Goal: Task Accomplishment & Management: Manage account settings

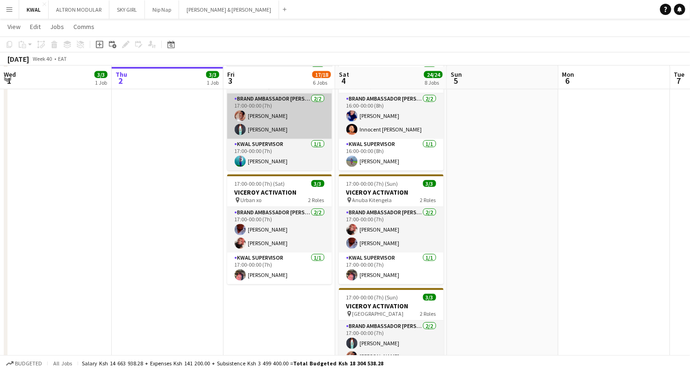
scroll to position [468, 0]
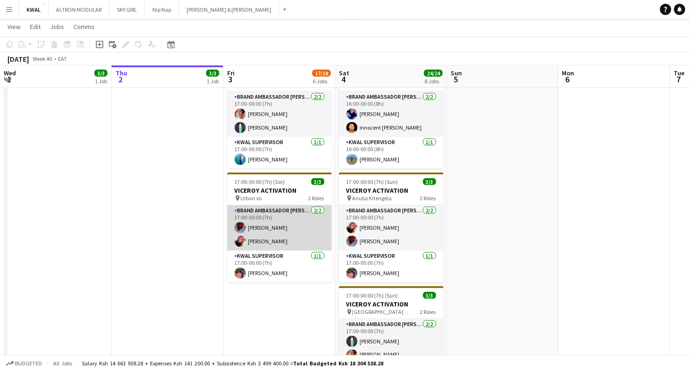
click at [270, 223] on app-card-role "Brand Ambassador kwal 2/2 17:00-00:00 (7h) Vinic Morara Sally Onyango" at bounding box center [279, 227] width 105 height 45
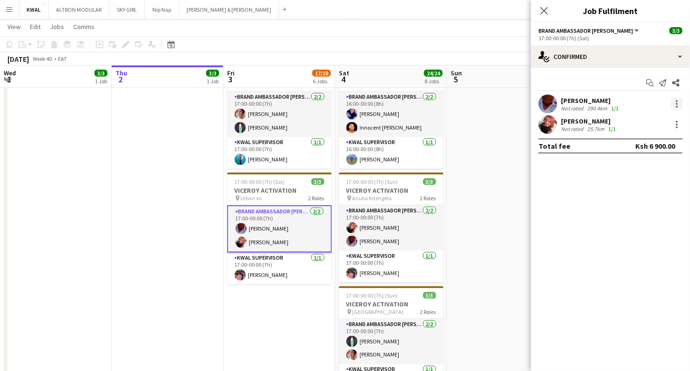
click at [680, 101] on div at bounding box center [677, 103] width 11 height 11
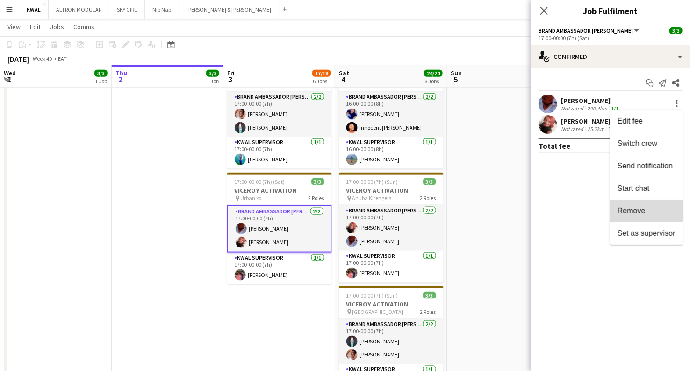
click at [642, 205] on button "Remove" at bounding box center [646, 211] width 73 height 22
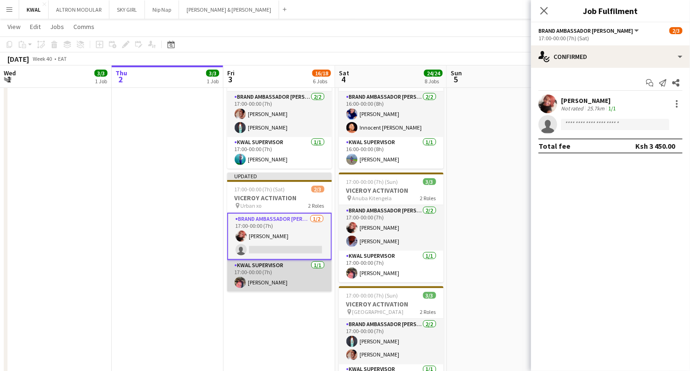
click at [284, 275] on app-card-role "KWAL SUPERVISOR 1/1 17:00-00:00 (7h) Maryanne Jerono" at bounding box center [279, 276] width 105 height 32
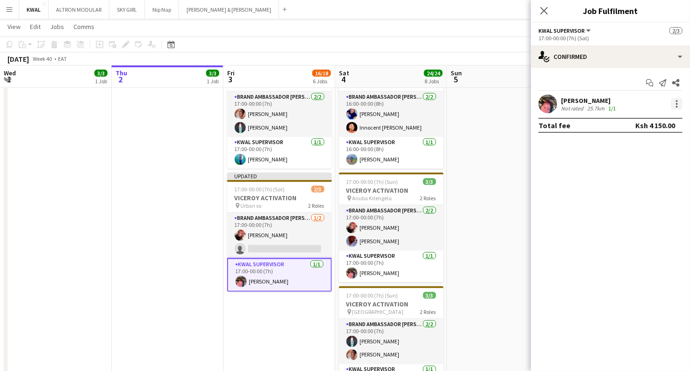
click at [675, 107] on div at bounding box center [677, 103] width 11 height 11
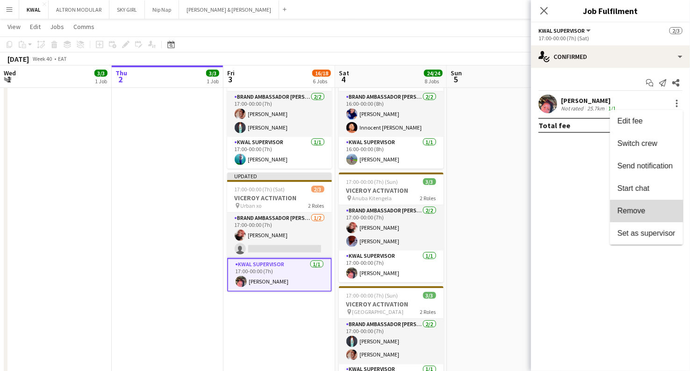
click at [632, 208] on span "Remove" at bounding box center [632, 211] width 28 height 8
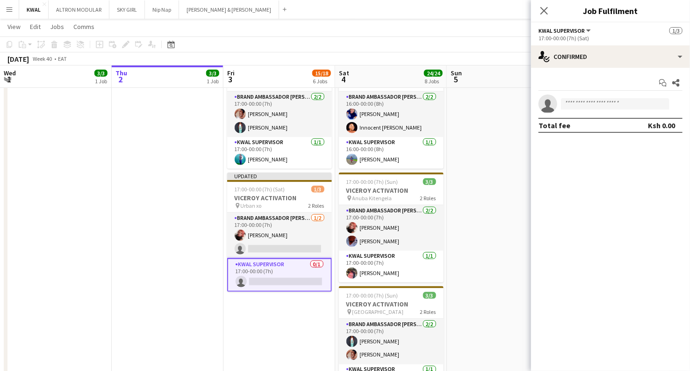
click at [485, 188] on app-date-cell at bounding box center [503, 180] width 112 height 476
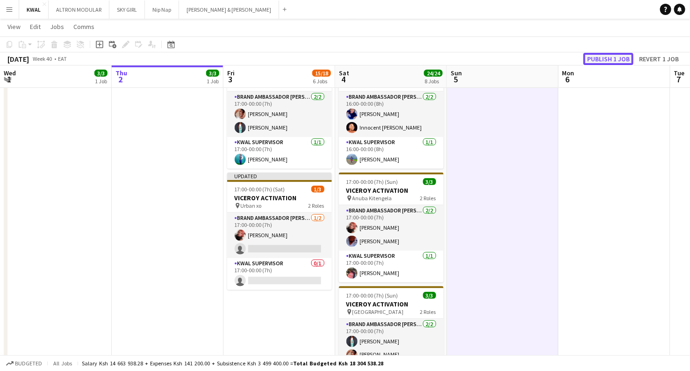
click at [611, 61] on button "Publish 1 job" at bounding box center [609, 59] width 50 height 12
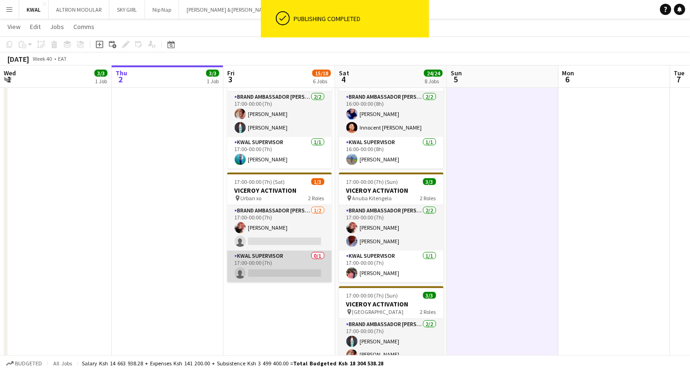
click at [274, 273] on app-card-role "KWAL SUPERVISOR 0/1 17:00-00:00 (7h) single-neutral-actions" at bounding box center [279, 267] width 105 height 32
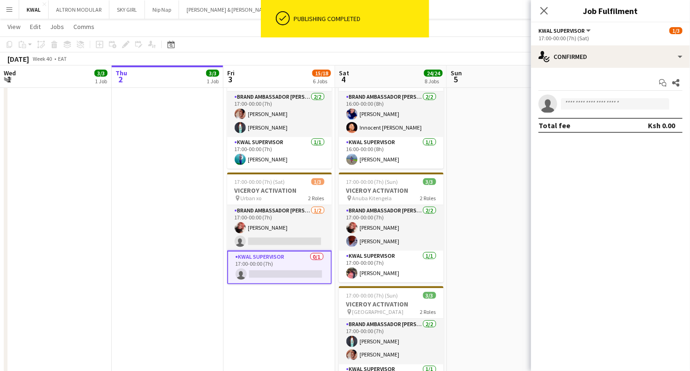
click at [591, 109] on form at bounding box center [619, 104] width 125 height 12
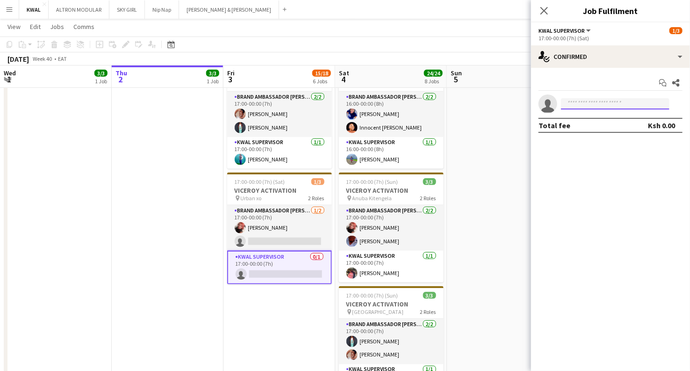
click at [591, 103] on input at bounding box center [615, 103] width 109 height 11
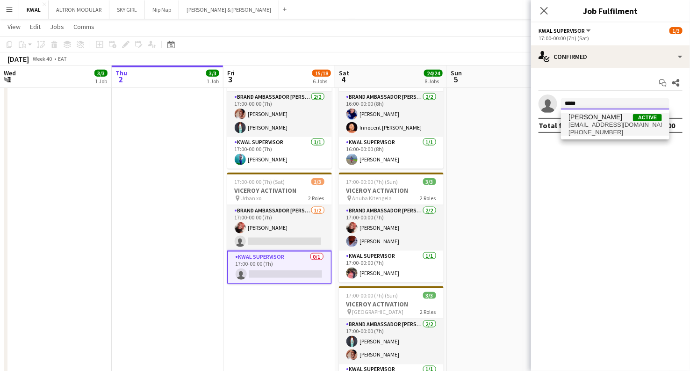
type input "*****"
click at [596, 135] on span "+254743922964" at bounding box center [616, 132] width 94 height 7
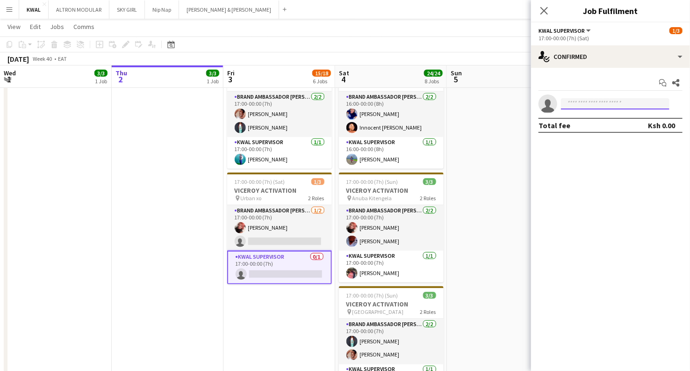
scroll to position [0, 0]
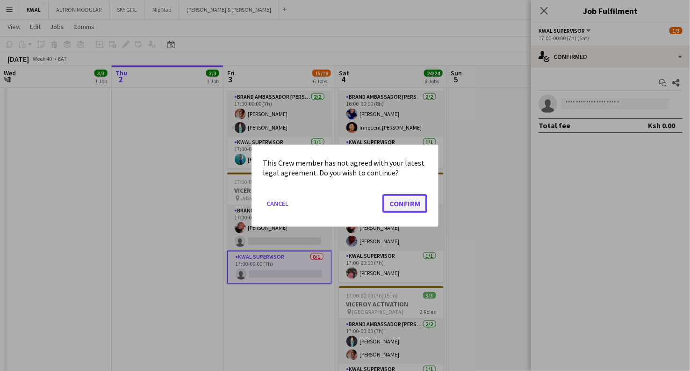
click at [400, 204] on button "Confirm" at bounding box center [405, 203] width 45 height 19
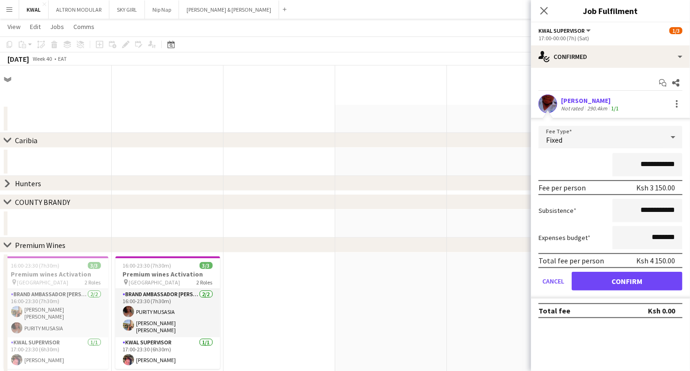
scroll to position [468, 0]
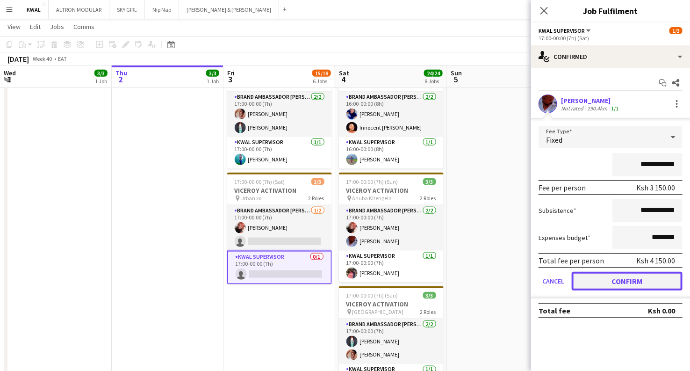
click at [610, 283] on button "Confirm" at bounding box center [627, 281] width 111 height 19
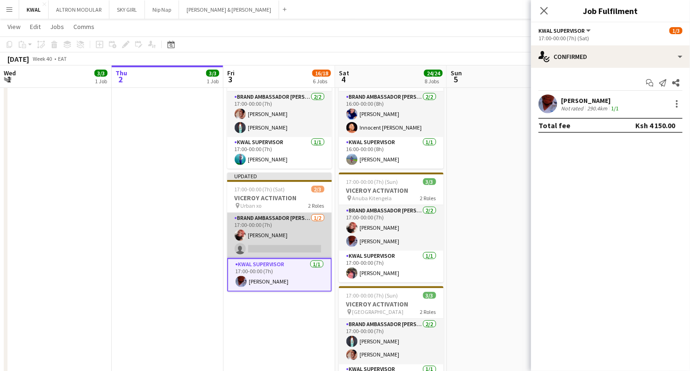
click at [282, 248] on app-card-role "Brand Ambassador kwal 1/2 17:00-00:00 (7h) Sally Onyango single-neutral-actions" at bounding box center [279, 235] width 105 height 45
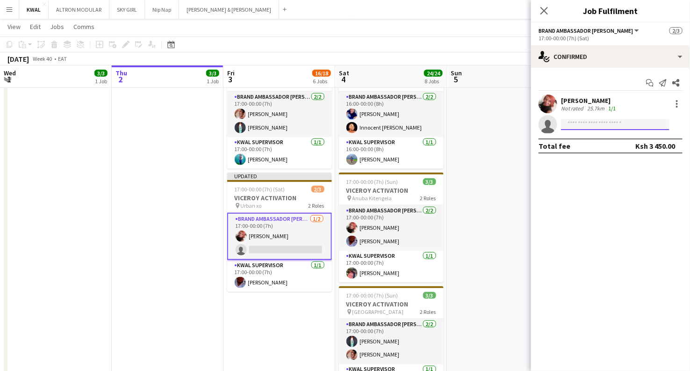
click at [603, 122] on input at bounding box center [615, 124] width 109 height 11
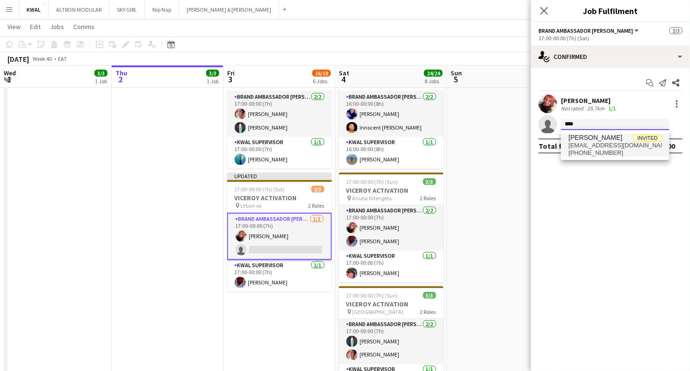
type input "****"
click at [602, 147] on span "[EMAIL_ADDRESS][DOMAIN_NAME]" at bounding box center [616, 145] width 94 height 7
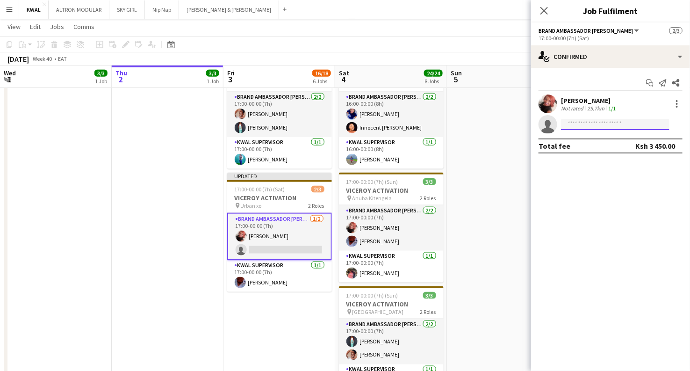
scroll to position [0, 0]
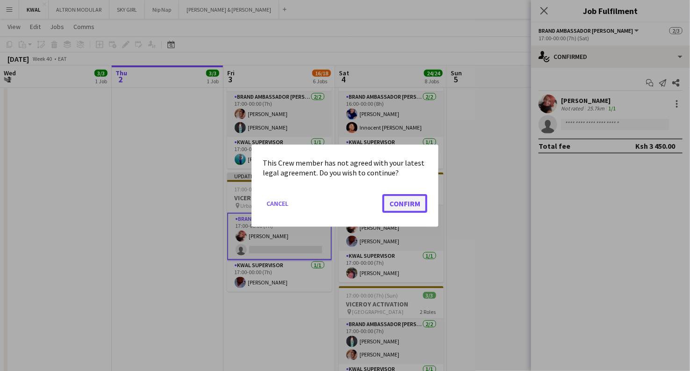
click at [399, 207] on button "Confirm" at bounding box center [405, 203] width 45 height 19
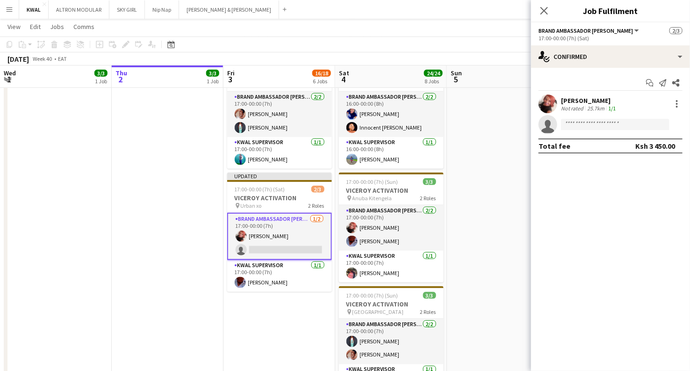
scroll to position [468, 0]
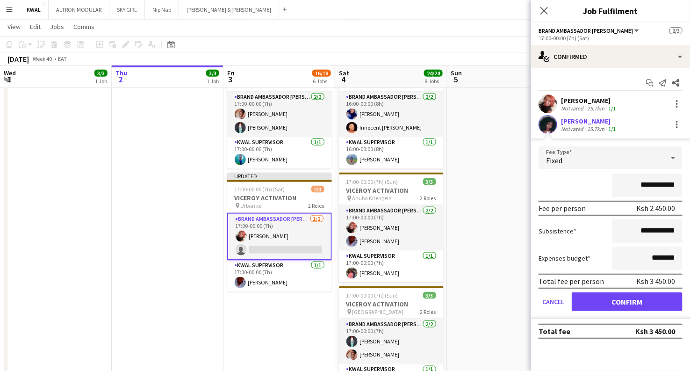
click at [594, 123] on div "Patience Ssemogerere" at bounding box center [589, 121] width 57 height 8
click at [602, 308] on button "Confirm" at bounding box center [627, 301] width 111 height 19
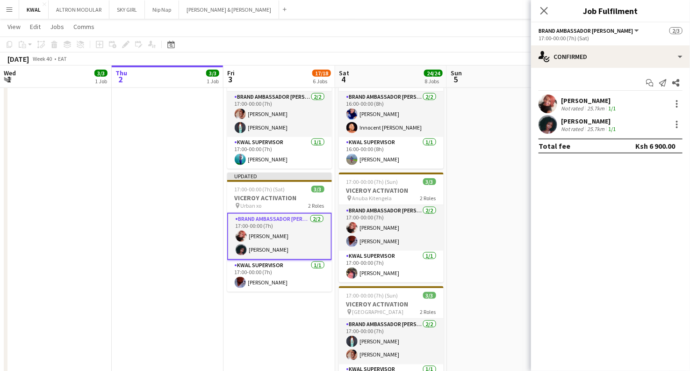
click at [587, 122] on div "Patience Ssemogerere" at bounding box center [589, 121] width 57 height 8
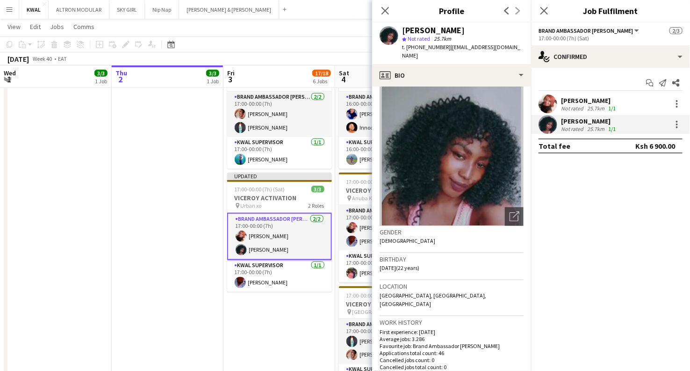
scroll to position [0, 0]
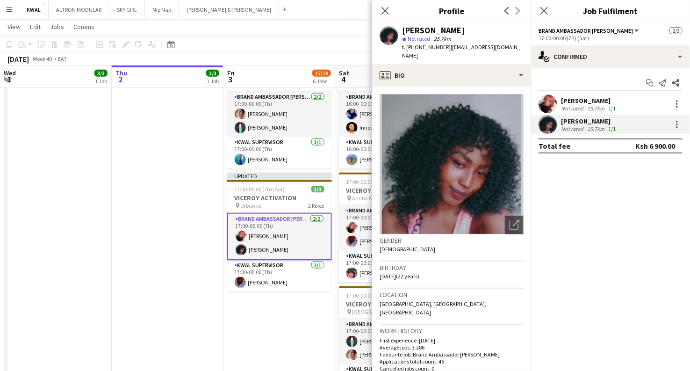
click at [253, 316] on app-date-cell "16:00-00:00 (8h) (Sat) 3/3 VICEROY ACTIVATION pin Bvb lounge Meru 2 Roles Brand…" at bounding box center [280, 180] width 112 height 476
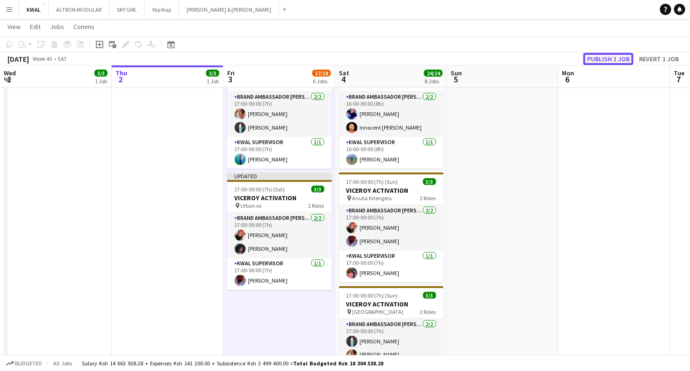
click at [607, 58] on button "Publish 1 job" at bounding box center [609, 59] width 50 height 12
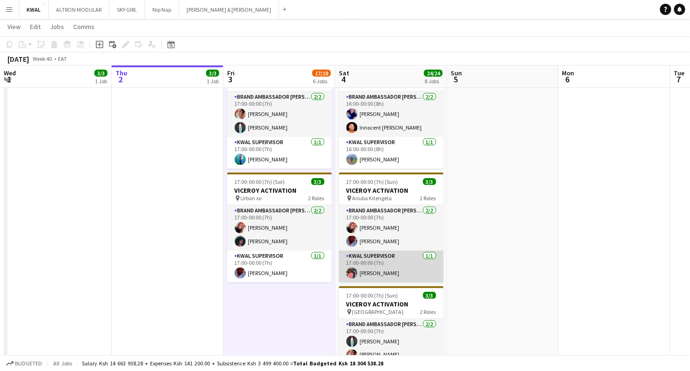
click at [380, 273] on app-card-role "KWAL SUPERVISOR 1/1 17:00-00:00 (7h) Maryanne Jerono" at bounding box center [391, 267] width 105 height 32
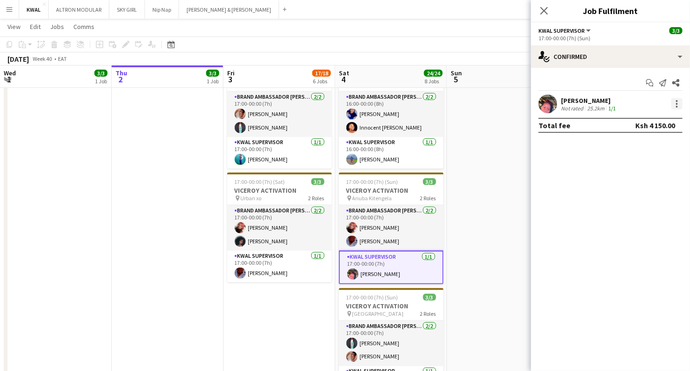
click at [680, 104] on div at bounding box center [677, 103] width 11 height 11
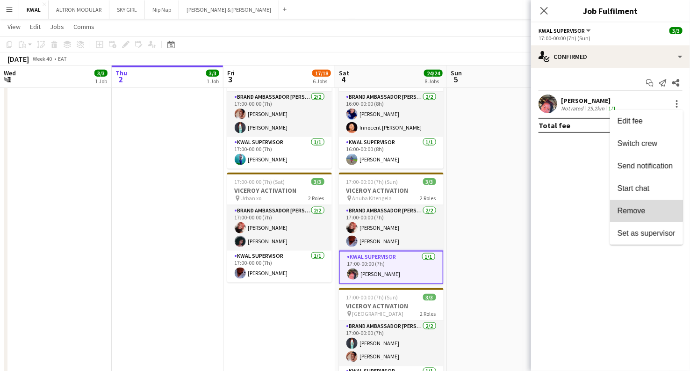
click at [635, 206] on button "Remove" at bounding box center [646, 211] width 73 height 22
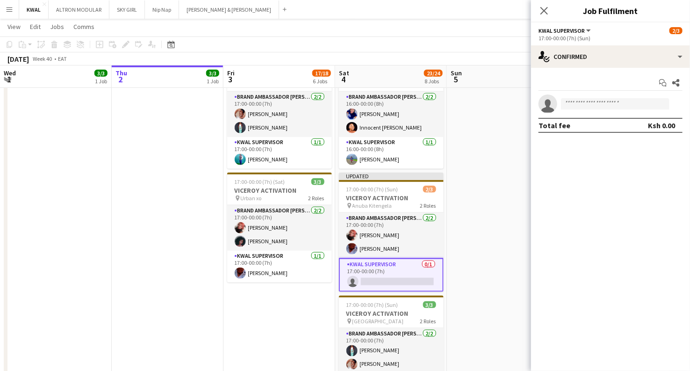
click at [503, 185] on app-date-cell at bounding box center [503, 180] width 112 height 476
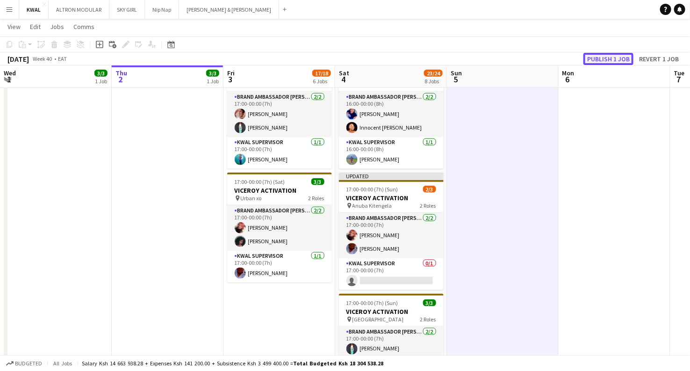
click at [615, 60] on button "Publish 1 job" at bounding box center [609, 59] width 50 height 12
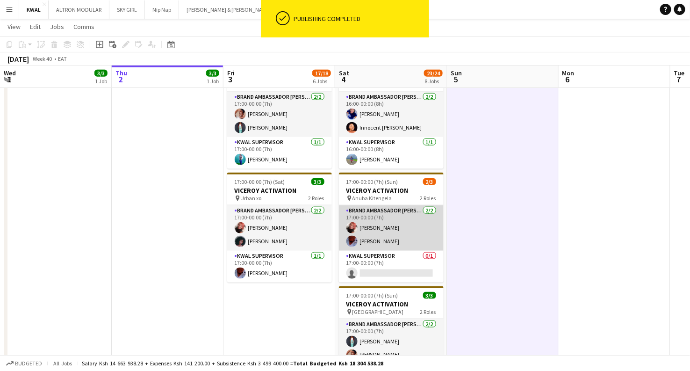
click at [379, 235] on app-card-role "Brand Ambassador kwal 2/2 17:00-00:00 (7h) Sally Onyango Vinic Morara" at bounding box center [391, 227] width 105 height 45
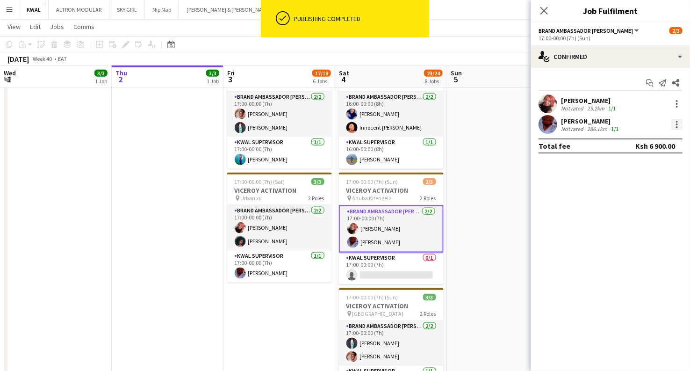
click at [674, 119] on div at bounding box center [677, 124] width 11 height 11
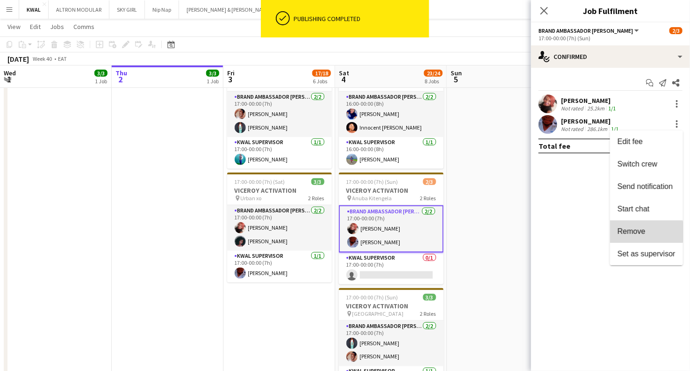
click at [632, 232] on span "Remove" at bounding box center [632, 231] width 28 height 8
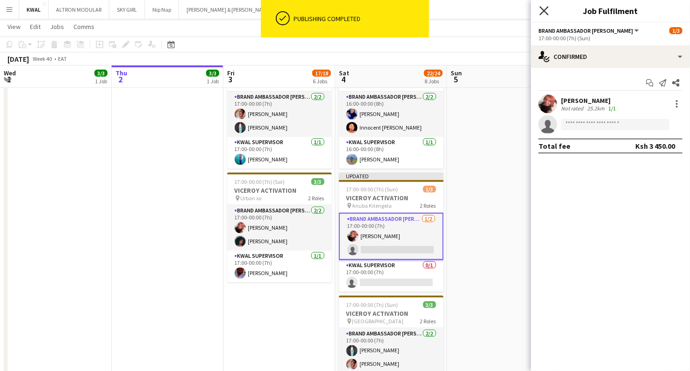
click at [544, 11] on icon at bounding box center [544, 10] width 9 height 9
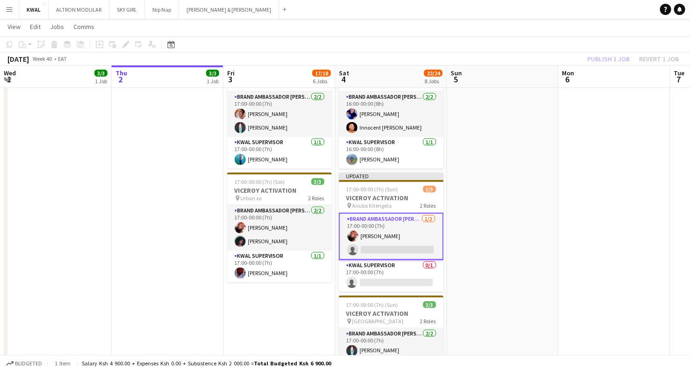
click at [594, 58] on div "Publish 1 job Revert 1 job" at bounding box center [633, 59] width 114 height 12
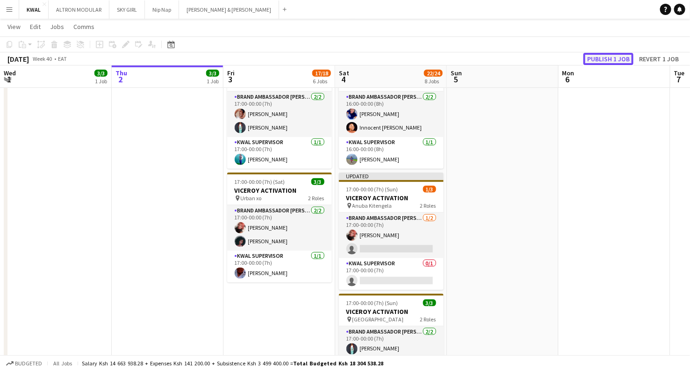
click at [595, 61] on button "Publish 1 job" at bounding box center [609, 59] width 50 height 12
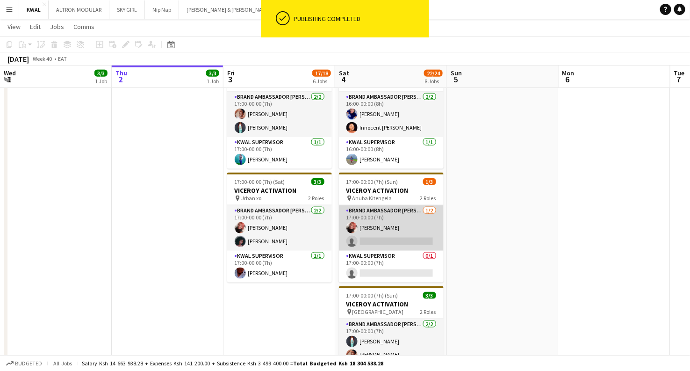
click at [387, 241] on app-card-role "Brand Ambassador kwal 1/2 17:00-00:00 (7h) Sally Onyango single-neutral-actions" at bounding box center [391, 227] width 105 height 45
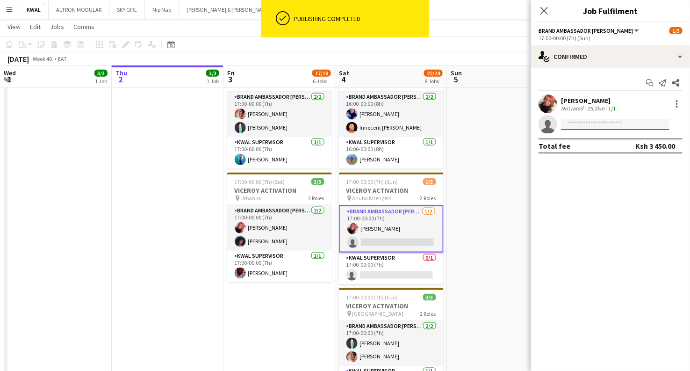
click at [609, 121] on input at bounding box center [615, 124] width 109 height 11
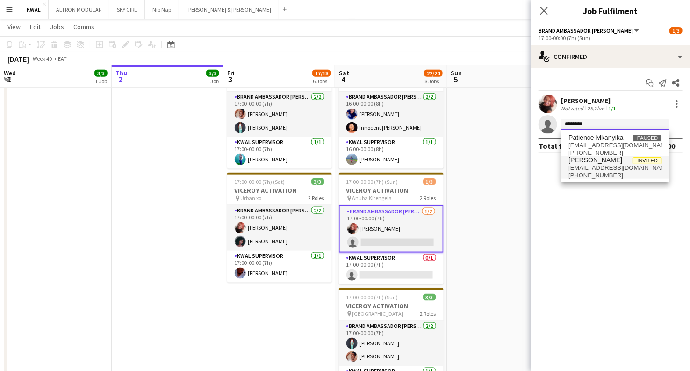
type input "********"
click at [594, 159] on span "[PERSON_NAME]" at bounding box center [596, 160] width 54 height 8
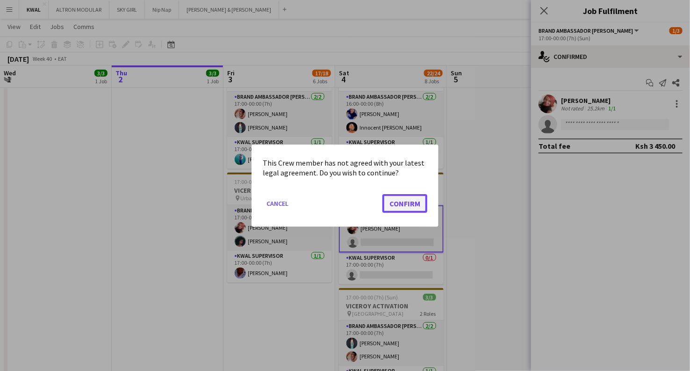
click at [399, 202] on button "Confirm" at bounding box center [405, 203] width 45 height 19
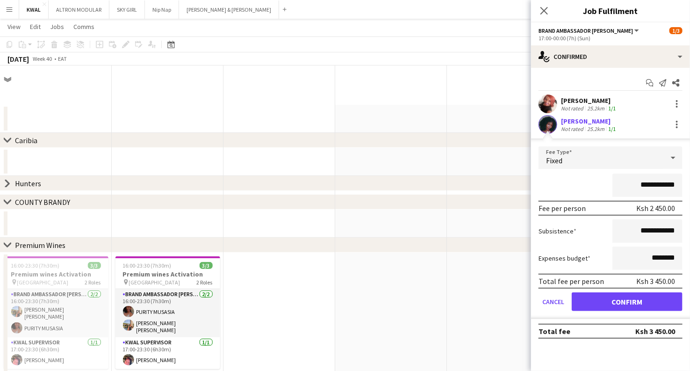
scroll to position [468, 0]
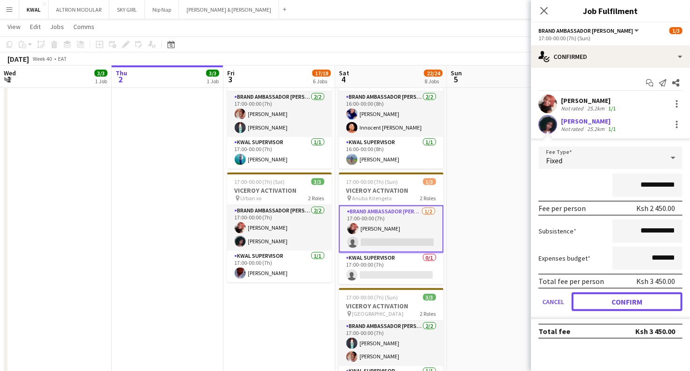
click at [629, 297] on button "Confirm" at bounding box center [627, 301] width 111 height 19
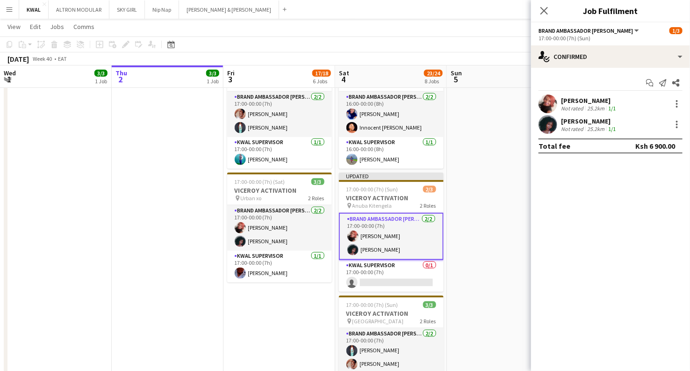
click at [489, 187] on app-date-cell at bounding box center [503, 184] width 112 height 484
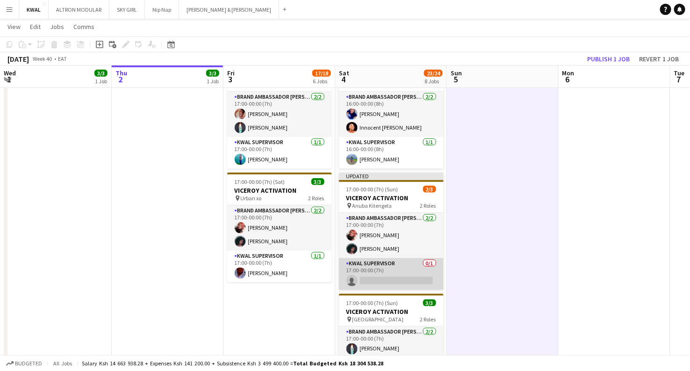
click at [407, 276] on app-card-role "KWAL SUPERVISOR 0/1 17:00-00:00 (7h) single-neutral-actions" at bounding box center [391, 274] width 105 height 32
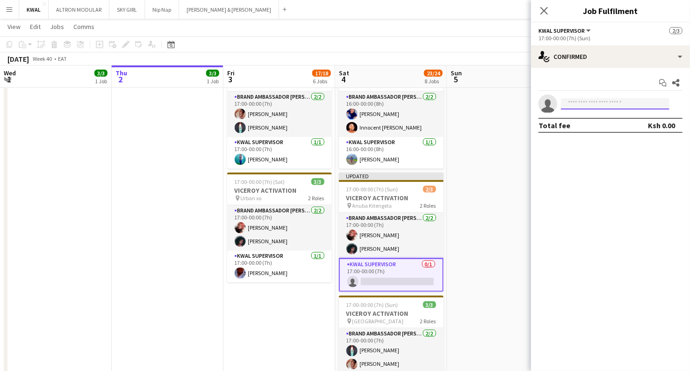
click at [610, 106] on input at bounding box center [615, 103] width 109 height 11
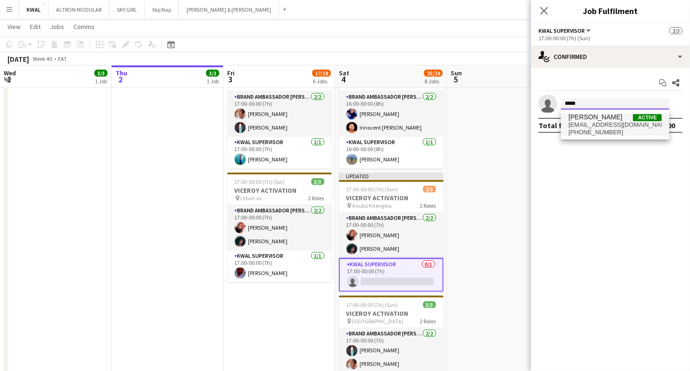
type input "*****"
click at [604, 127] on span "[EMAIL_ADDRESS][DOMAIN_NAME]" at bounding box center [616, 124] width 94 height 7
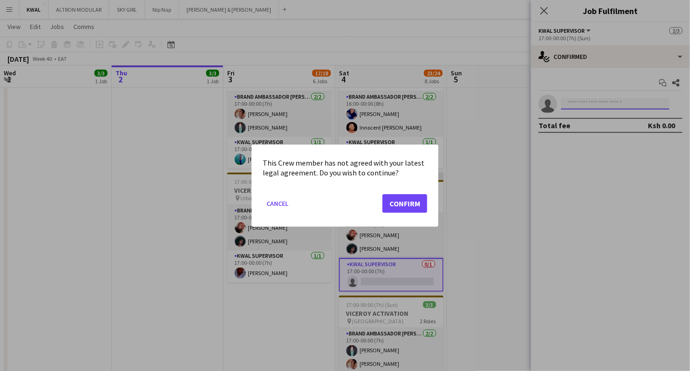
scroll to position [0, 0]
click at [413, 200] on button "Confirm" at bounding box center [405, 203] width 45 height 19
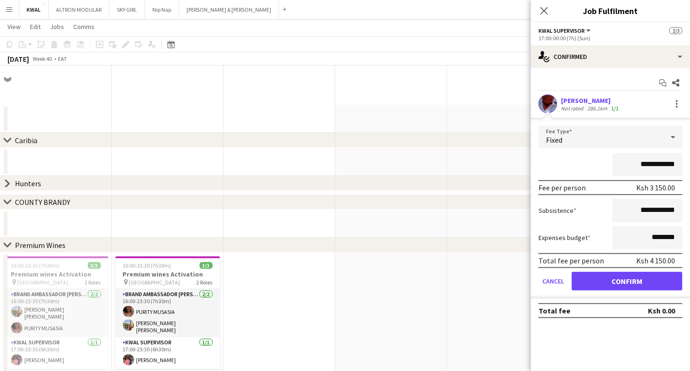
scroll to position [468, 0]
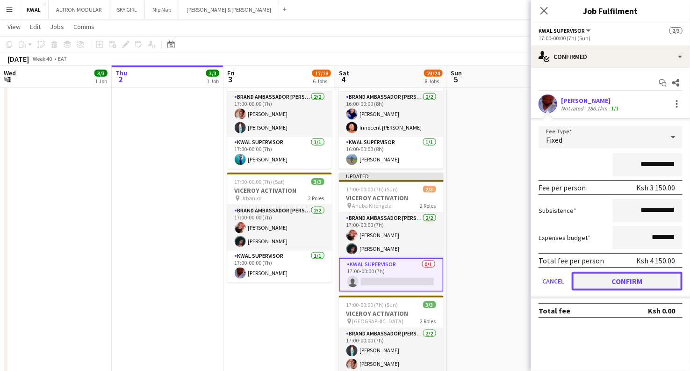
click at [591, 282] on button "Confirm" at bounding box center [627, 281] width 111 height 19
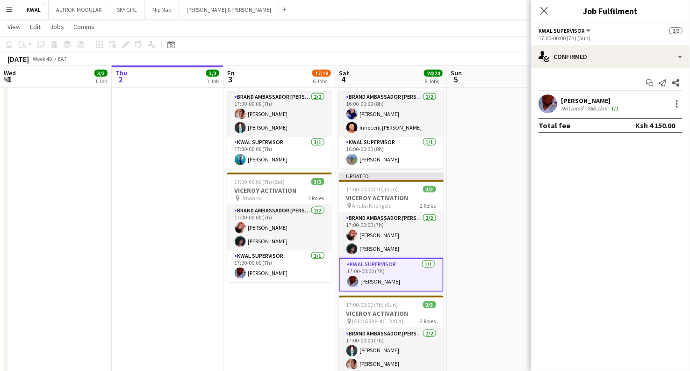
click at [488, 199] on app-date-cell at bounding box center [503, 184] width 112 height 484
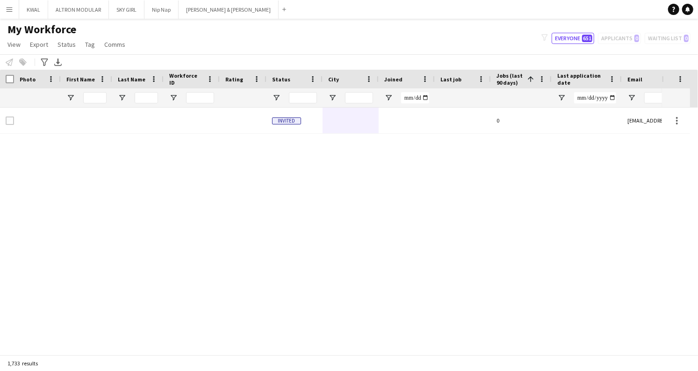
scroll to position [32030, 0]
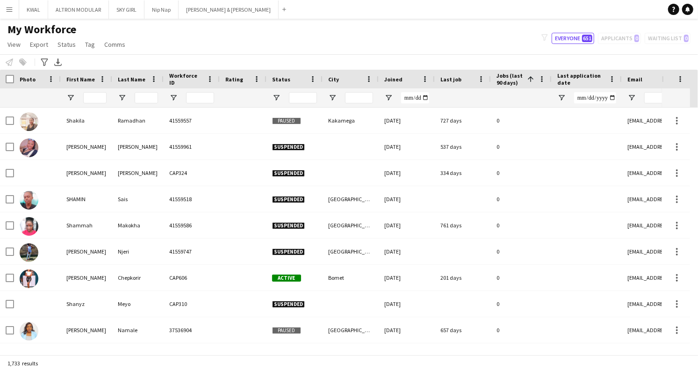
click at [4, 8] on button "Menu" at bounding box center [9, 9] width 19 height 19
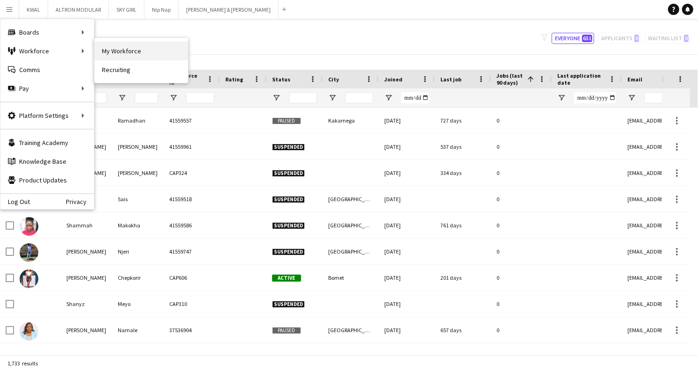
click at [131, 53] on link "My Workforce" at bounding box center [141, 51] width 94 height 19
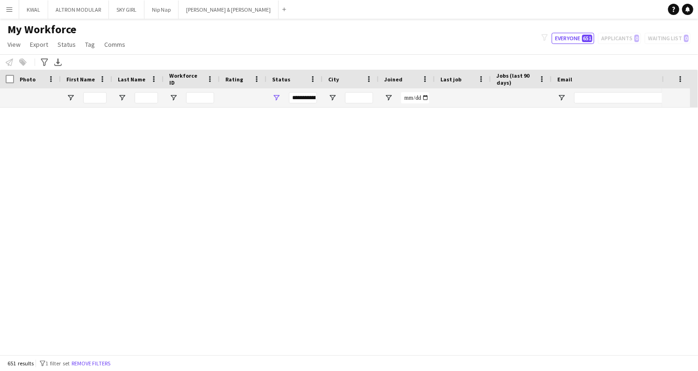
scroll to position [16810, 0]
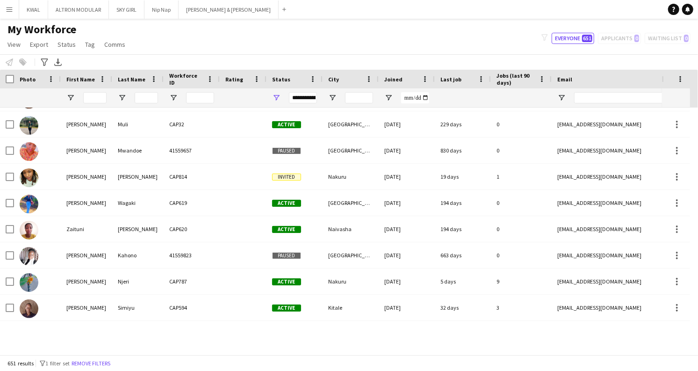
type input "****"
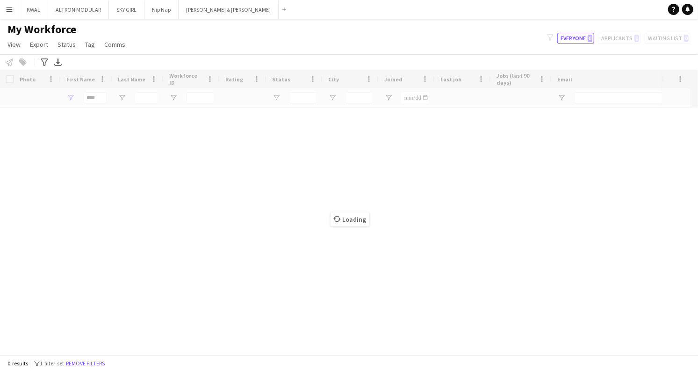
scroll to position [0, 0]
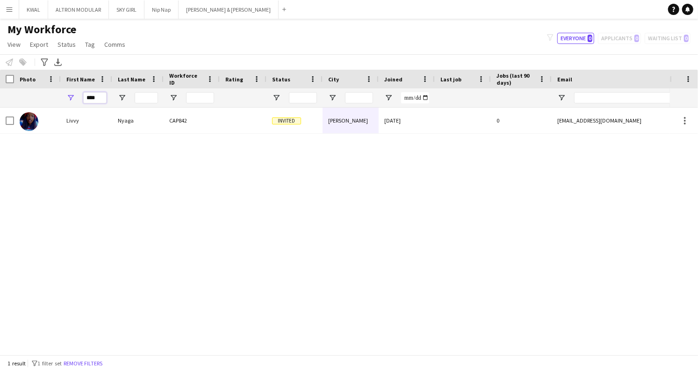
drag, startPoint x: 98, startPoint y: 95, endPoint x: 43, endPoint y: 89, distance: 55.9
click at [43, 89] on div "****" at bounding box center [507, 97] width 1014 height 19
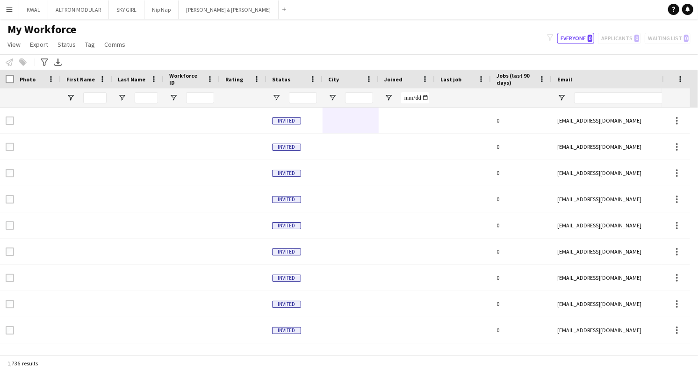
click at [261, 52] on div "My Workforce View Views Default view Captivate Compliance workforce per brand N…" at bounding box center [349, 38] width 698 height 32
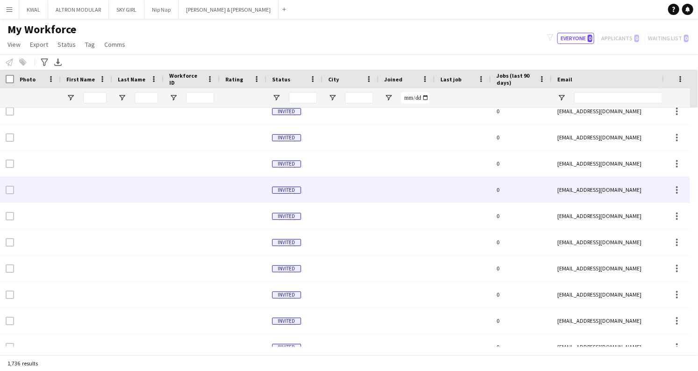
scroll to position [260, 0]
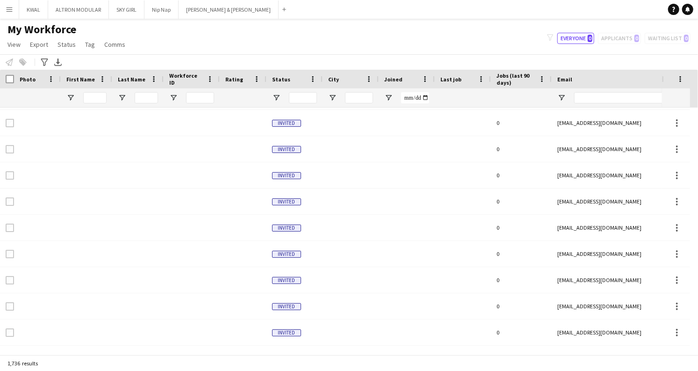
click at [458, 16] on app-navbar "Menu Boards Boards Boards All jobs Status Workforce Workforce My Workforce Recr…" at bounding box center [349, 9] width 698 height 19
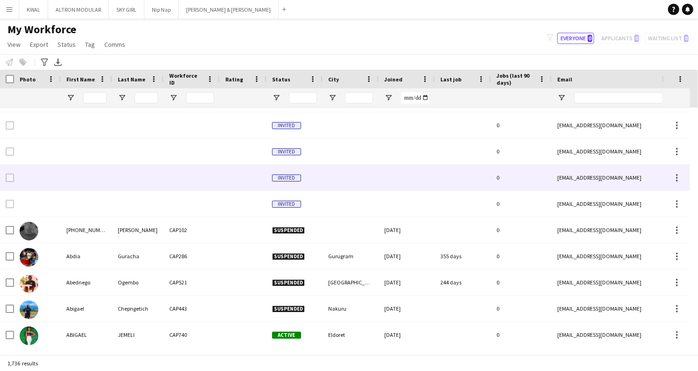
scroll to position [0, 0]
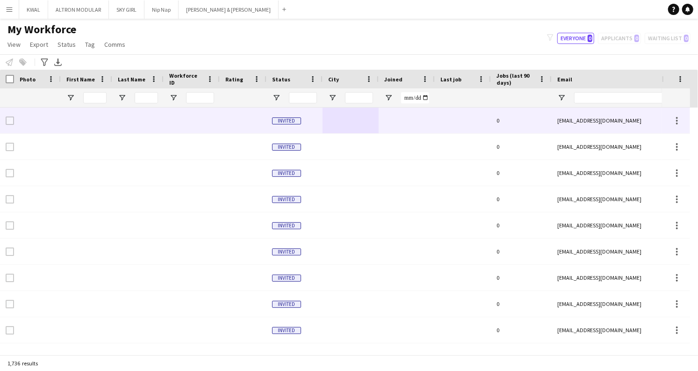
click at [237, 120] on div at bounding box center [243, 121] width 47 height 26
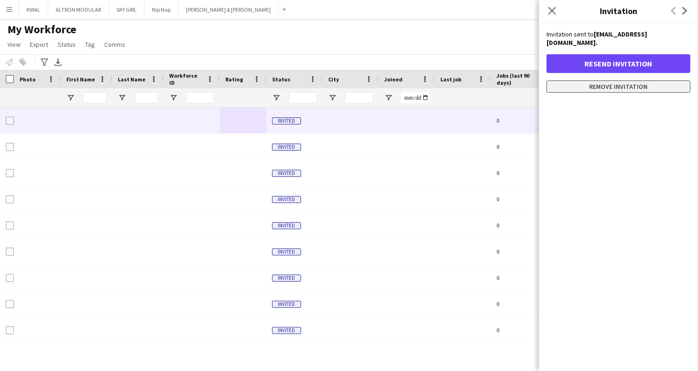
click at [599, 80] on button "Remove invitation" at bounding box center [619, 86] width 144 height 12
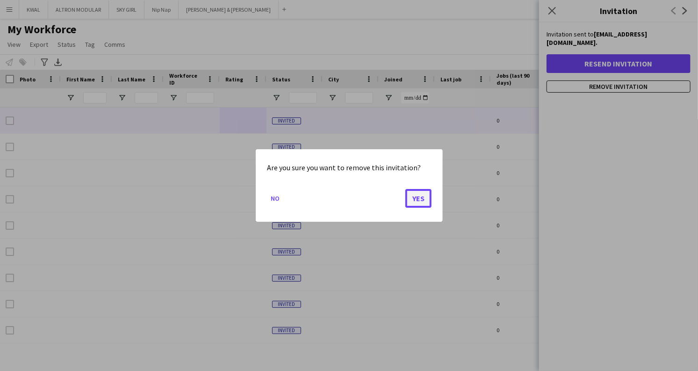
click at [415, 203] on button "Yes" at bounding box center [418, 198] width 26 height 19
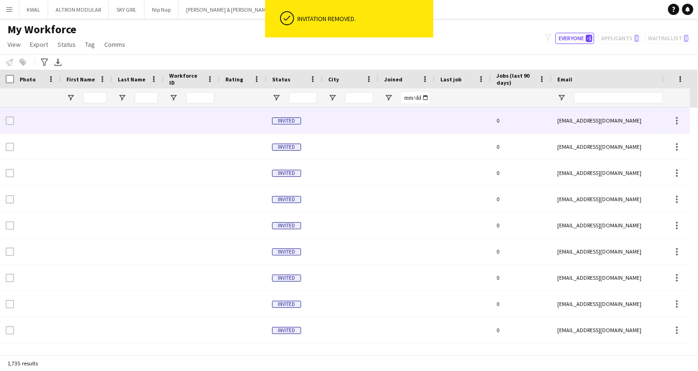
click at [247, 124] on div at bounding box center [243, 121] width 47 height 26
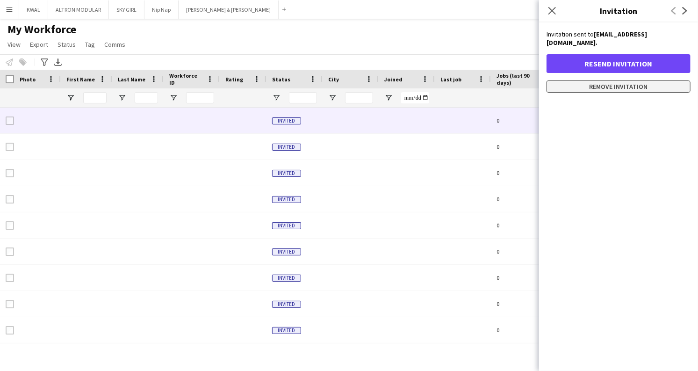
click at [620, 80] on button "Remove invitation" at bounding box center [619, 86] width 144 height 12
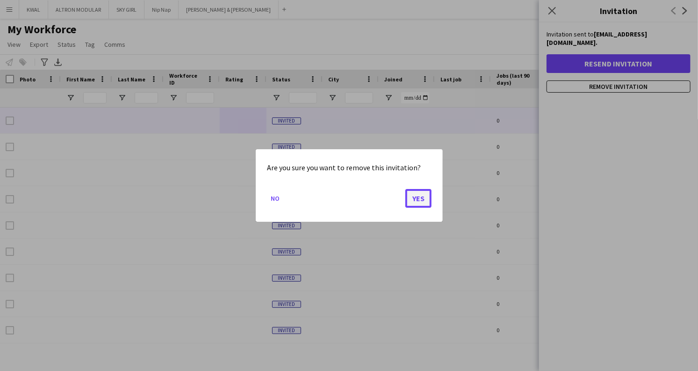
click at [417, 199] on button "Yes" at bounding box center [418, 198] width 26 height 19
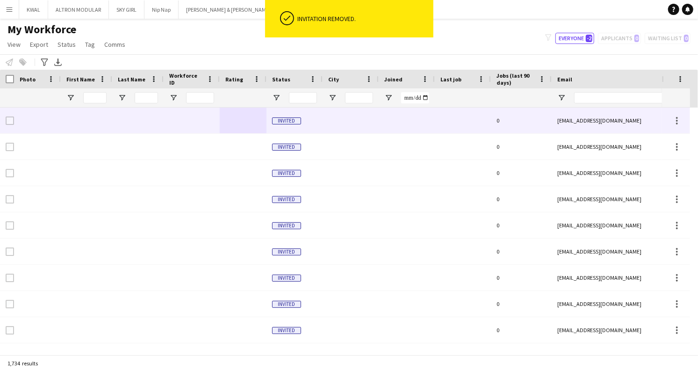
click at [243, 125] on div at bounding box center [243, 121] width 47 height 26
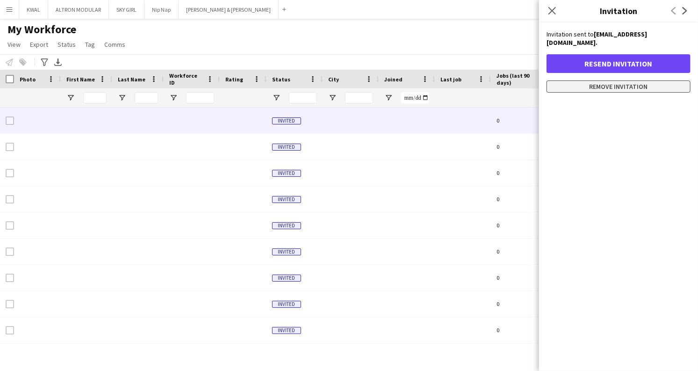
click at [595, 80] on button "Remove invitation" at bounding box center [619, 86] width 144 height 12
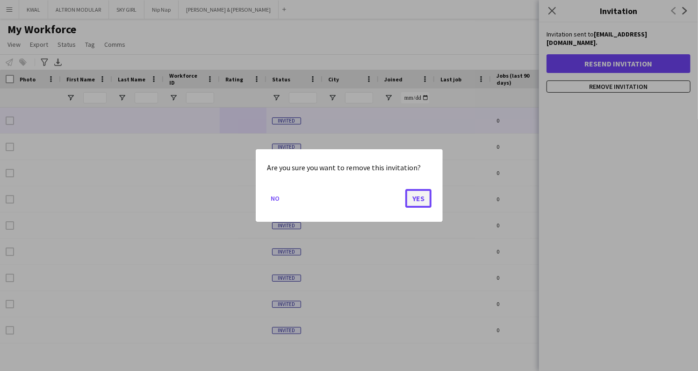
click at [420, 200] on button "Yes" at bounding box center [418, 198] width 26 height 19
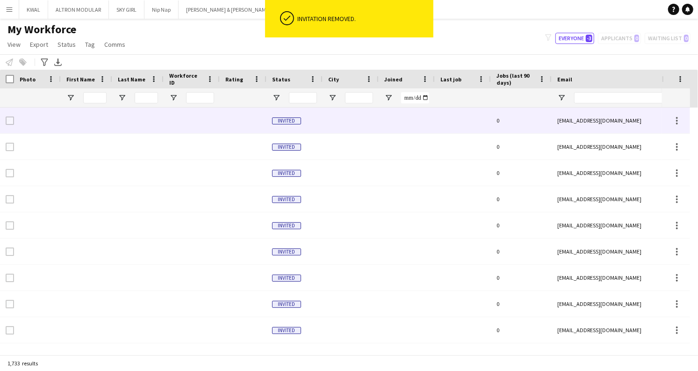
click at [264, 122] on div at bounding box center [243, 121] width 47 height 26
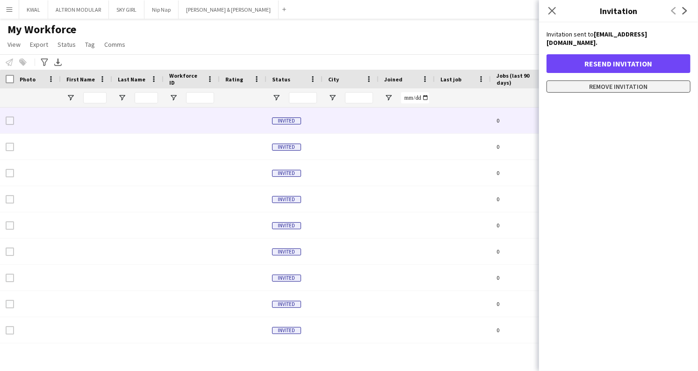
click at [600, 80] on button "Remove invitation" at bounding box center [619, 86] width 144 height 12
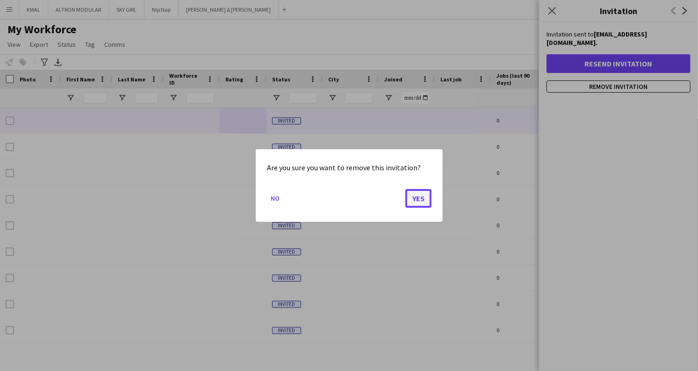
click at [421, 201] on button "Yes" at bounding box center [418, 198] width 26 height 19
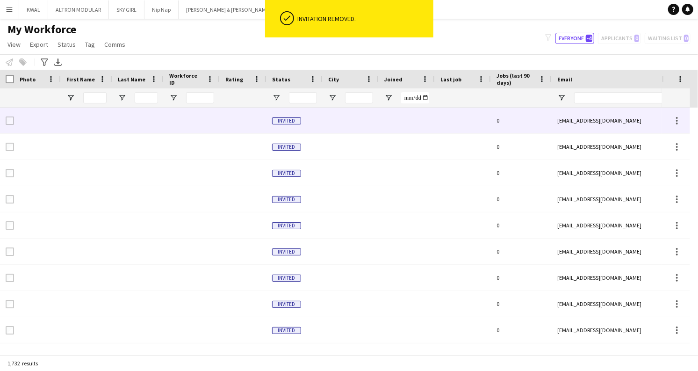
click at [257, 124] on div at bounding box center [243, 121] width 47 height 26
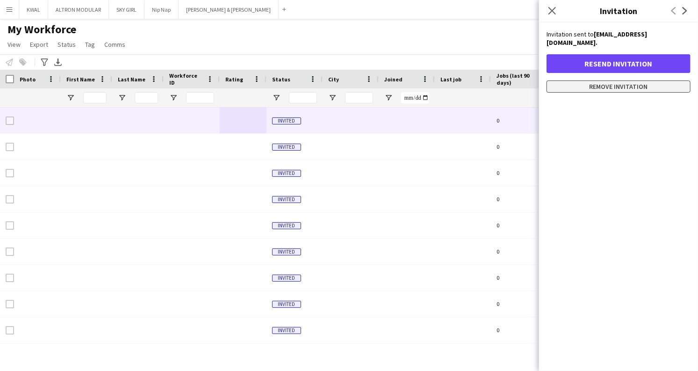
click at [601, 80] on button "Remove invitation" at bounding box center [619, 86] width 144 height 12
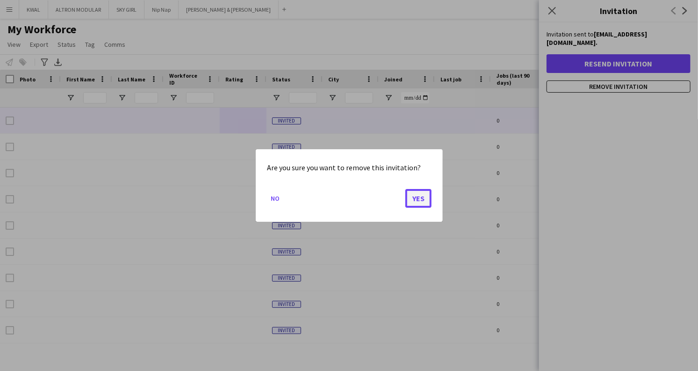
click at [421, 206] on button "Yes" at bounding box center [418, 198] width 26 height 19
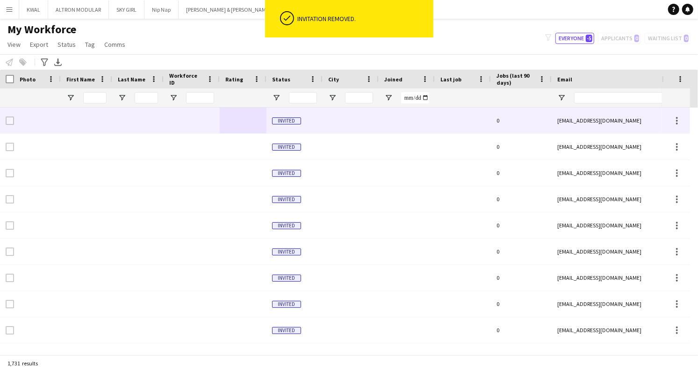
click at [250, 122] on div at bounding box center [243, 121] width 47 height 26
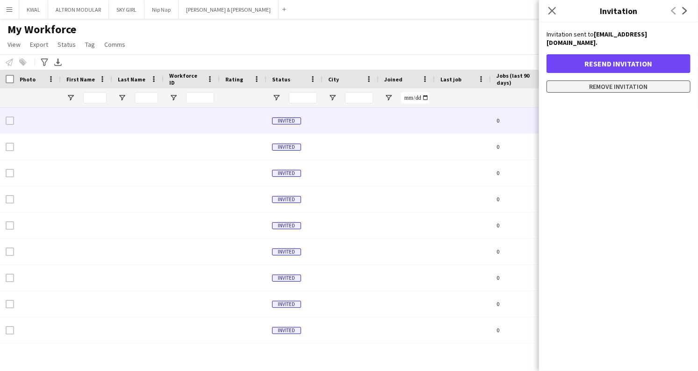
click at [597, 80] on button "Remove invitation" at bounding box center [619, 86] width 144 height 12
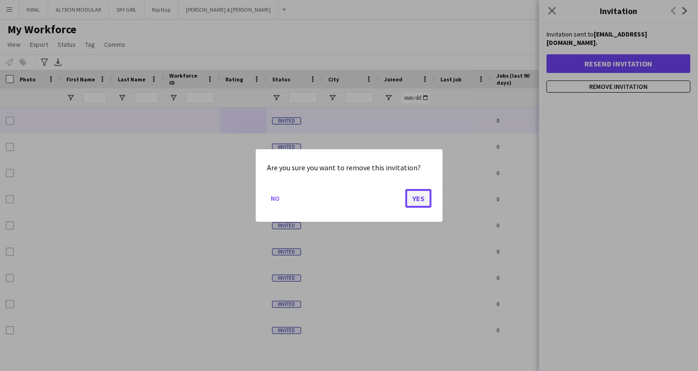
click at [412, 202] on button "Yes" at bounding box center [418, 198] width 26 height 19
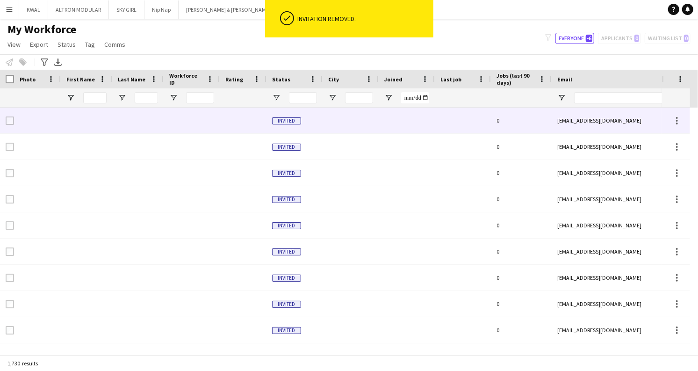
click at [238, 132] on div at bounding box center [243, 121] width 47 height 26
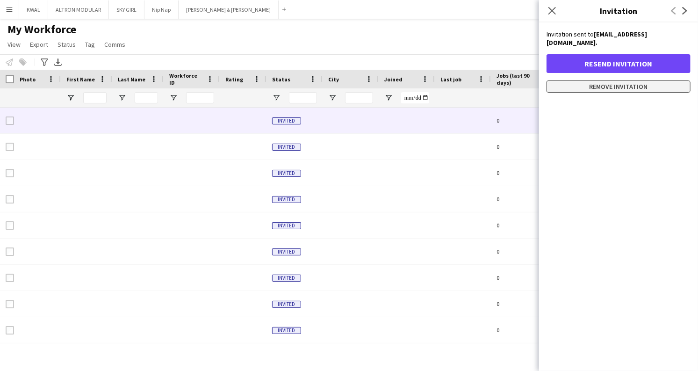
click at [617, 81] on button "Remove invitation" at bounding box center [619, 86] width 144 height 12
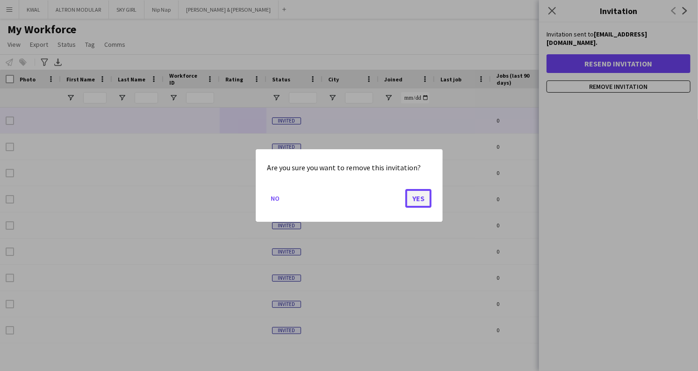
click at [420, 199] on button "Yes" at bounding box center [418, 198] width 26 height 19
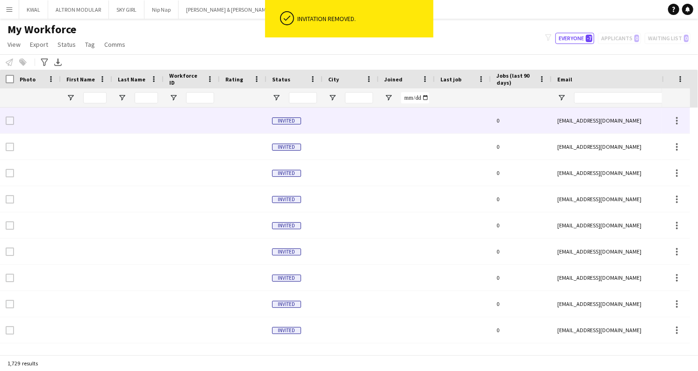
click at [250, 125] on div at bounding box center [243, 121] width 47 height 26
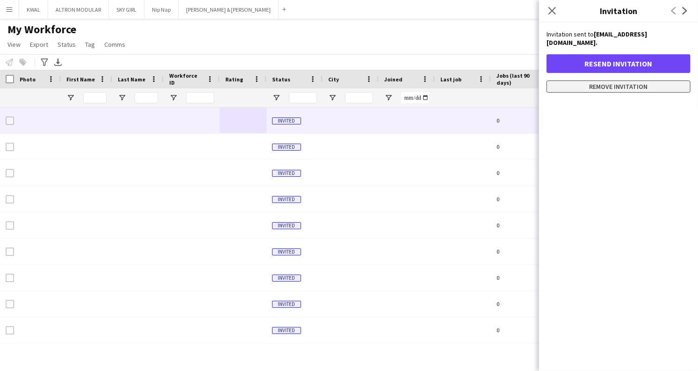
click at [614, 80] on button "Remove invitation" at bounding box center [619, 86] width 144 height 12
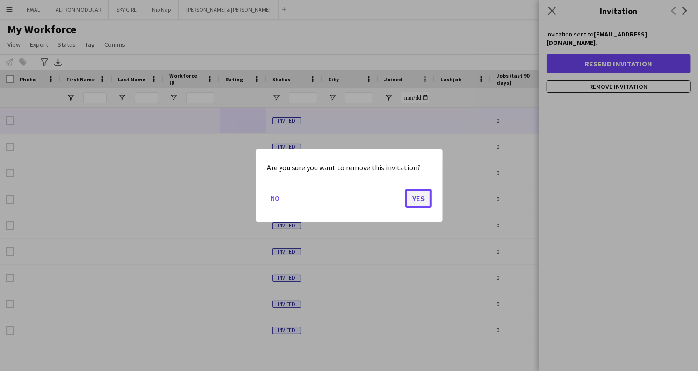
click at [408, 203] on button "Yes" at bounding box center [418, 198] width 26 height 19
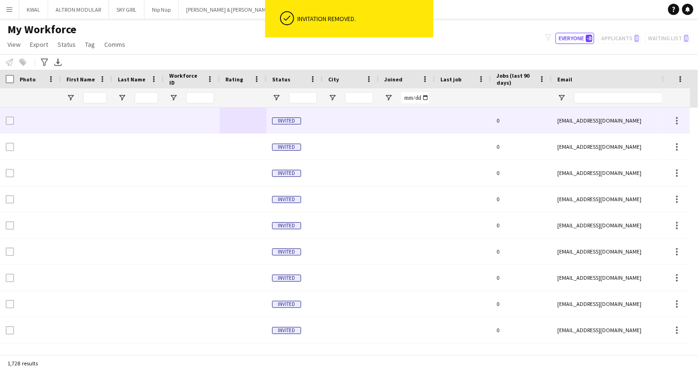
click at [248, 126] on div at bounding box center [243, 121] width 47 height 26
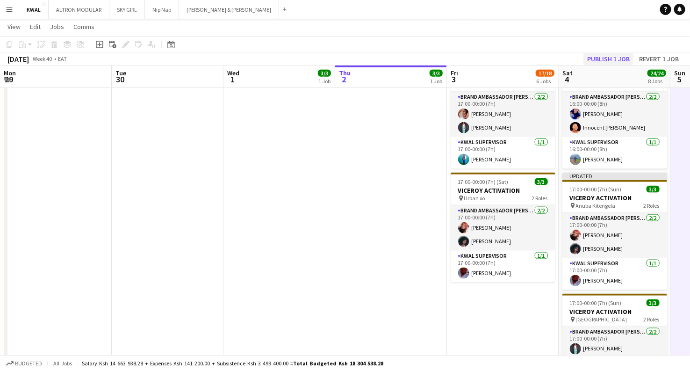
scroll to position [0, 224]
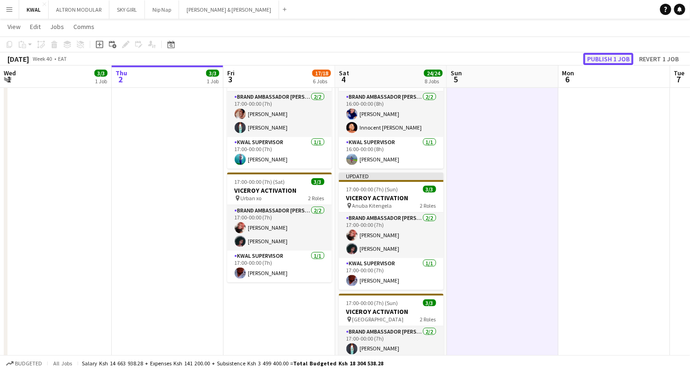
click at [602, 61] on button "Publish 1 job" at bounding box center [609, 59] width 50 height 12
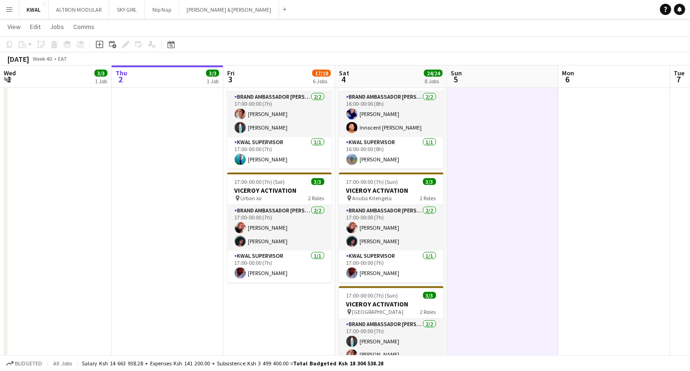
click at [11, 7] on app-icon "Menu" at bounding box center [9, 9] width 7 height 7
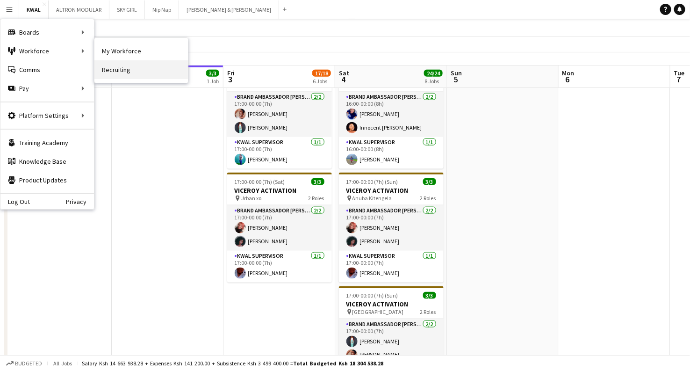
click at [126, 64] on link "Recruiting" at bounding box center [141, 69] width 94 height 19
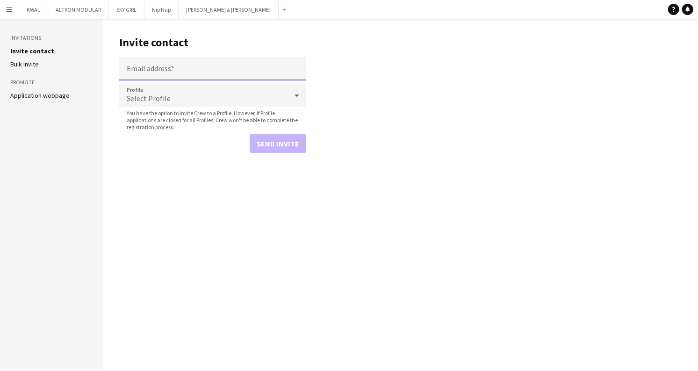
click at [151, 71] on input "Email address" at bounding box center [212, 68] width 187 height 23
type input "**********"
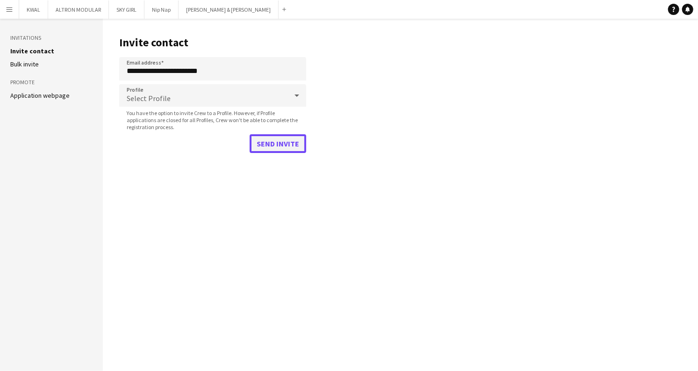
click at [269, 138] on button "Send invite" at bounding box center [278, 143] width 57 height 19
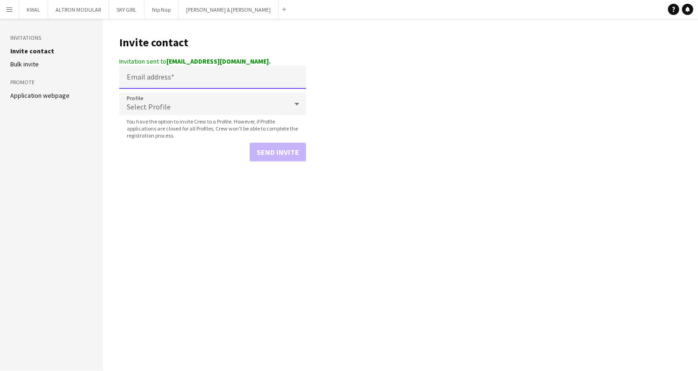
click at [175, 78] on input "Email address" at bounding box center [212, 76] width 187 height 23
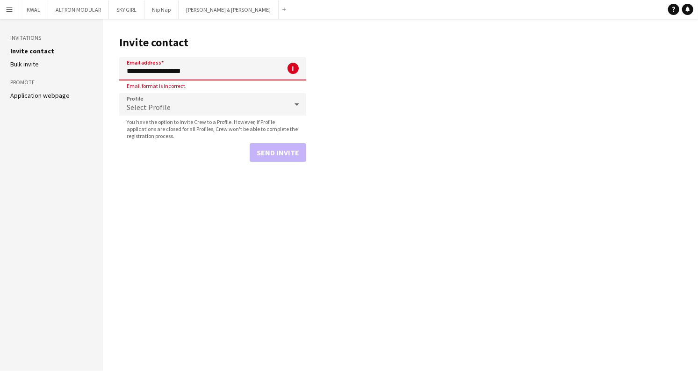
click at [182, 72] on input "**********" at bounding box center [212, 68] width 187 height 23
click at [212, 70] on input "**********" at bounding box center [212, 68] width 187 height 23
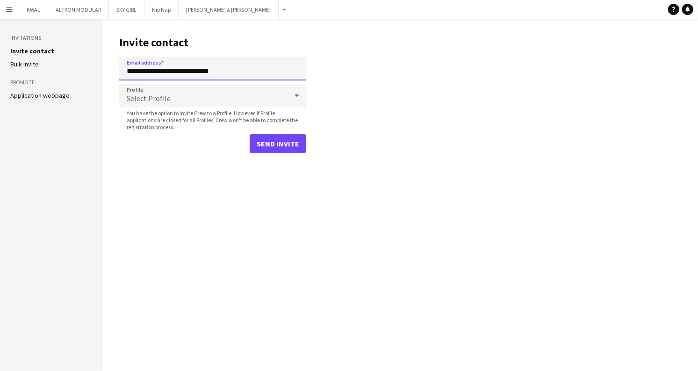
type input "**********"
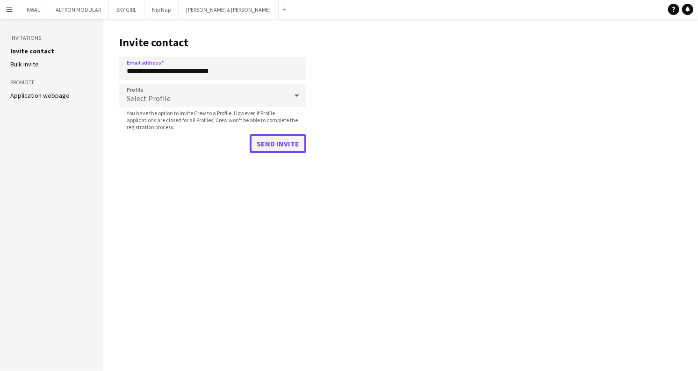
click at [272, 141] on button "Send invite" at bounding box center [278, 143] width 57 height 19
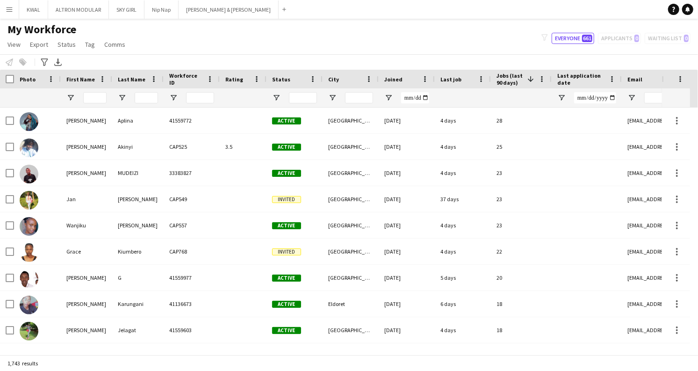
click at [4, 7] on button "Menu" at bounding box center [9, 9] width 19 height 19
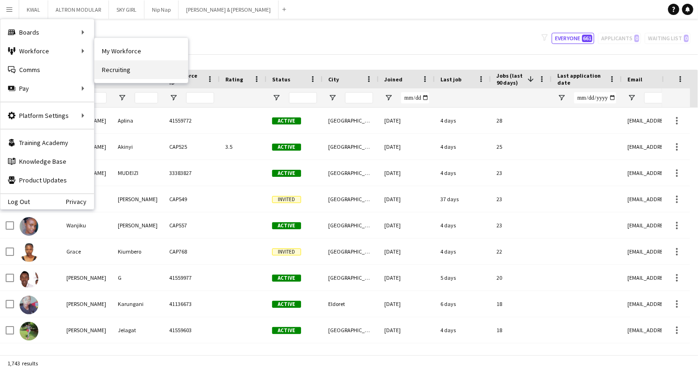
click at [131, 68] on link "Recruiting" at bounding box center [141, 69] width 94 height 19
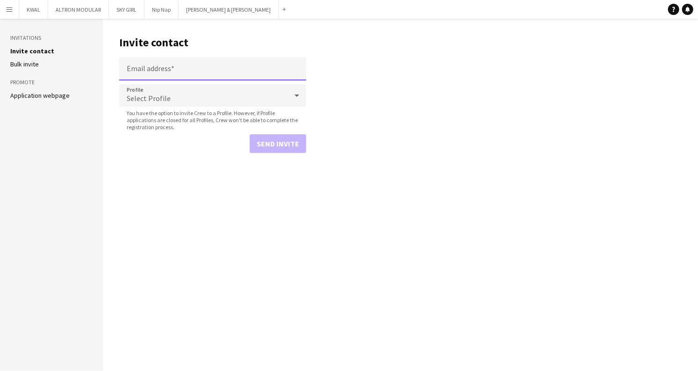
click at [213, 71] on input "Email address" at bounding box center [212, 68] width 187 height 23
type input "**********"
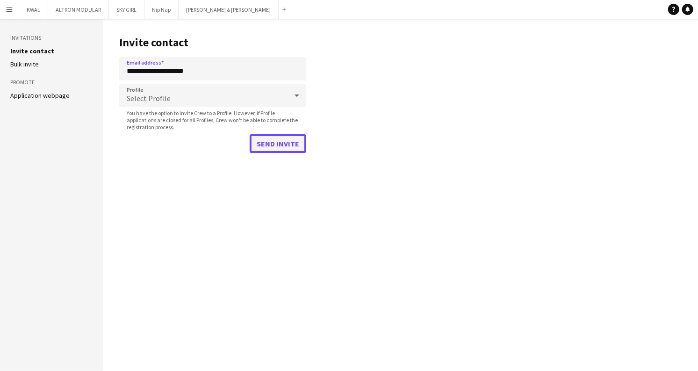
click at [273, 139] on button "Send invite" at bounding box center [278, 143] width 57 height 19
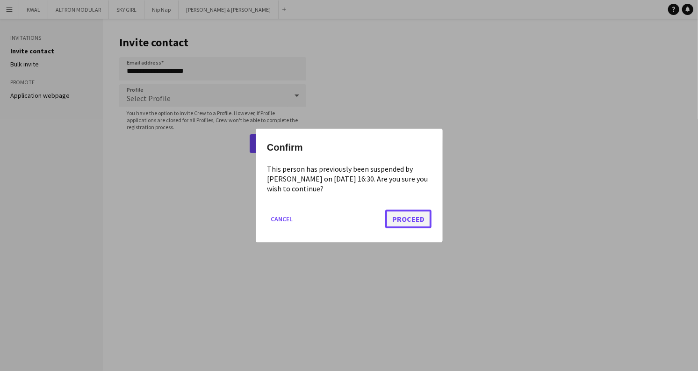
click at [400, 217] on button "Proceed" at bounding box center [408, 219] width 46 height 19
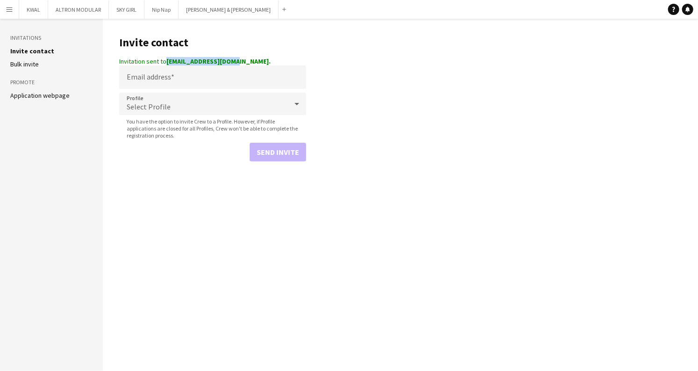
drag, startPoint x: 240, startPoint y: 61, endPoint x: 166, endPoint y: 65, distance: 74.0
click at [166, 65] on strong "suemwas108@gmail.com." at bounding box center [218, 61] width 104 height 8
copy strong "suemwas108@gmail.com"
click at [0, 8] on button "Menu" at bounding box center [9, 9] width 19 height 19
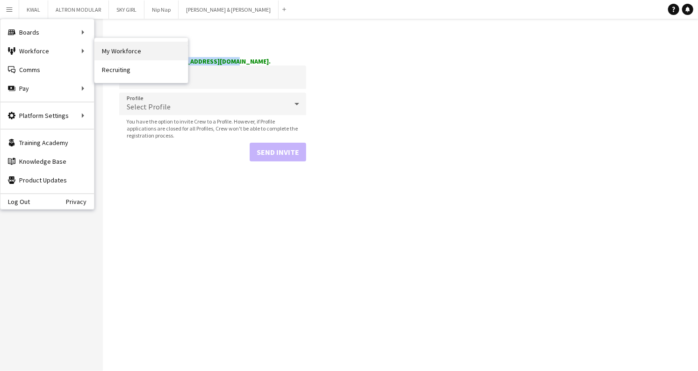
click at [124, 47] on link "My Workforce" at bounding box center [141, 51] width 94 height 19
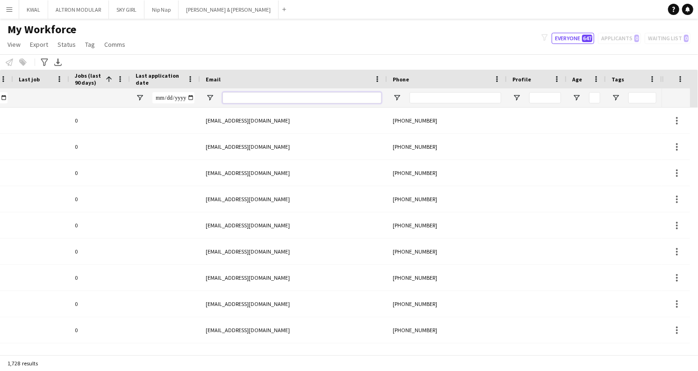
click at [240, 98] on input "Email Filter Input" at bounding box center [302, 97] width 159 height 11
paste input "**********"
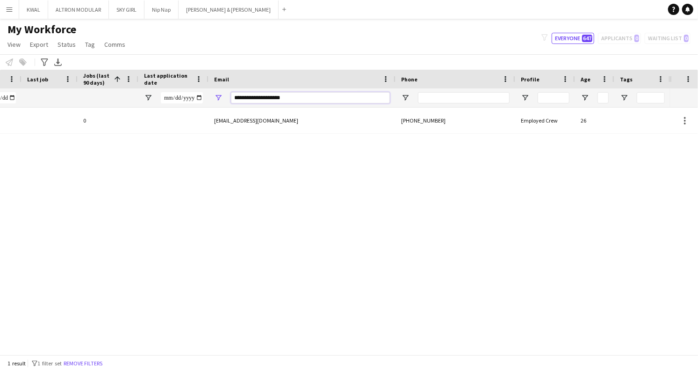
type input "**********"
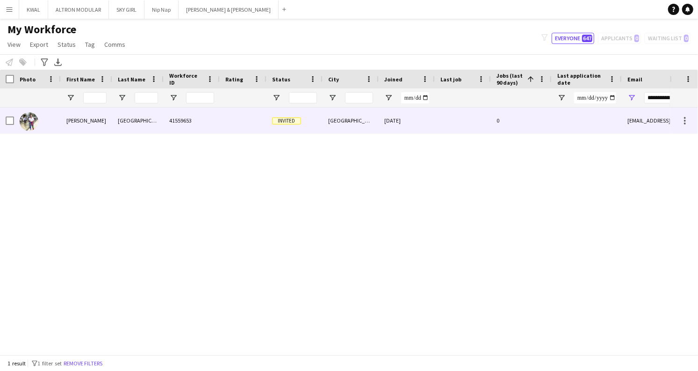
click at [93, 122] on div "[PERSON_NAME]" at bounding box center [86, 121] width 51 height 26
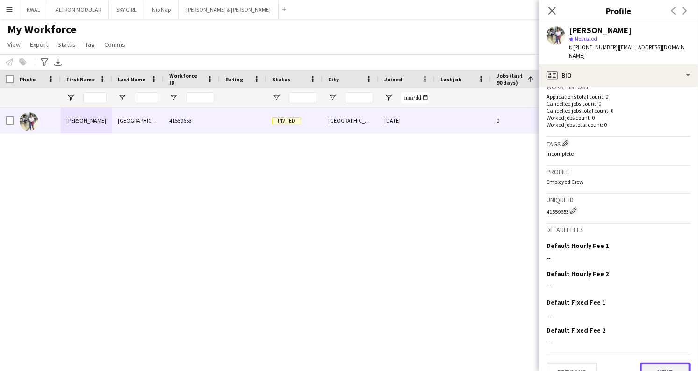
click at [659, 362] on button "Next" at bounding box center [665, 371] width 51 height 19
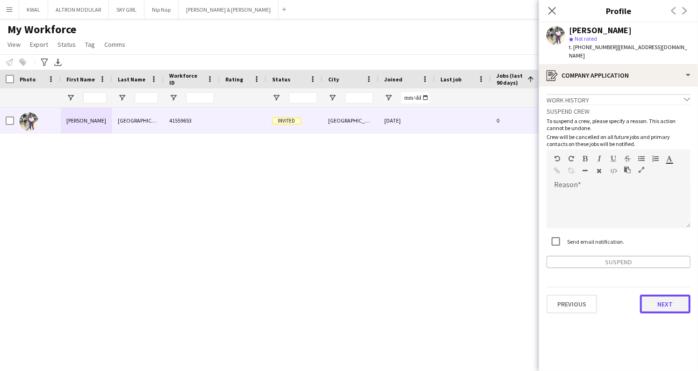
click at [666, 295] on button "Next" at bounding box center [665, 304] width 51 height 19
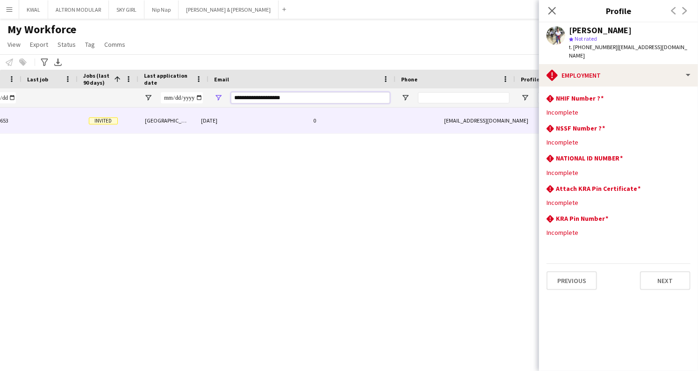
scroll to position [0, 413]
drag, startPoint x: 461, startPoint y: 96, endPoint x: 695, endPoint y: 89, distance: 234.9
click at [698, 93] on body "Menu Boards Boards Boards All jobs Status Workforce Workforce My Workforce Recr…" at bounding box center [349, 185] width 698 height 371
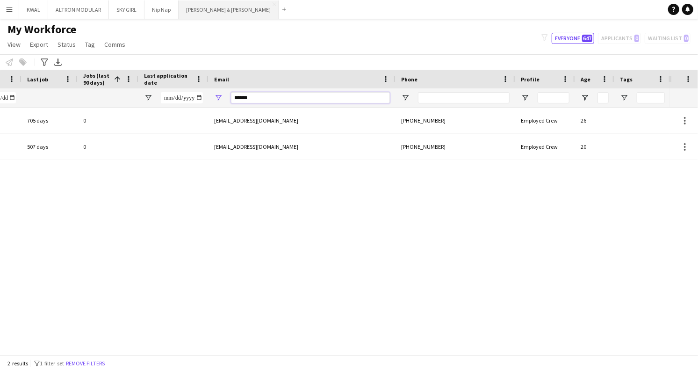
type input "******"
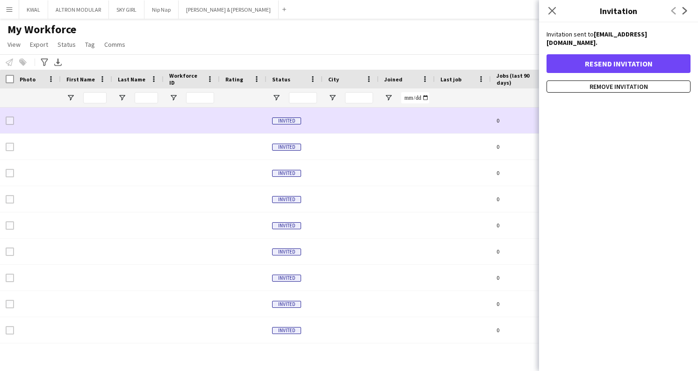
click at [290, 124] on div "Invited" at bounding box center [295, 121] width 56 height 26
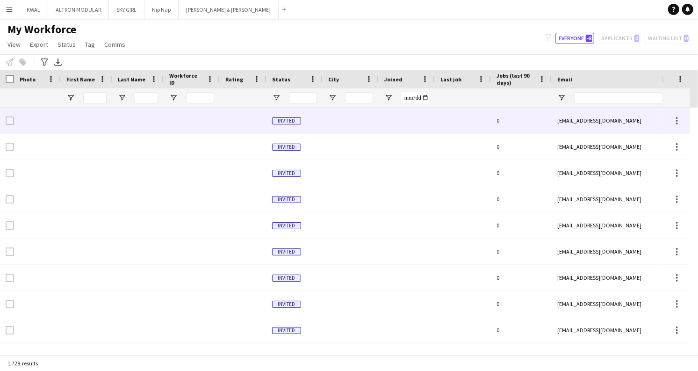
click at [319, 119] on div "Invited" at bounding box center [295, 121] width 56 height 26
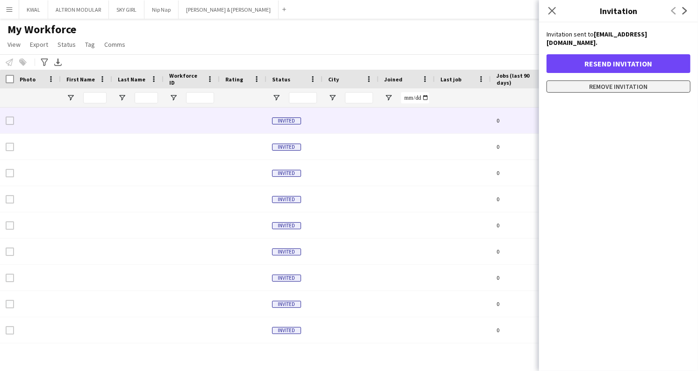
click at [618, 80] on button "Remove invitation" at bounding box center [619, 86] width 144 height 12
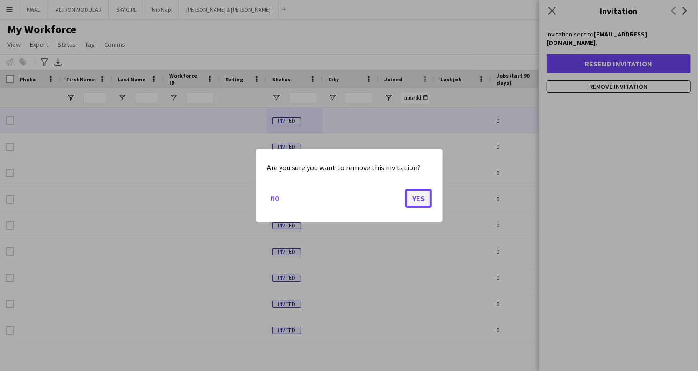
drag, startPoint x: 413, startPoint y: 197, endPoint x: 312, endPoint y: 172, distance: 103.8
click at [412, 196] on button "Yes" at bounding box center [418, 198] width 26 height 19
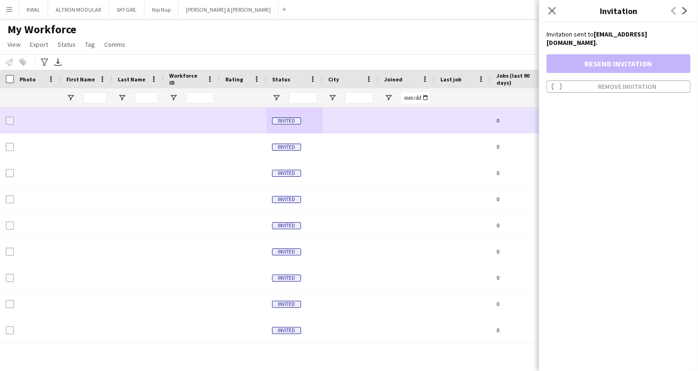
click at [218, 123] on div at bounding box center [192, 121] width 56 height 26
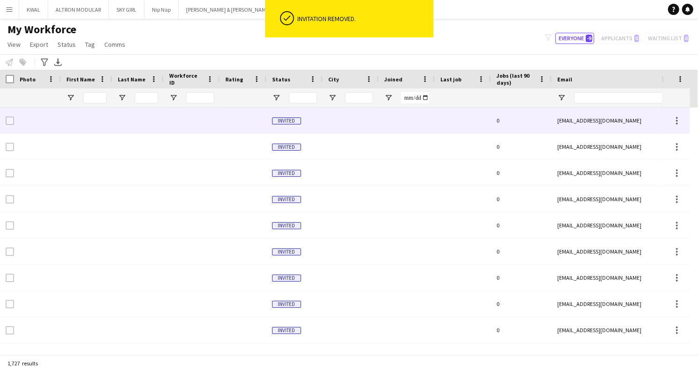
click at [259, 123] on div at bounding box center [243, 121] width 47 height 26
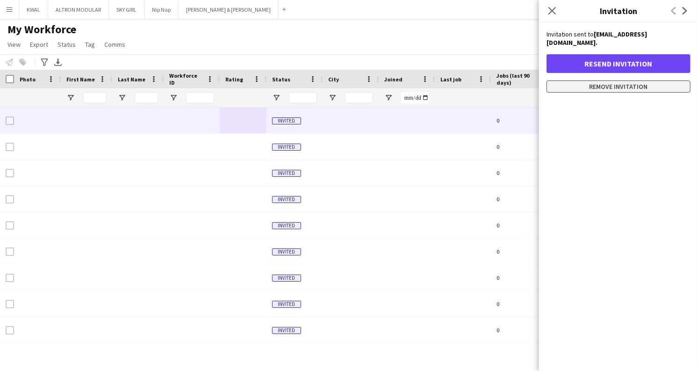
click at [602, 80] on button "Remove invitation" at bounding box center [619, 86] width 144 height 12
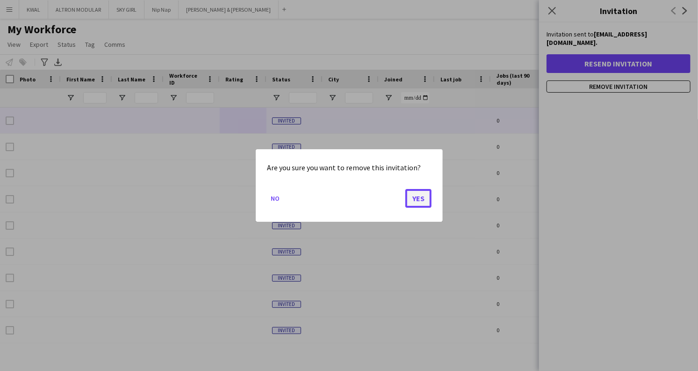
click at [417, 197] on button "Yes" at bounding box center [418, 198] width 26 height 19
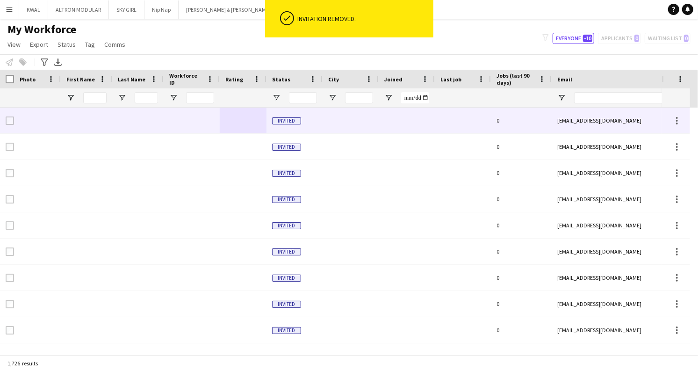
click at [222, 127] on div at bounding box center [243, 121] width 47 height 26
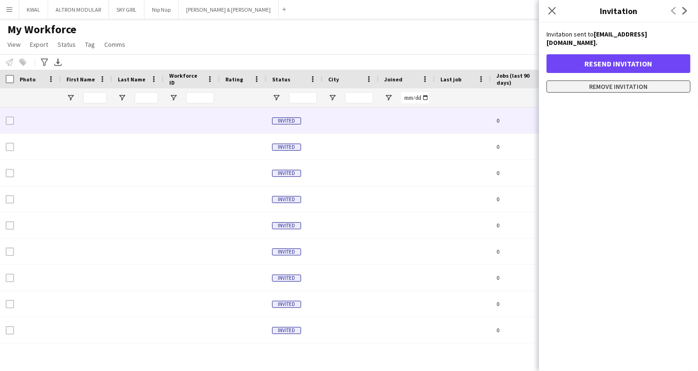
click at [557, 80] on button "Remove invitation" at bounding box center [619, 86] width 144 height 12
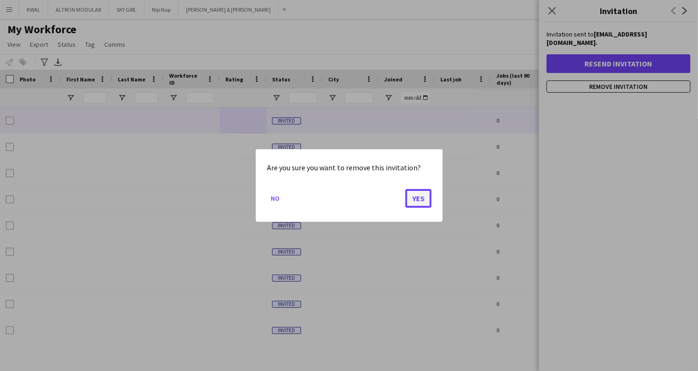
drag, startPoint x: 412, startPoint y: 197, endPoint x: 347, endPoint y: 181, distance: 66.8
click at [412, 197] on button "Yes" at bounding box center [418, 198] width 26 height 19
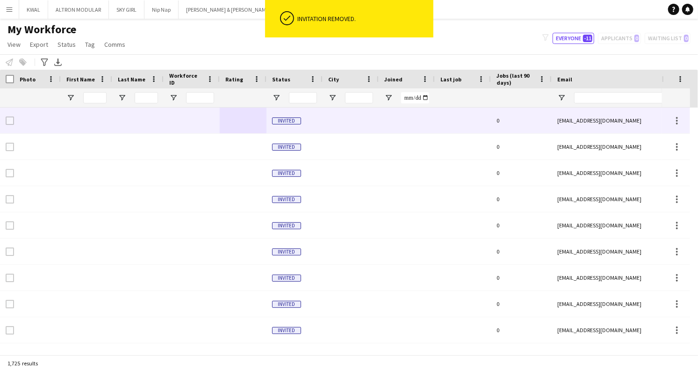
click at [213, 120] on div at bounding box center [192, 121] width 56 height 26
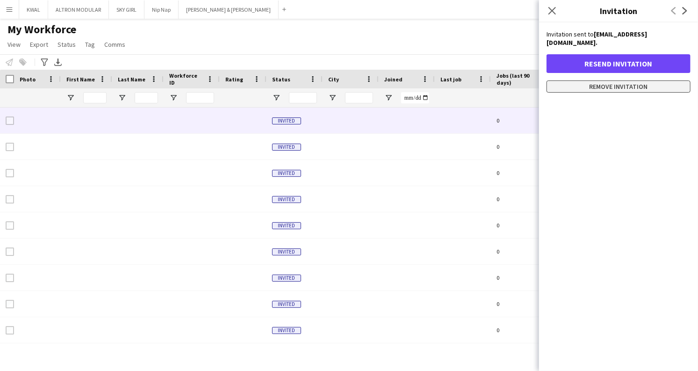
click at [600, 80] on button "Remove invitation" at bounding box center [619, 86] width 144 height 12
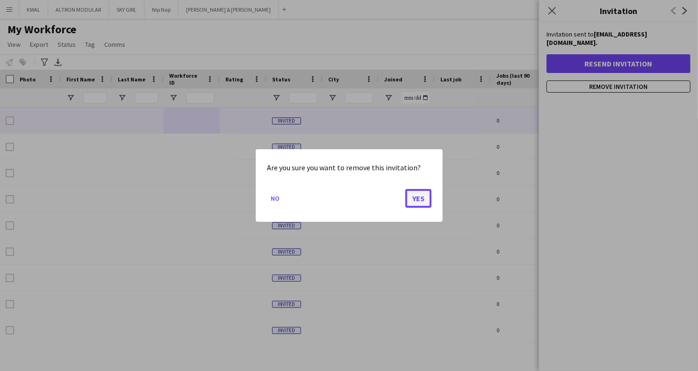
click at [425, 197] on button "Yes" at bounding box center [418, 198] width 26 height 19
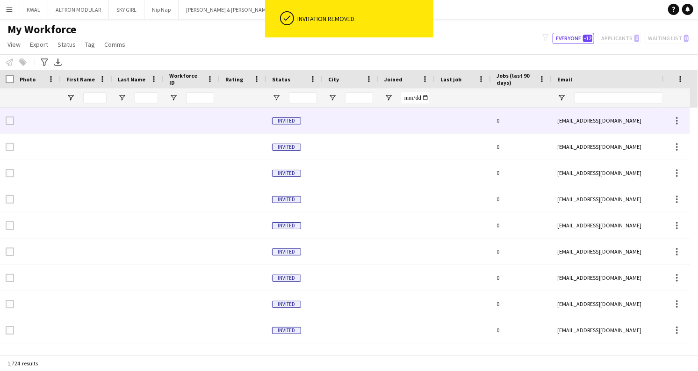
click at [231, 118] on div at bounding box center [243, 121] width 47 height 26
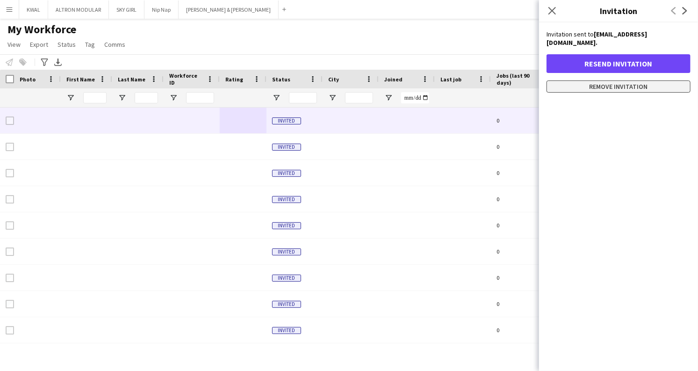
click at [579, 80] on button "Remove invitation" at bounding box center [619, 86] width 144 height 12
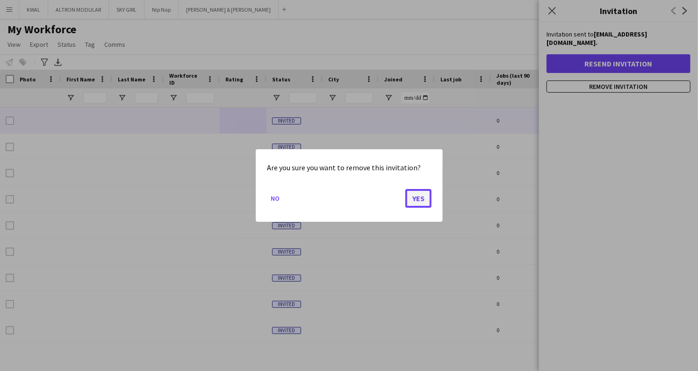
click at [425, 198] on button "Yes" at bounding box center [418, 198] width 26 height 19
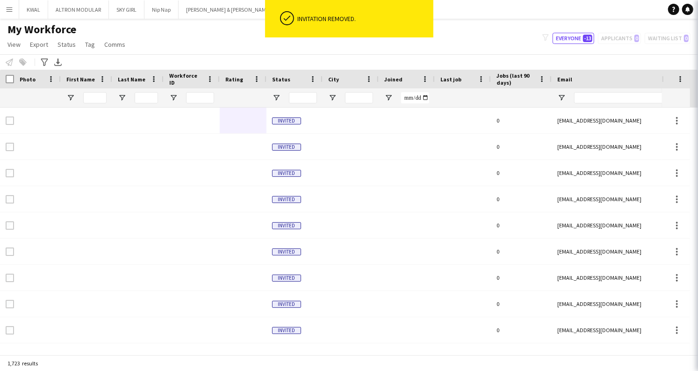
click at [188, 119] on div at bounding box center [192, 121] width 56 height 26
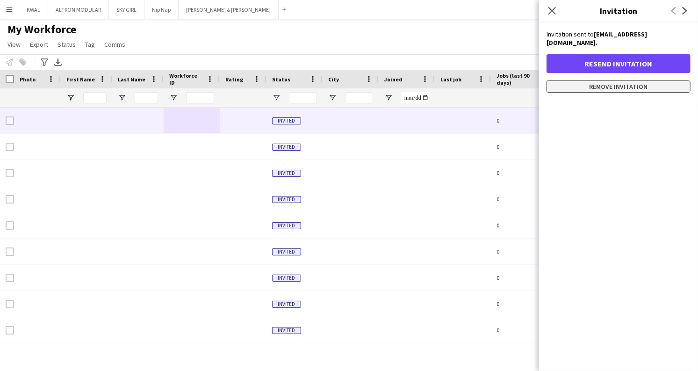
click at [598, 82] on button "Remove invitation" at bounding box center [619, 86] width 144 height 12
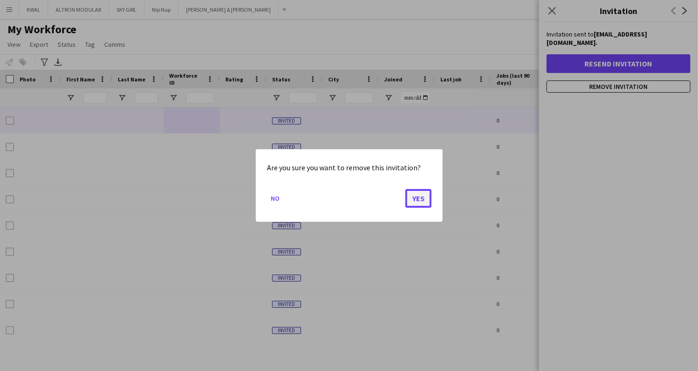
drag, startPoint x: 415, startPoint y: 198, endPoint x: 350, endPoint y: 181, distance: 66.9
click at [413, 199] on button "Yes" at bounding box center [418, 198] width 26 height 19
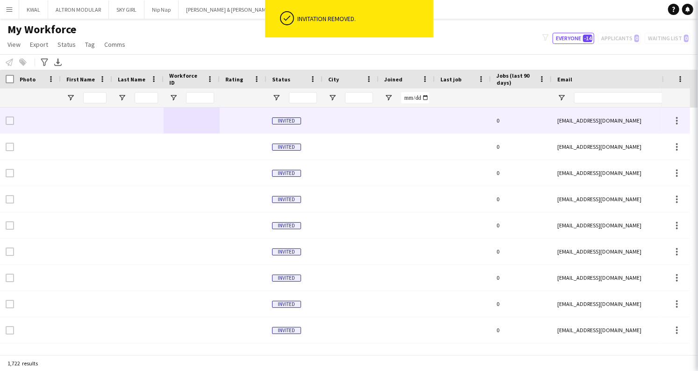
click at [165, 123] on div at bounding box center [192, 121] width 56 height 26
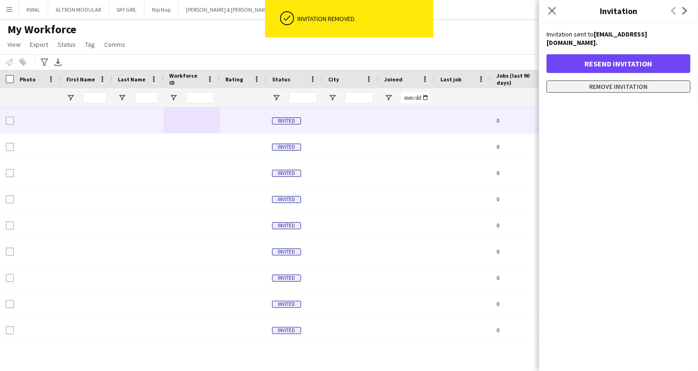
click at [630, 80] on button "Remove invitation" at bounding box center [619, 86] width 144 height 12
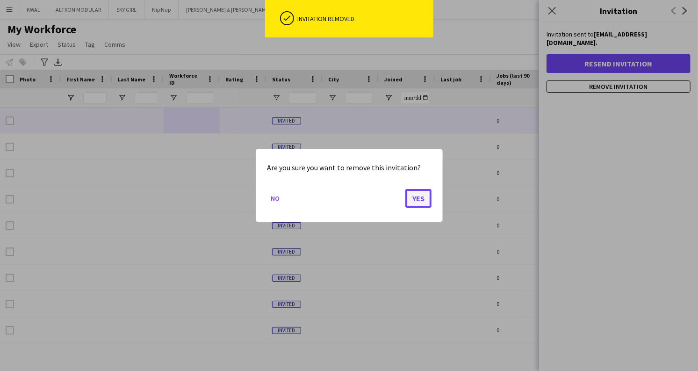
click at [416, 195] on button "Yes" at bounding box center [418, 198] width 26 height 19
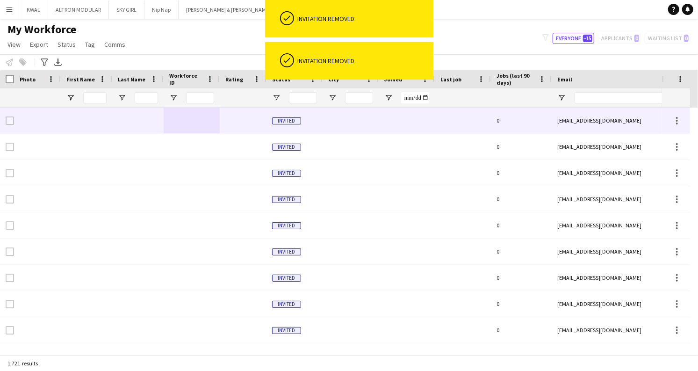
click at [224, 124] on div at bounding box center [243, 121] width 47 height 26
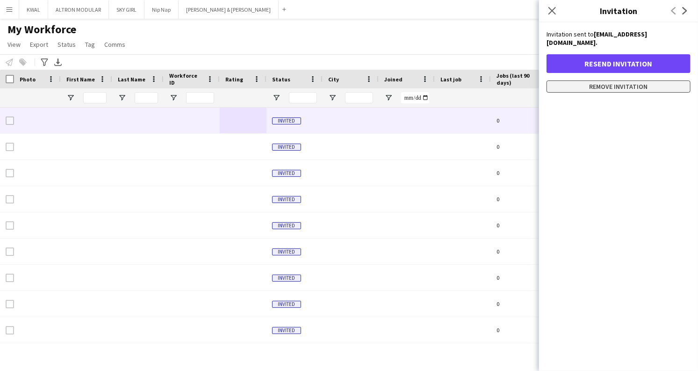
click at [591, 80] on button "Remove invitation" at bounding box center [619, 86] width 144 height 12
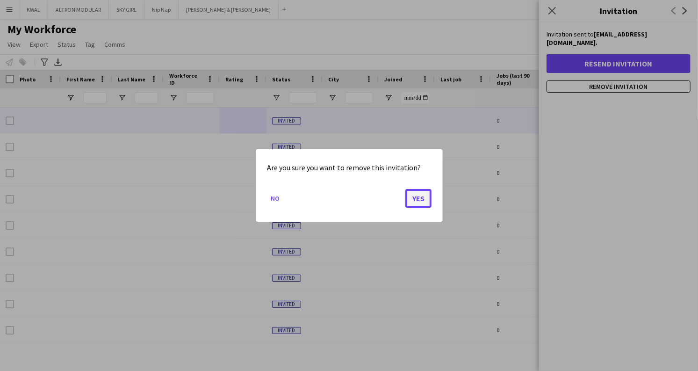
click at [423, 195] on button "Yes" at bounding box center [418, 198] width 26 height 19
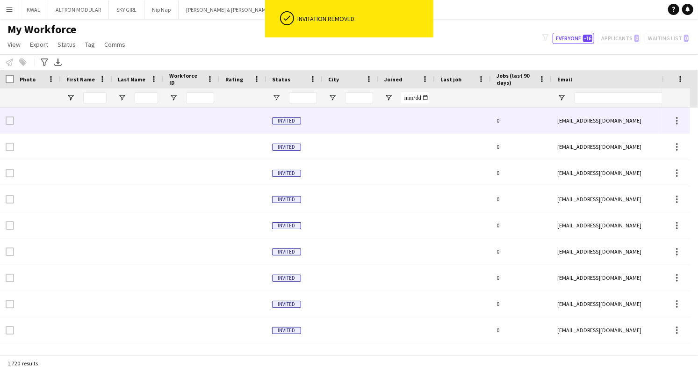
click at [196, 121] on div at bounding box center [192, 121] width 56 height 26
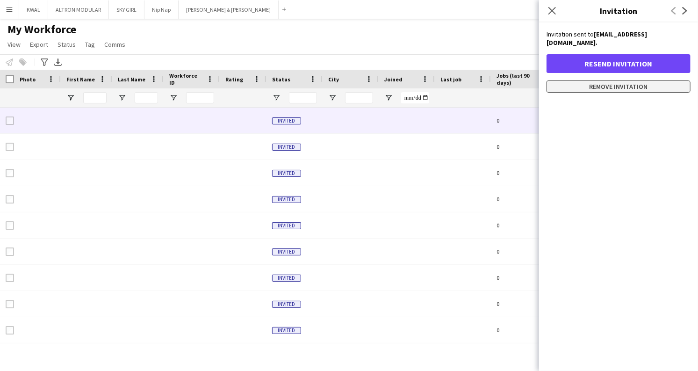
click at [633, 80] on button "Remove invitation" at bounding box center [619, 86] width 144 height 12
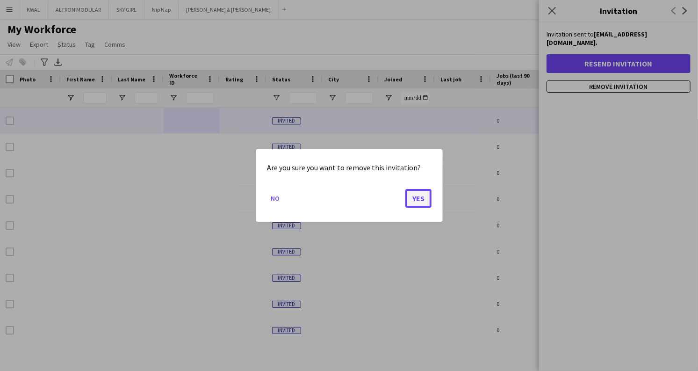
click at [414, 196] on button "Yes" at bounding box center [418, 198] width 26 height 19
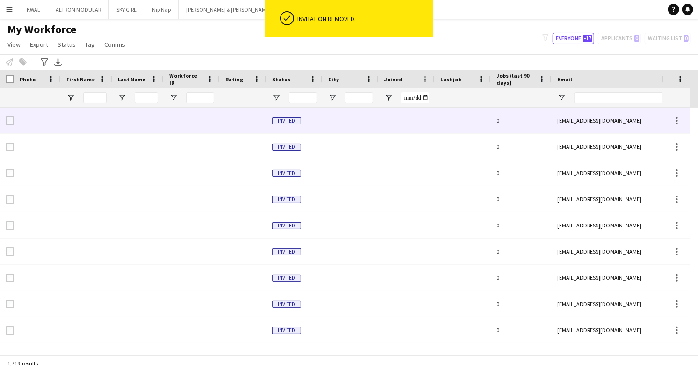
click at [181, 119] on div at bounding box center [192, 121] width 56 height 26
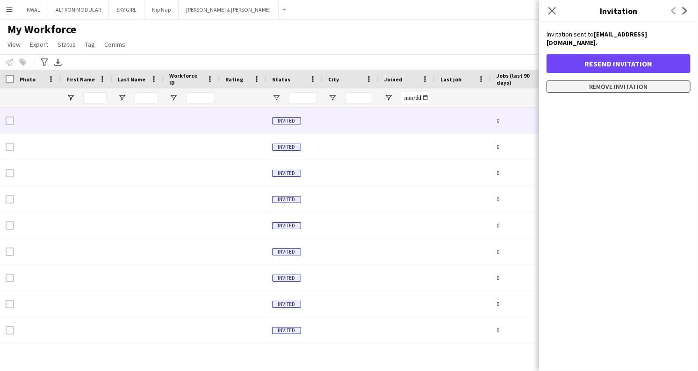
click at [624, 80] on button "Remove invitation" at bounding box center [619, 86] width 144 height 12
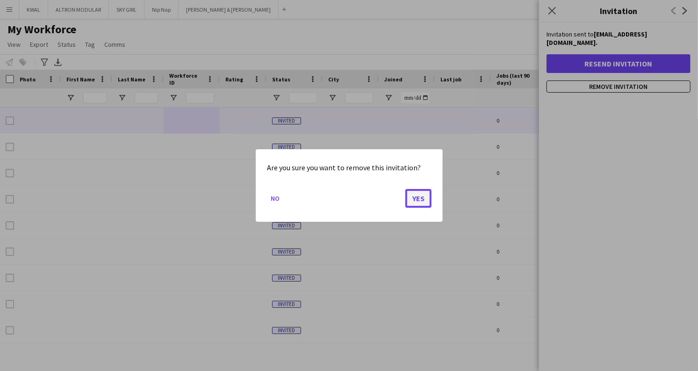
click at [412, 199] on button "Yes" at bounding box center [418, 198] width 26 height 19
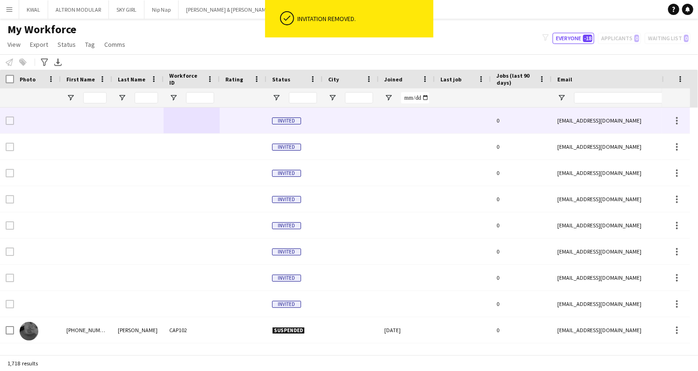
click at [244, 115] on div at bounding box center [243, 121] width 47 height 26
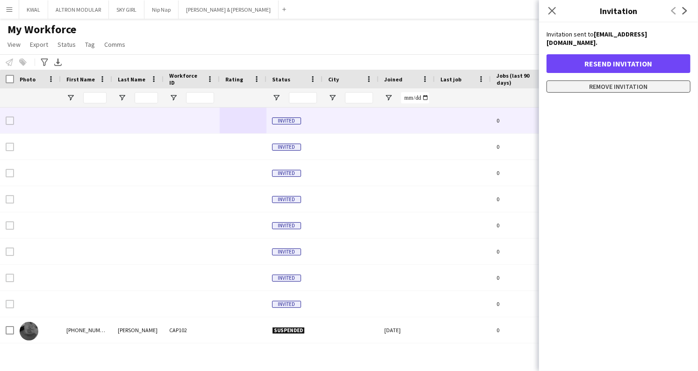
click at [627, 80] on button "Remove invitation" at bounding box center [619, 86] width 144 height 12
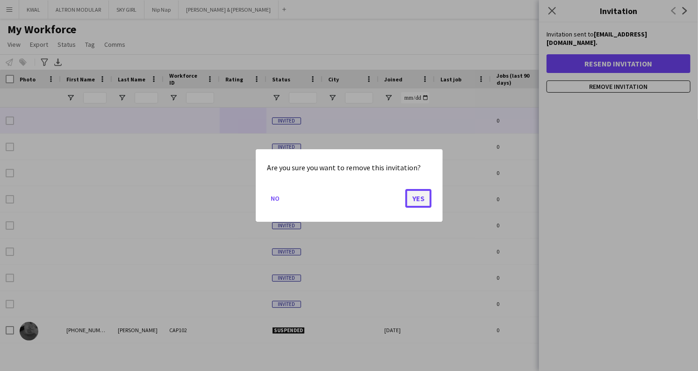
click at [423, 198] on button "Yes" at bounding box center [418, 198] width 26 height 19
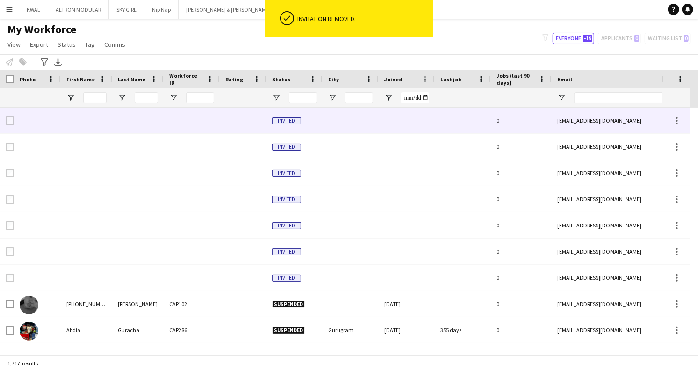
click at [196, 120] on div at bounding box center [192, 121] width 56 height 26
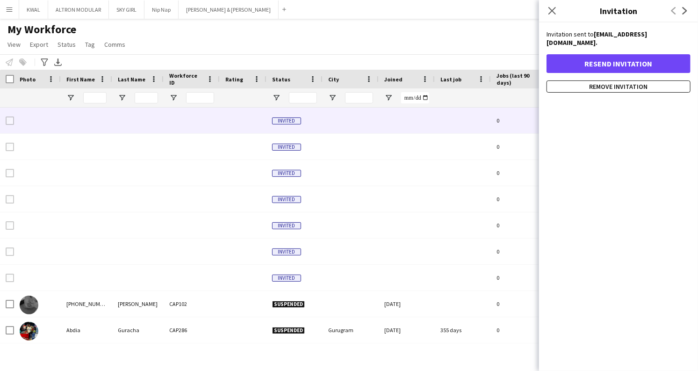
click at [632, 66] on div "Resend invitation Remove invitation" at bounding box center [619, 73] width 144 height 38
click at [629, 80] on button "Remove invitation" at bounding box center [619, 86] width 144 height 12
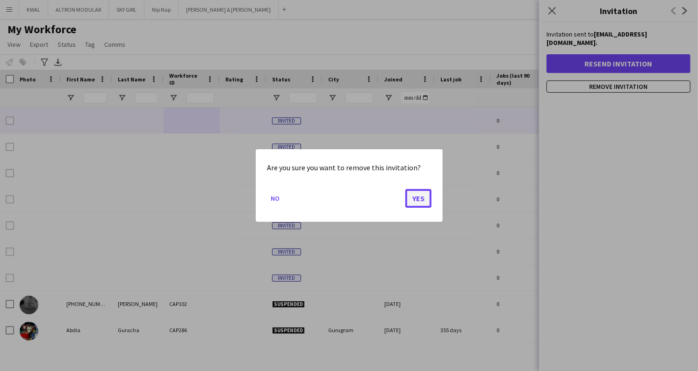
click at [427, 199] on button "Yes" at bounding box center [418, 198] width 26 height 19
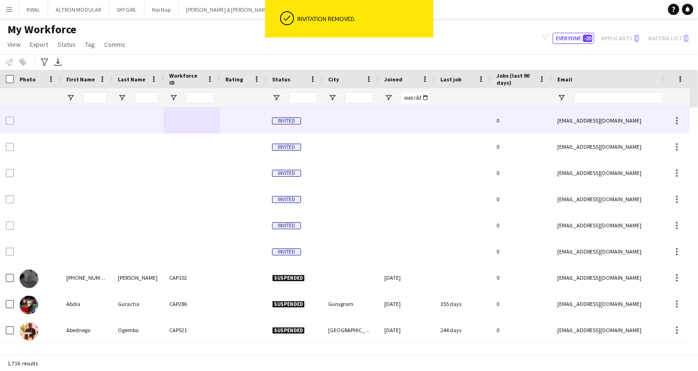
click at [156, 121] on div at bounding box center [137, 121] width 51 height 26
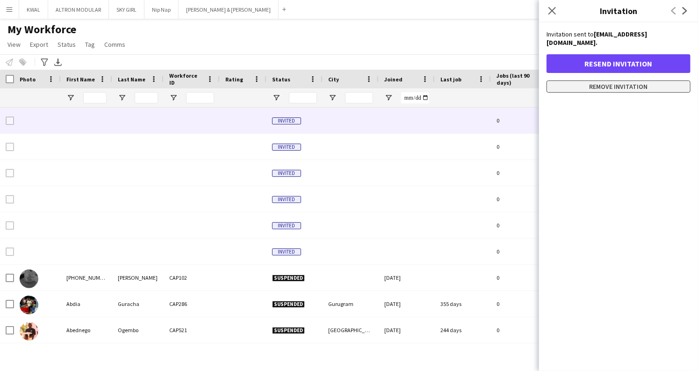
click at [601, 80] on button "Remove invitation" at bounding box center [619, 86] width 144 height 12
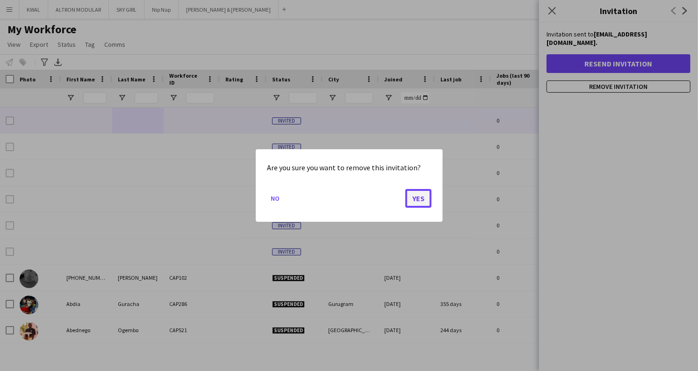
click at [420, 202] on button "Yes" at bounding box center [418, 198] width 26 height 19
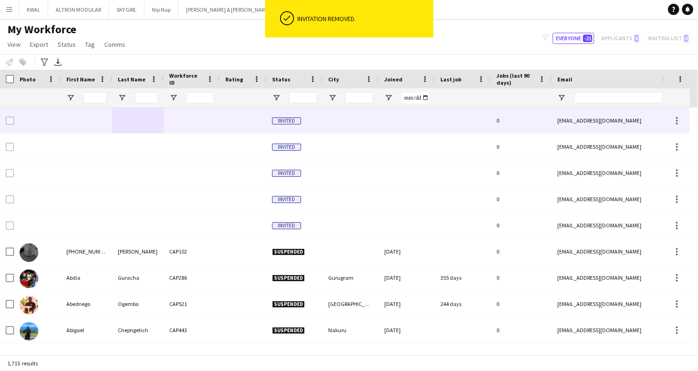
click at [228, 121] on div at bounding box center [243, 121] width 47 height 26
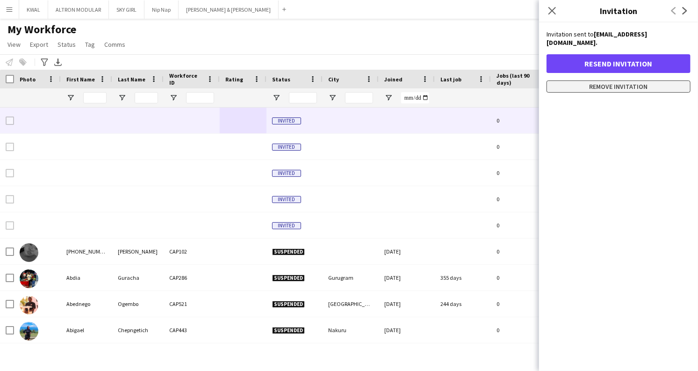
click at [592, 80] on button "Remove invitation" at bounding box center [619, 86] width 144 height 12
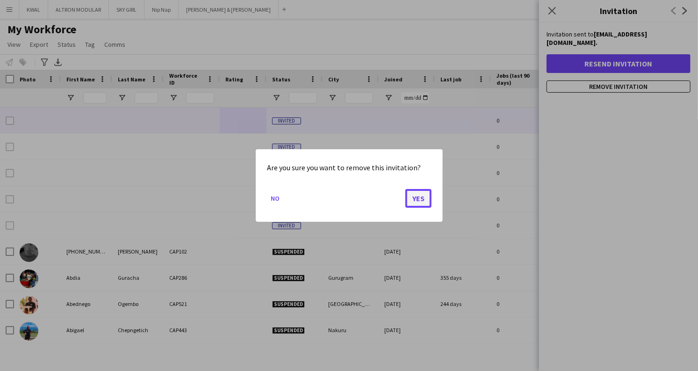
click at [421, 195] on button "Yes" at bounding box center [418, 198] width 26 height 19
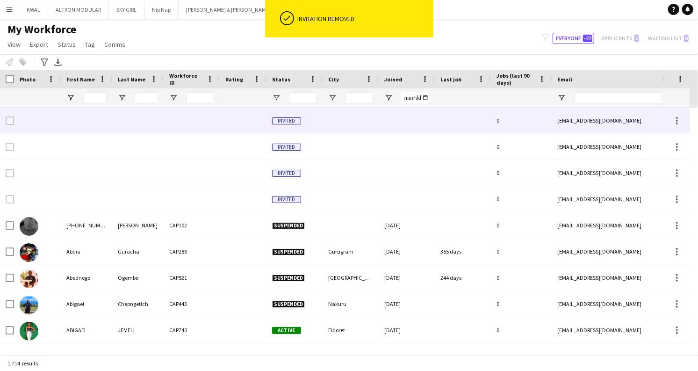
click at [193, 120] on div at bounding box center [192, 121] width 56 height 26
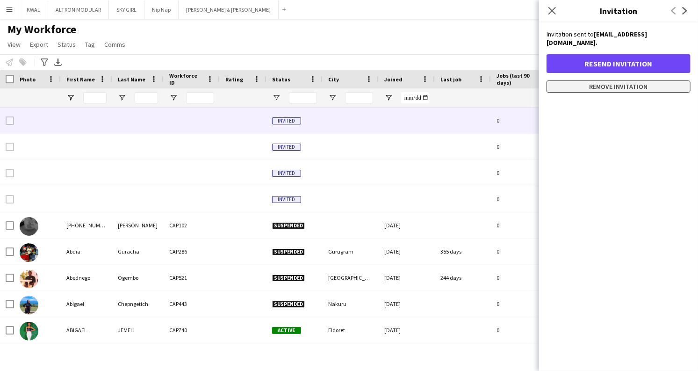
click at [618, 82] on button "Remove invitation" at bounding box center [619, 86] width 144 height 12
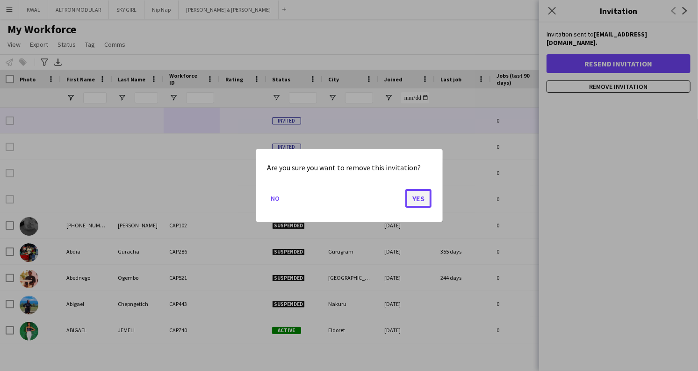
click at [426, 195] on button "Yes" at bounding box center [418, 198] width 26 height 19
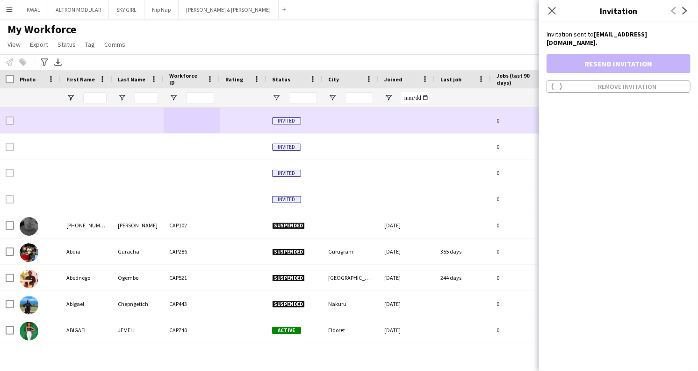
click at [237, 120] on div at bounding box center [243, 121] width 47 height 26
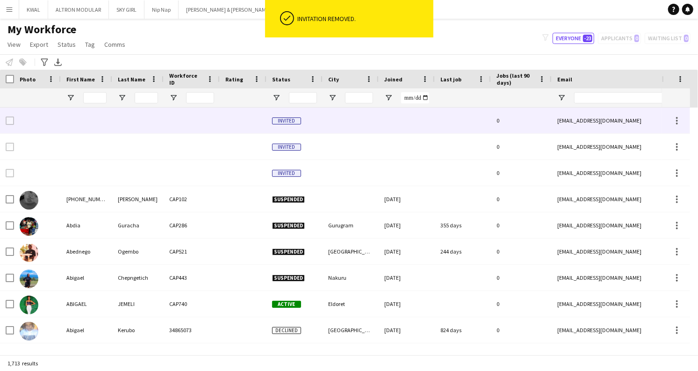
click at [204, 127] on div at bounding box center [192, 121] width 56 height 26
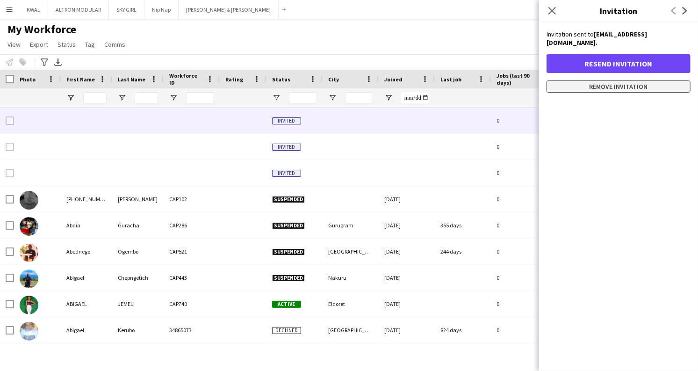
click at [619, 80] on button "Remove invitation" at bounding box center [619, 86] width 144 height 12
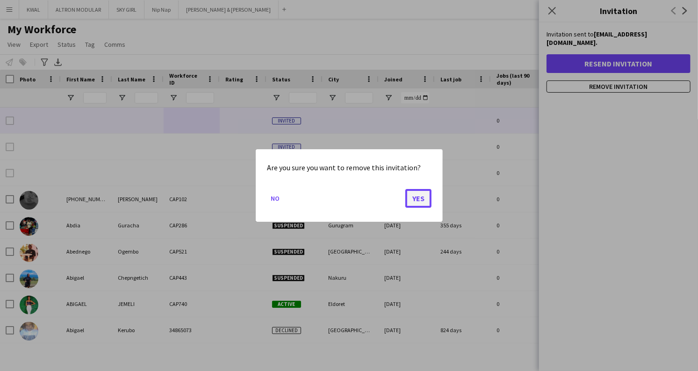
click at [414, 201] on button "Yes" at bounding box center [418, 198] width 26 height 19
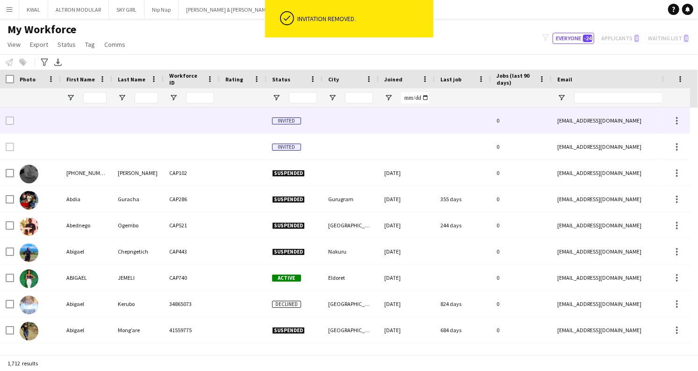
click at [174, 124] on div at bounding box center [192, 121] width 56 height 26
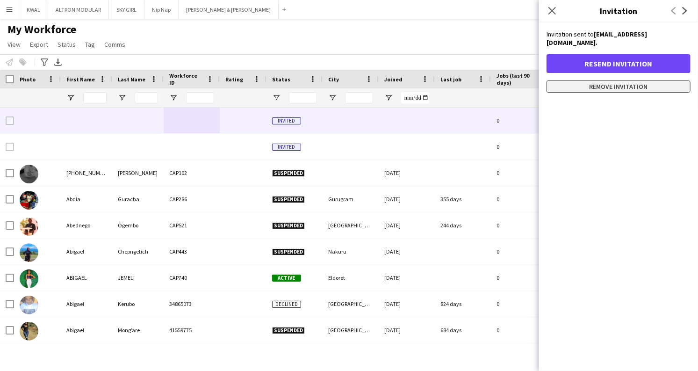
click at [620, 84] on button "Remove invitation" at bounding box center [619, 86] width 144 height 12
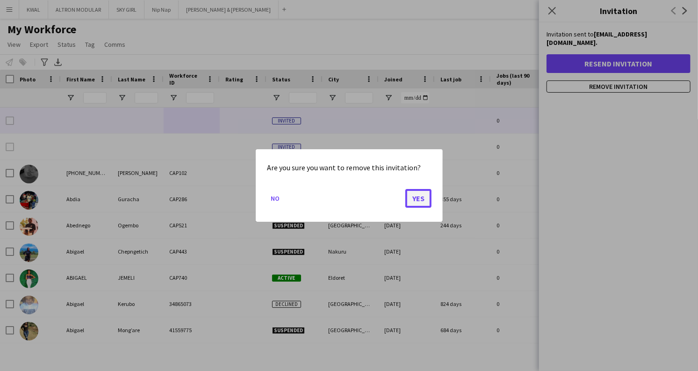
click at [421, 197] on button "Yes" at bounding box center [418, 198] width 26 height 19
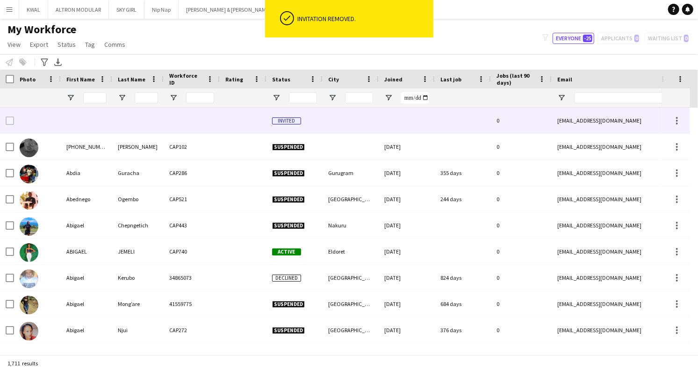
click at [197, 123] on div at bounding box center [192, 121] width 56 height 26
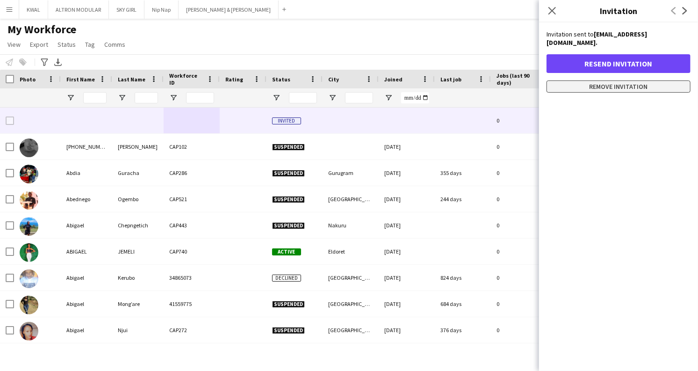
click at [630, 80] on button "Remove invitation" at bounding box center [619, 86] width 144 height 12
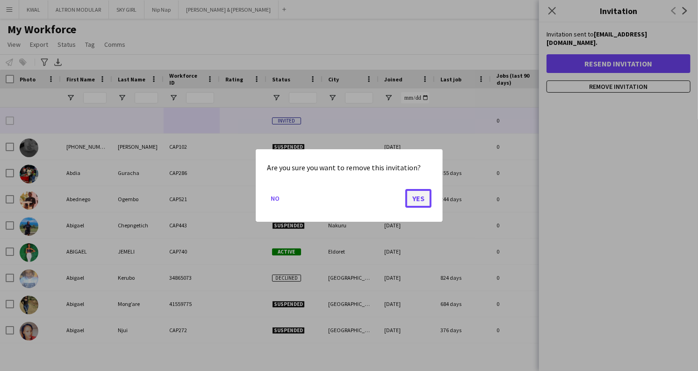
click at [414, 203] on button "Yes" at bounding box center [418, 198] width 26 height 19
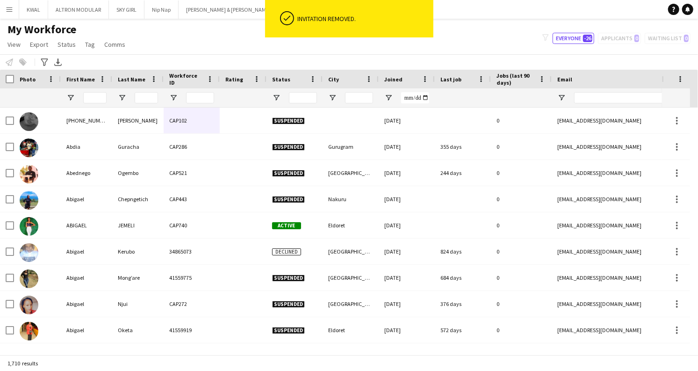
click at [454, 80] on span "Last job" at bounding box center [451, 79] width 21 height 7
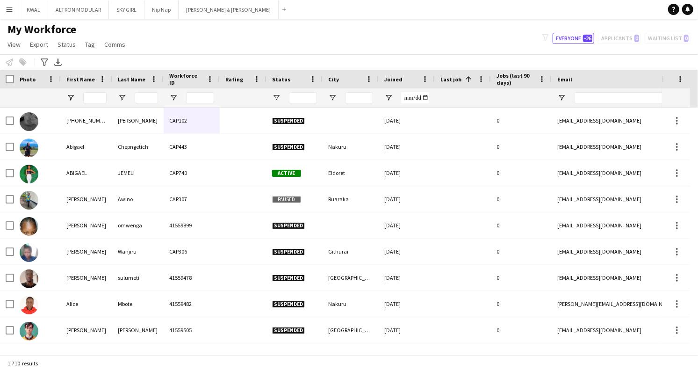
click at [454, 80] on span "Last job" at bounding box center [451, 79] width 21 height 7
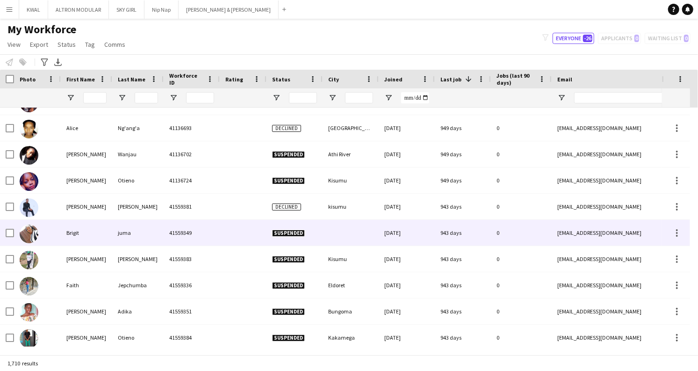
scroll to position [1351, 0]
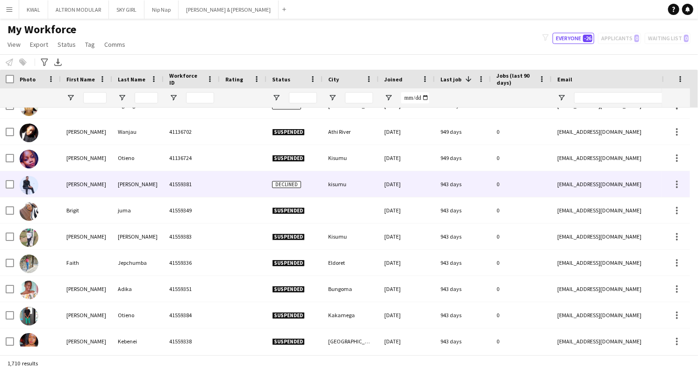
click at [431, 181] on div "[DATE]" at bounding box center [407, 184] width 56 height 26
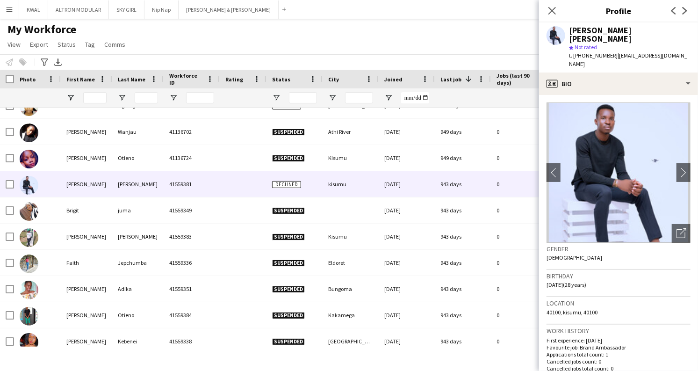
click at [461, 50] on div "My Workforce View Views Default view Captivate Compliance workforce per brand N…" at bounding box center [349, 38] width 698 height 32
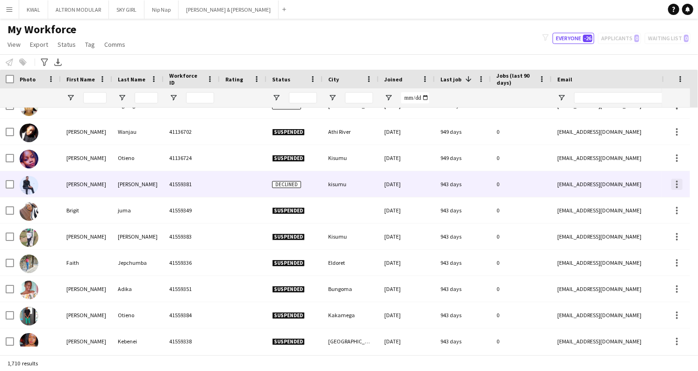
click at [678, 181] on div at bounding box center [677, 184] width 11 height 11
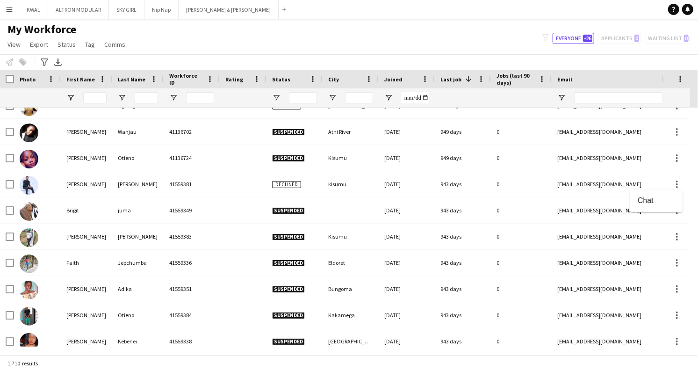
click at [385, 29] on div at bounding box center [349, 185] width 698 height 371
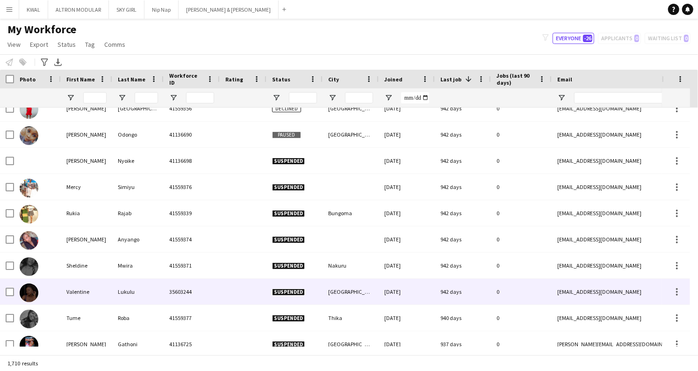
scroll to position [0, 0]
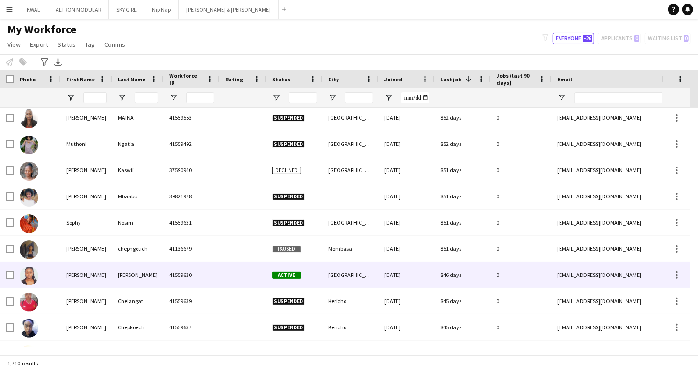
click at [300, 283] on div "Active" at bounding box center [295, 275] width 56 height 26
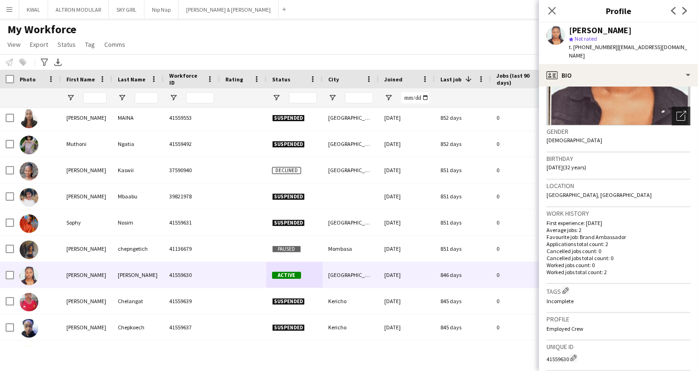
click at [677, 111] on icon "Open photos pop-in" at bounding box center [682, 116] width 10 height 10
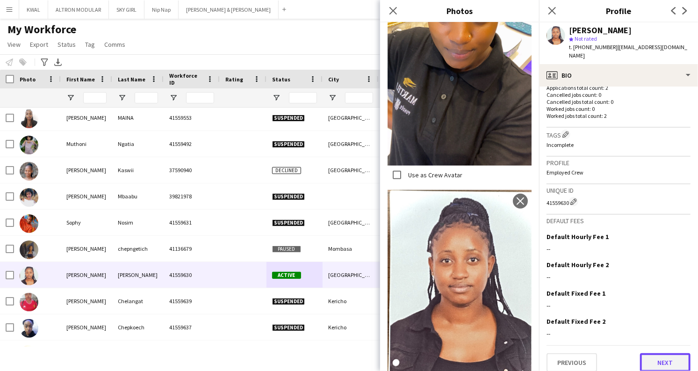
click at [654, 353] on button "Next" at bounding box center [665, 362] width 51 height 19
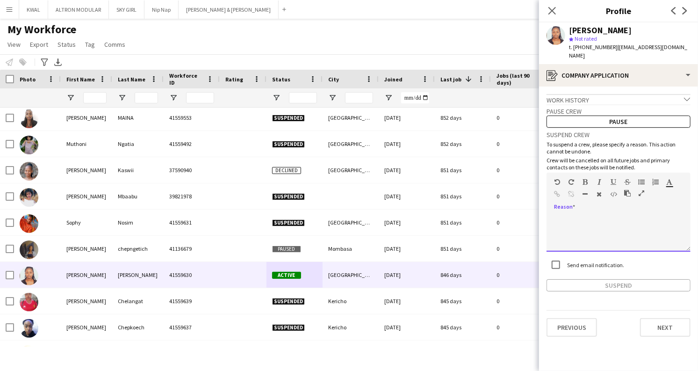
click at [605, 219] on div at bounding box center [619, 232] width 144 height 37
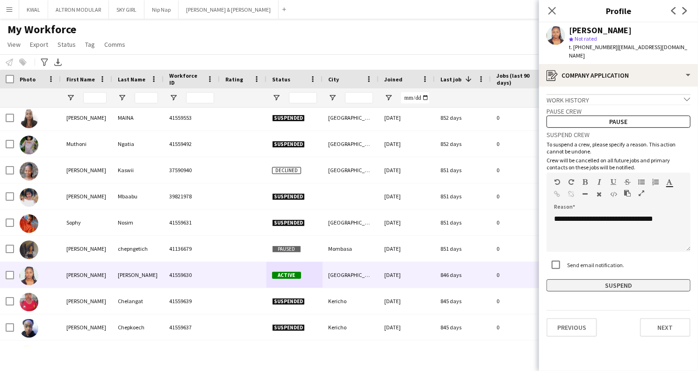
click at [617, 281] on button "Suspend" at bounding box center [619, 285] width 144 height 12
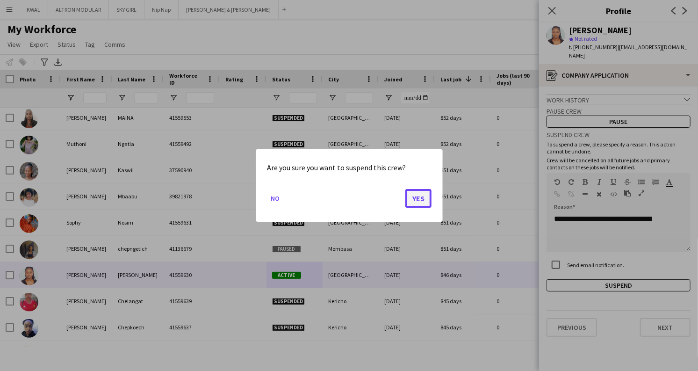
click at [426, 202] on button "Yes" at bounding box center [418, 198] width 26 height 19
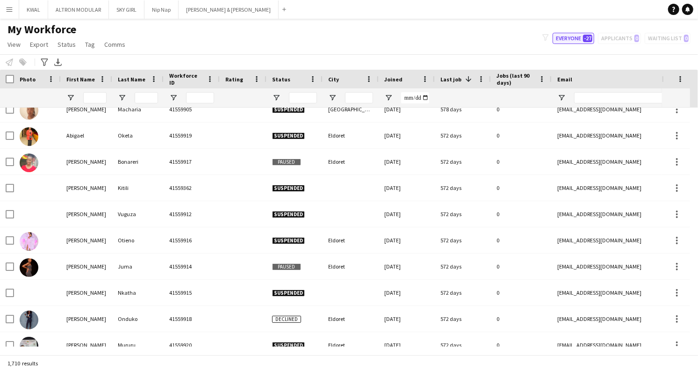
click at [579, 38] on button "Everyone -27" at bounding box center [574, 38] width 42 height 11
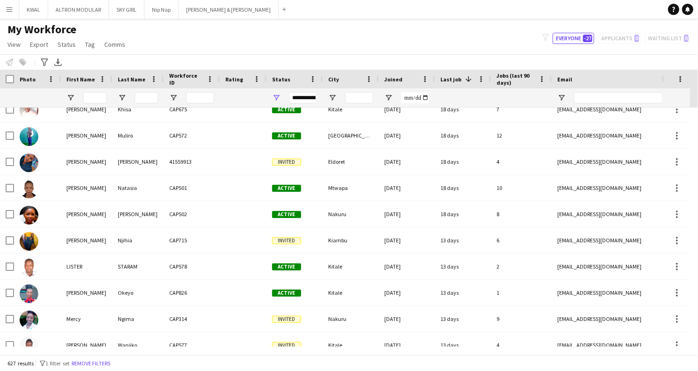
click at [406, 40] on div "My Workforce View Views Default view Captivate Compliance workforce per brand N…" at bounding box center [349, 38] width 698 height 32
click at [277, 98] on span "Open Filter Menu" at bounding box center [276, 98] width 8 height 8
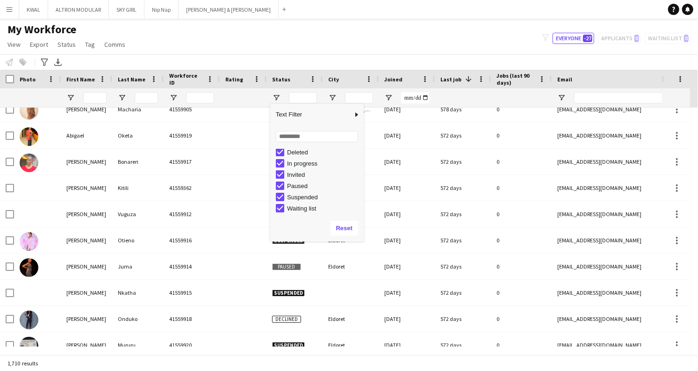
type input "**********"
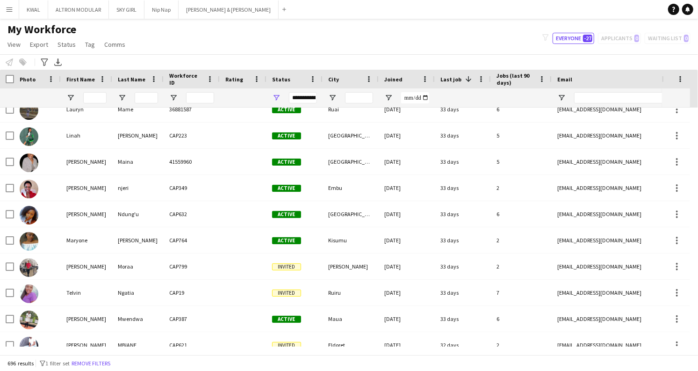
click at [396, 29] on div "My Workforce View Views Default view Captivate Compliance workforce per brand N…" at bounding box center [349, 38] width 698 height 32
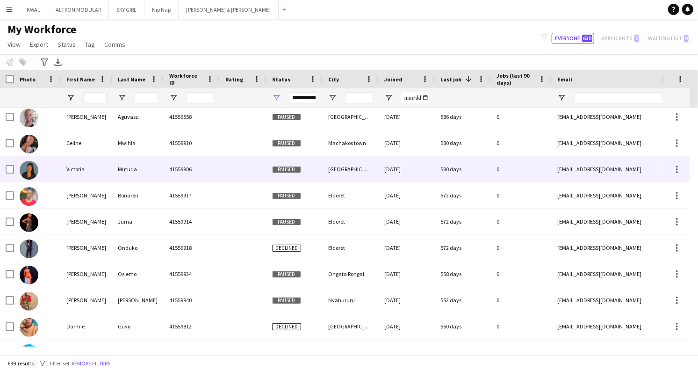
scroll to position [2806, 0]
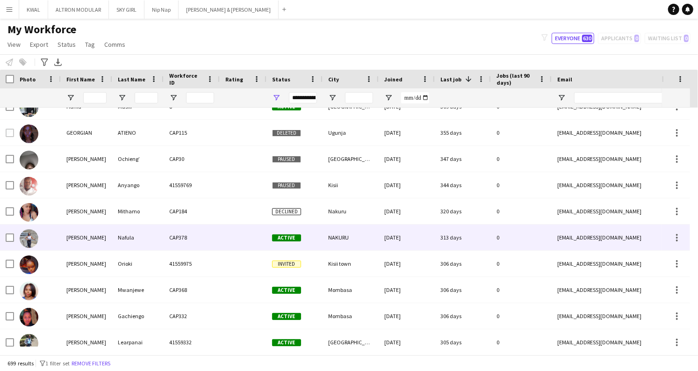
click at [225, 243] on div at bounding box center [243, 237] width 47 height 26
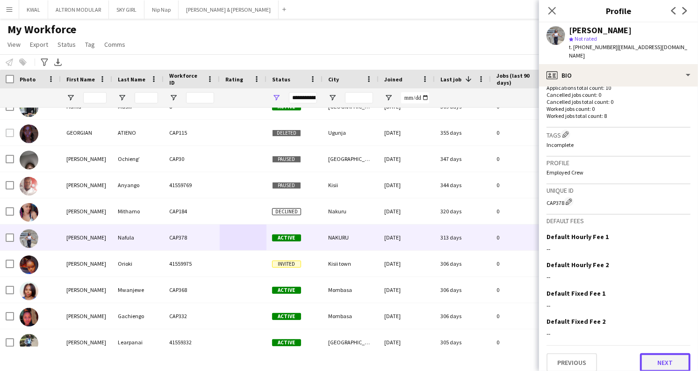
click at [662, 353] on button "Next" at bounding box center [665, 362] width 51 height 19
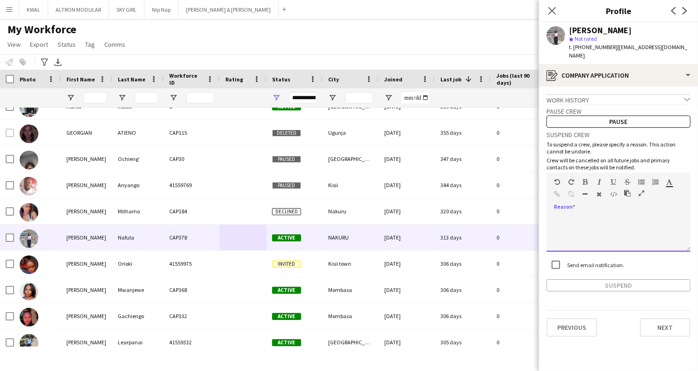
click at [610, 214] on div at bounding box center [619, 232] width 144 height 37
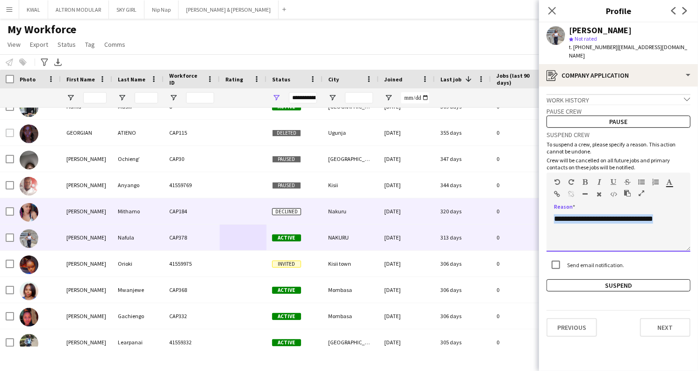
drag, startPoint x: 679, startPoint y: 211, endPoint x: 525, endPoint y: 215, distance: 153.9
click at [525, 215] on body "Menu Boards Boards Boards All jobs Status Workforce Workforce My Workforce Recr…" at bounding box center [349, 185] width 698 height 371
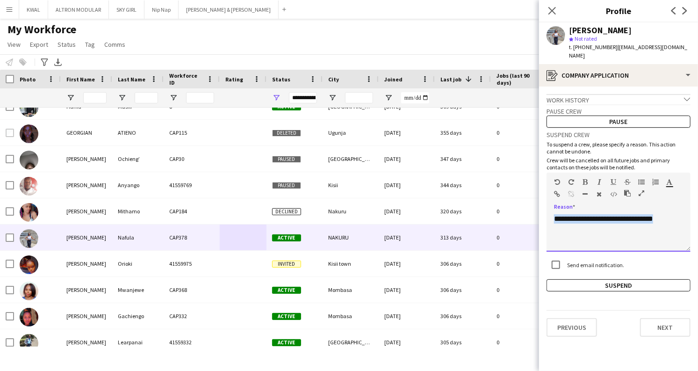
copy div "**********"
click at [621, 279] on button "Suspend" at bounding box center [619, 285] width 144 height 12
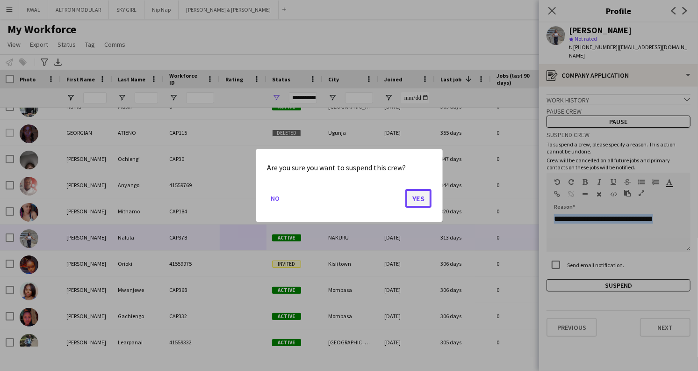
click at [423, 201] on button "Yes" at bounding box center [418, 198] width 26 height 19
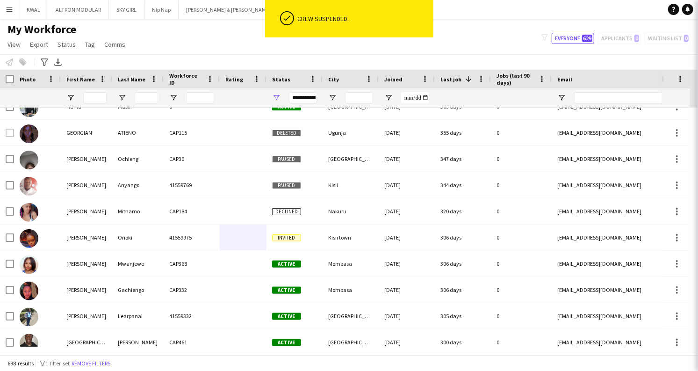
click at [410, 65] on div "Notify workforce Add to tag Select at least one crew to tag him or her. Advance…" at bounding box center [349, 61] width 698 height 15
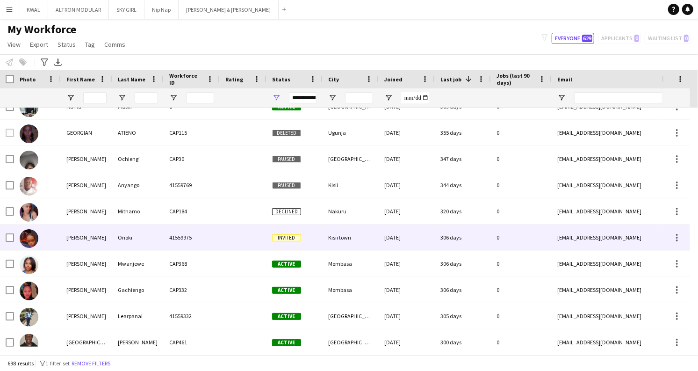
click at [414, 243] on div "19-04-2024" at bounding box center [407, 237] width 56 height 26
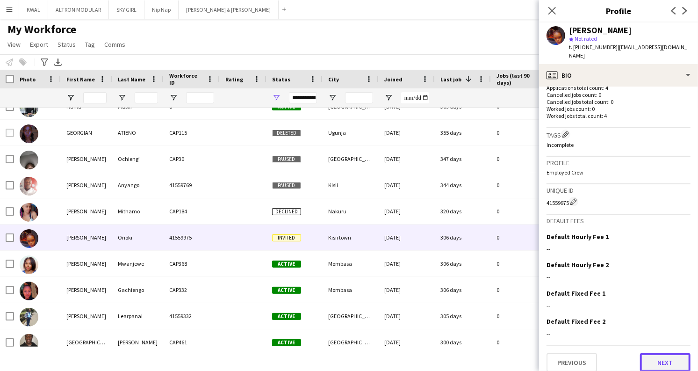
click at [644, 353] on button "Next" at bounding box center [665, 362] width 51 height 19
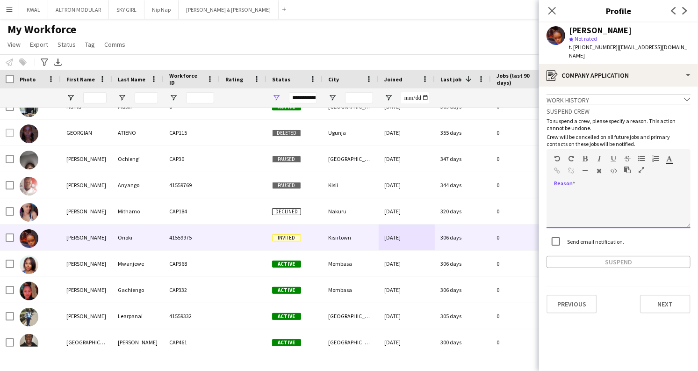
paste div
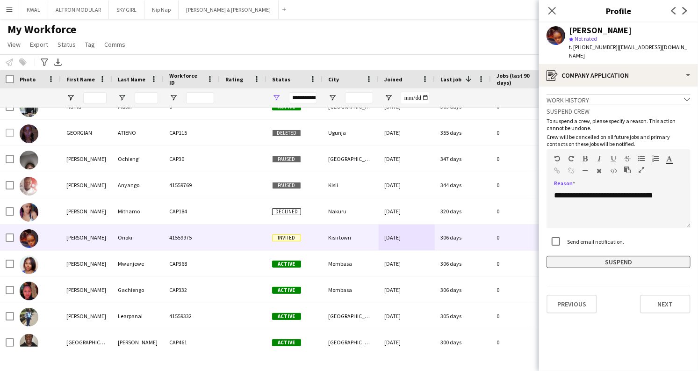
click at [608, 258] on button "Suspend" at bounding box center [619, 262] width 144 height 12
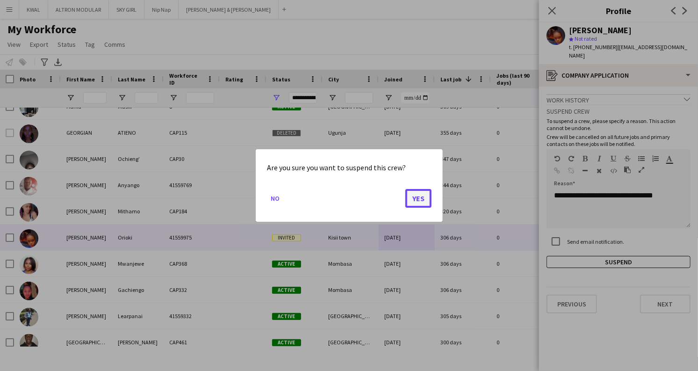
click at [422, 195] on button "Yes" at bounding box center [418, 198] width 26 height 19
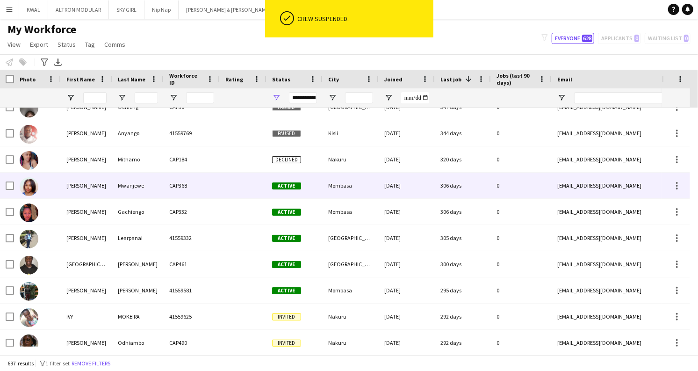
click at [311, 184] on div "Active" at bounding box center [295, 186] width 56 height 26
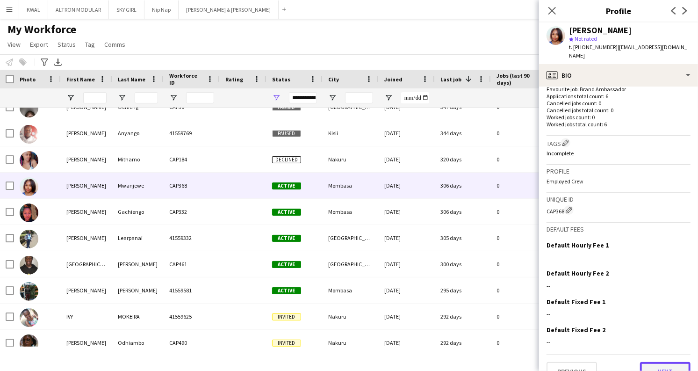
click at [659, 362] on button "Next" at bounding box center [665, 371] width 51 height 19
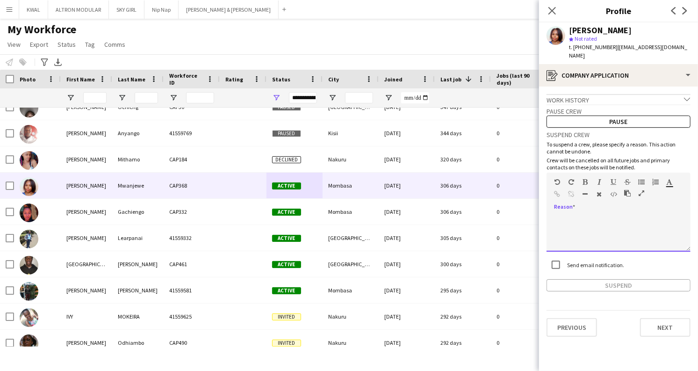
paste div
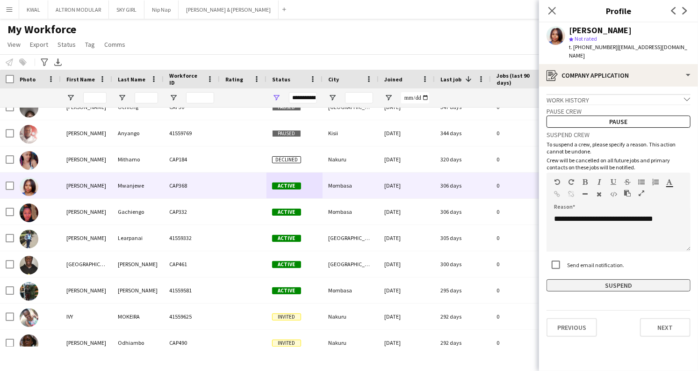
click at [617, 279] on button "Suspend" at bounding box center [619, 285] width 144 height 12
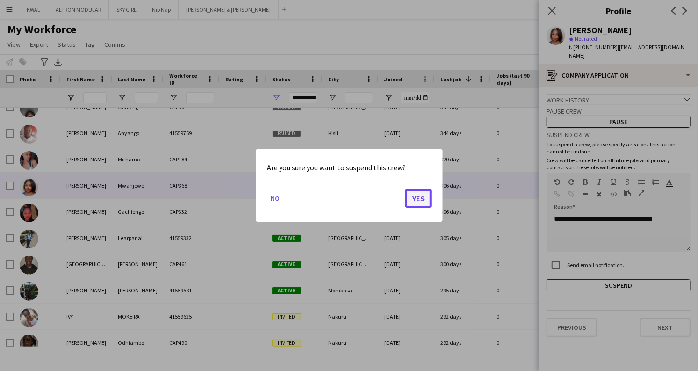
click at [412, 205] on button "Yes" at bounding box center [418, 198] width 26 height 19
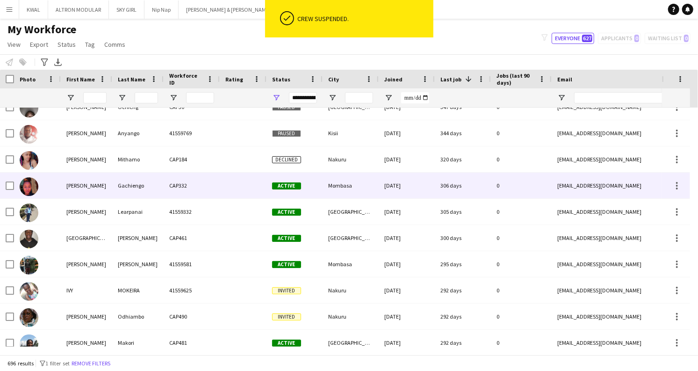
click at [259, 192] on div at bounding box center [243, 186] width 47 height 26
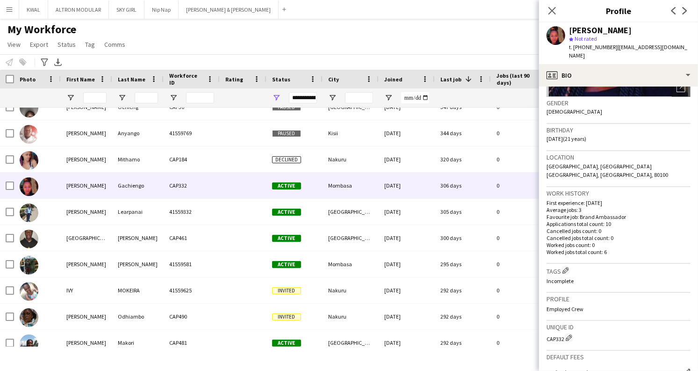
scroll to position [265, 0]
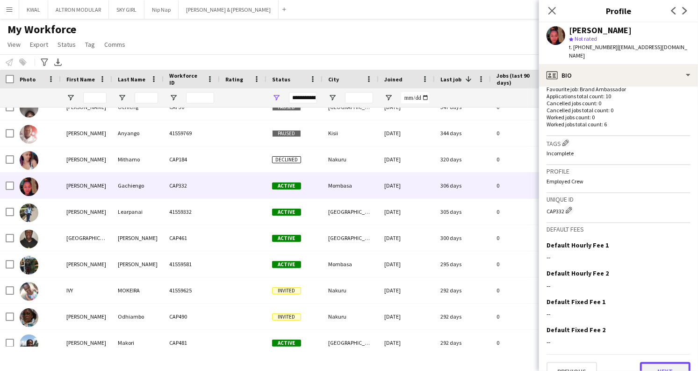
click at [655, 362] on button "Next" at bounding box center [665, 371] width 51 height 19
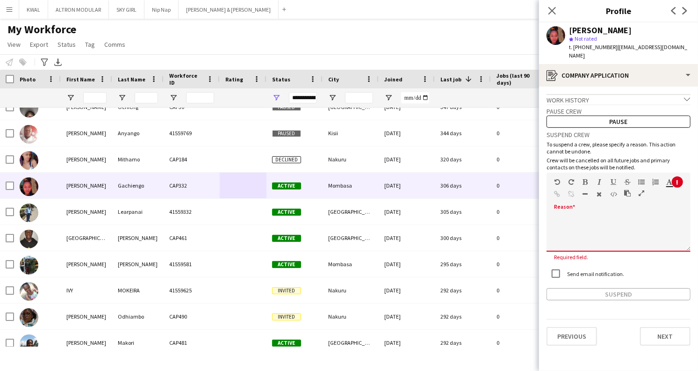
drag, startPoint x: 576, startPoint y: 203, endPoint x: 582, endPoint y: 220, distance: 17.9
paste div
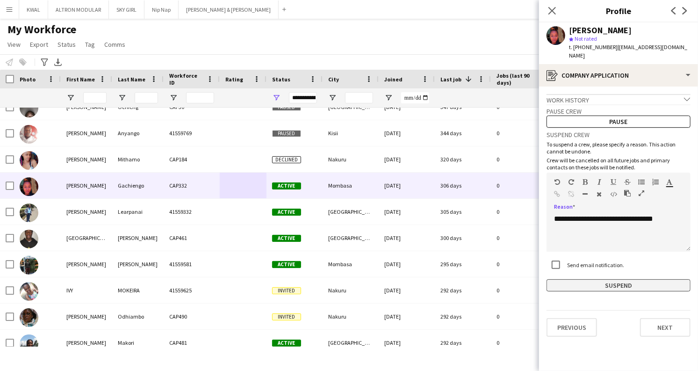
click at [643, 280] on button "Suspend" at bounding box center [619, 285] width 144 height 12
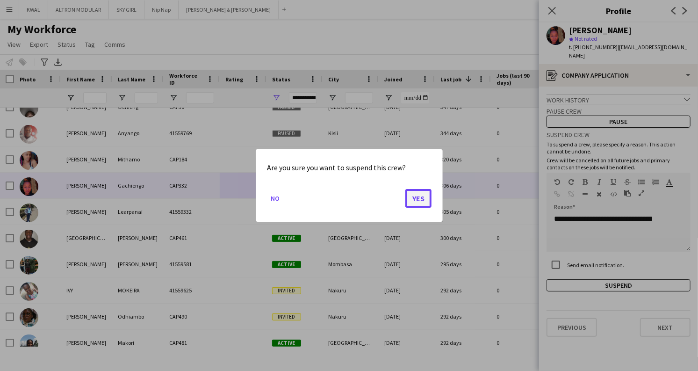
click at [420, 201] on button "Yes" at bounding box center [418, 198] width 26 height 19
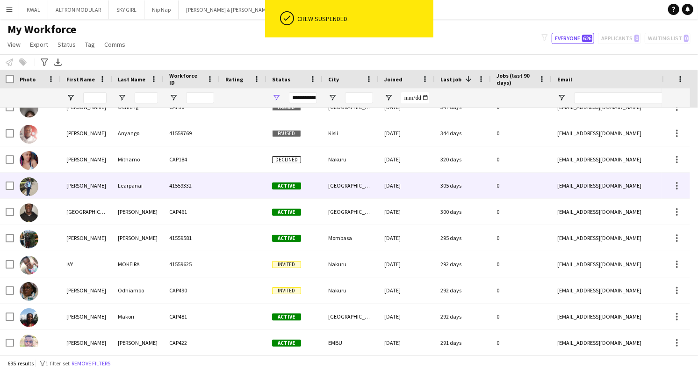
click at [210, 189] on div "41559332" at bounding box center [192, 186] width 56 height 26
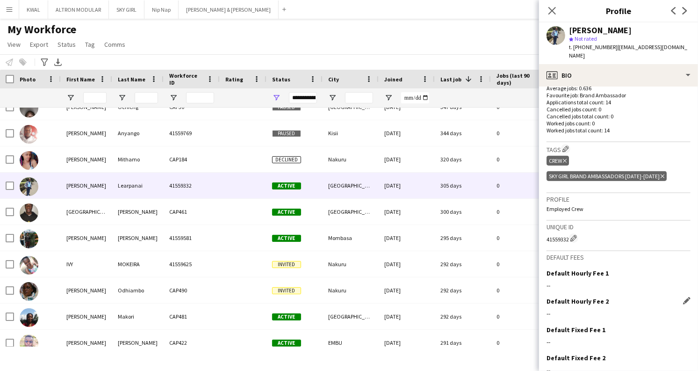
scroll to position [287, 0]
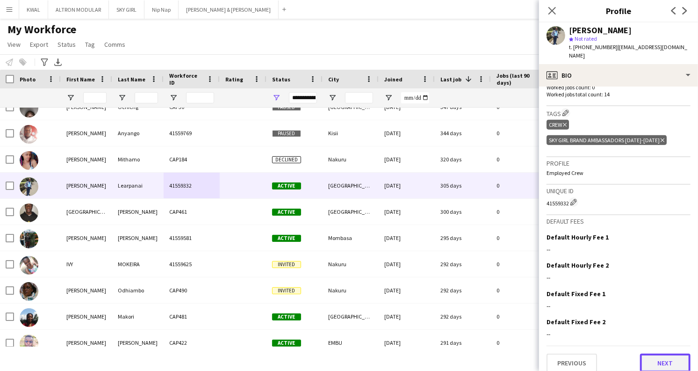
click at [655, 354] on button "Next" at bounding box center [665, 363] width 51 height 19
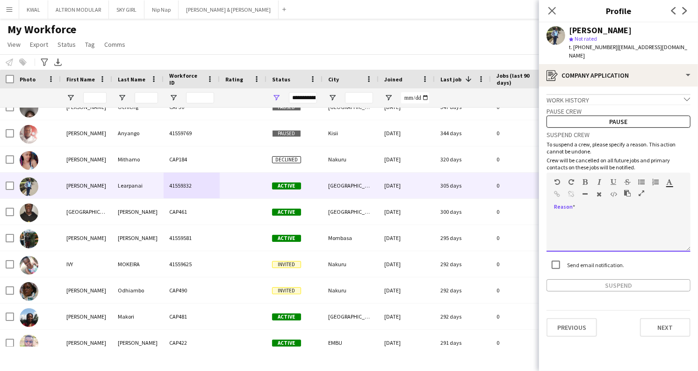
paste div
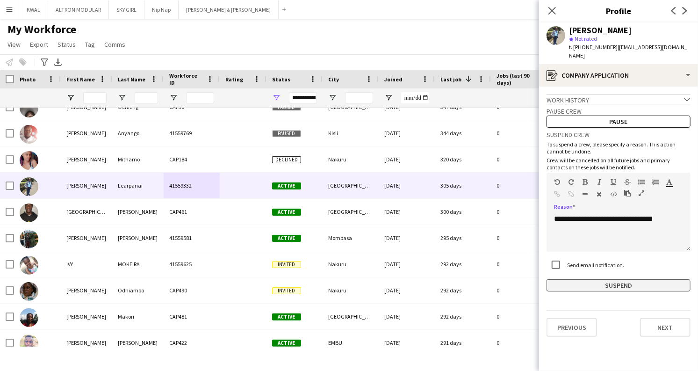
click at [618, 280] on button "Suspend" at bounding box center [619, 285] width 144 height 12
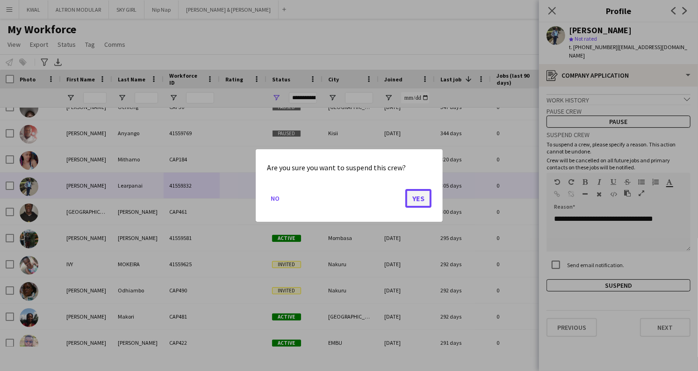
click at [420, 205] on button "Yes" at bounding box center [418, 198] width 26 height 19
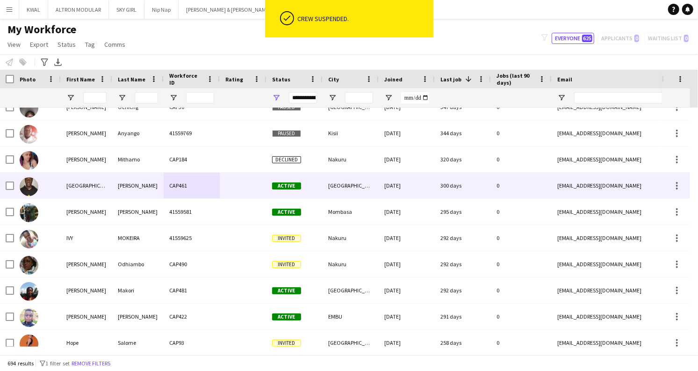
click at [216, 190] on div "CAP461" at bounding box center [192, 186] width 56 height 26
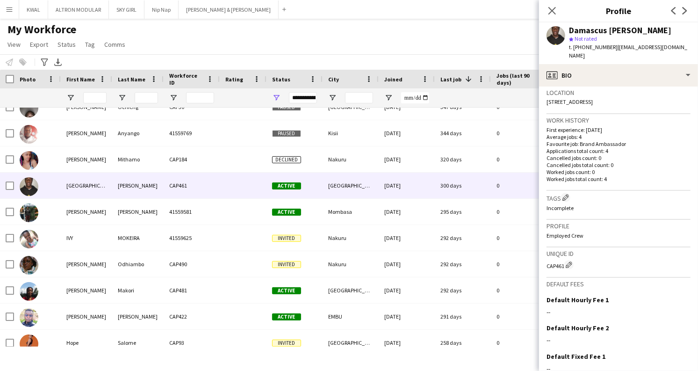
scroll to position [265, 0]
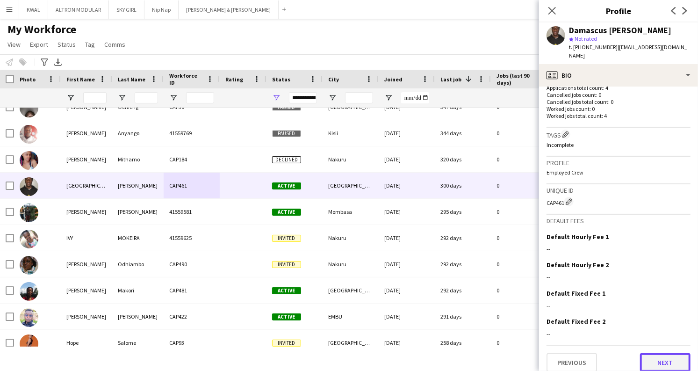
click at [654, 360] on button "Next" at bounding box center [665, 362] width 51 height 19
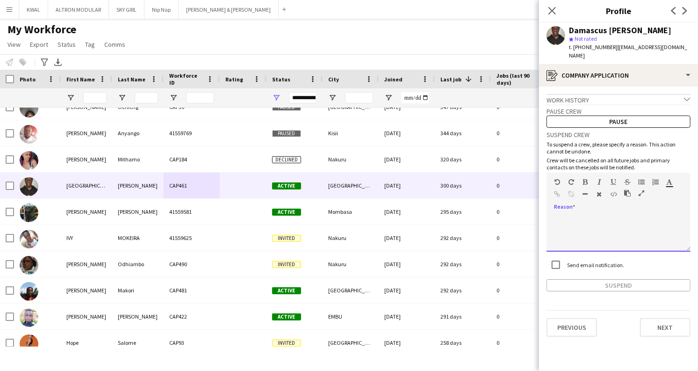
paste div
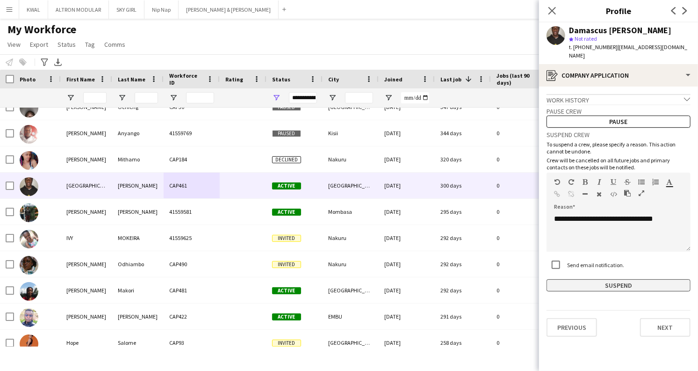
click at [633, 279] on button "Suspend" at bounding box center [619, 285] width 144 height 12
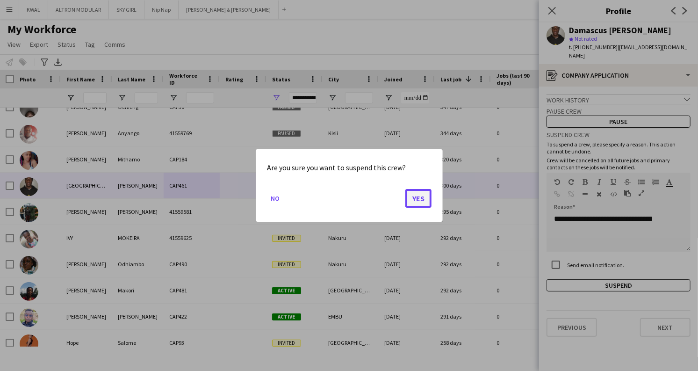
click at [418, 195] on button "Yes" at bounding box center [418, 198] width 26 height 19
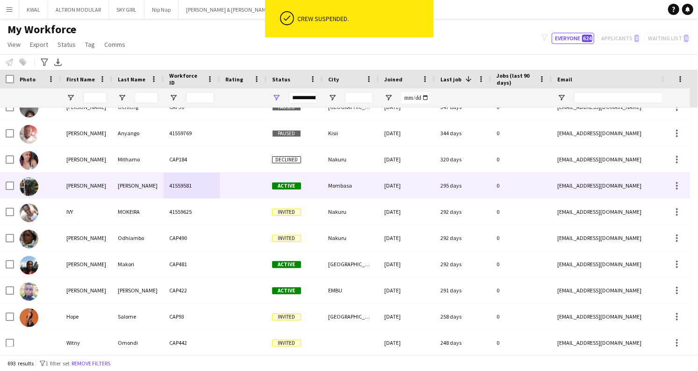
click at [207, 186] on div "41559581" at bounding box center [192, 186] width 56 height 26
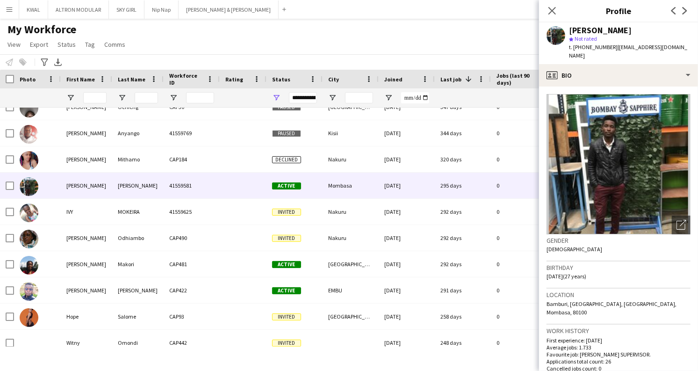
scroll to position [271, 0]
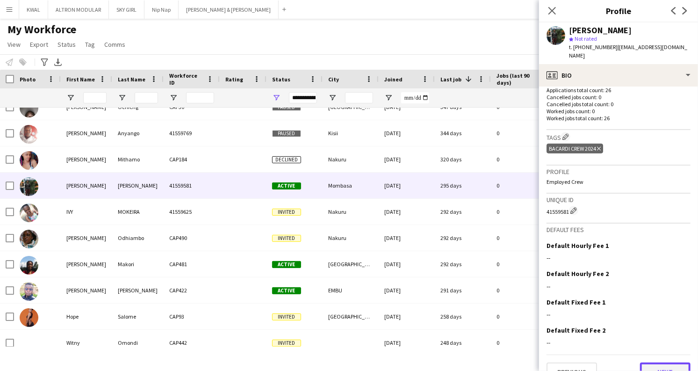
click at [662, 362] on button "Next" at bounding box center [665, 371] width 51 height 19
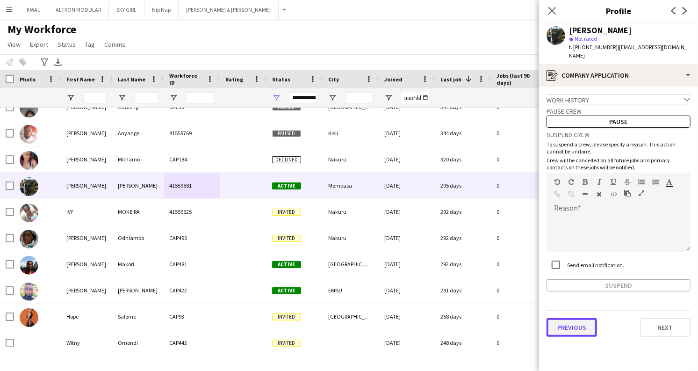
click at [572, 318] on button "Previous" at bounding box center [572, 327] width 51 height 19
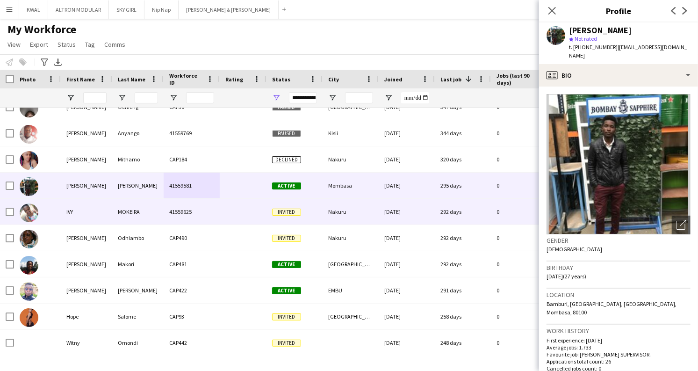
click at [207, 214] on div "41559625" at bounding box center [192, 212] width 56 height 26
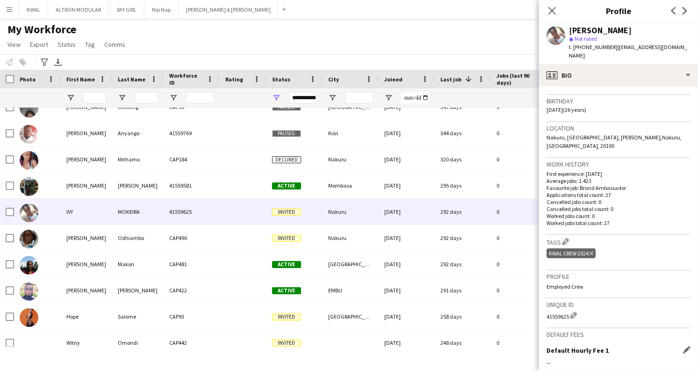
scroll to position [260, 0]
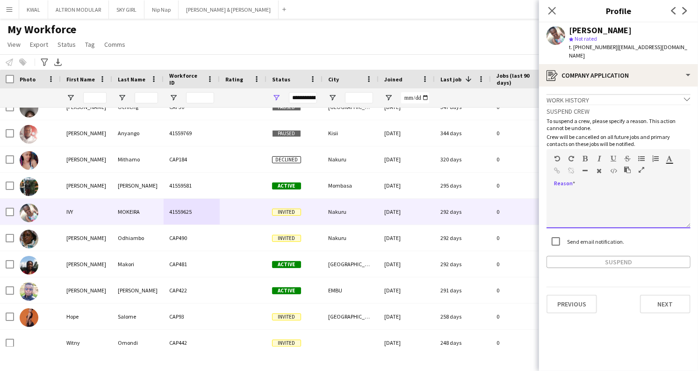
paste div
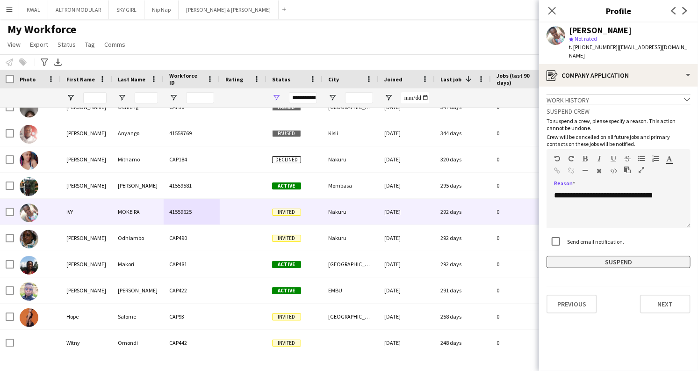
click at [629, 256] on button "Suspend" at bounding box center [619, 262] width 144 height 12
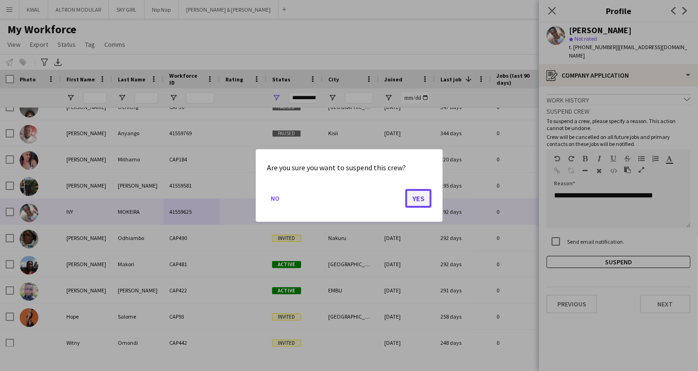
click at [422, 195] on button "Yes" at bounding box center [418, 198] width 26 height 19
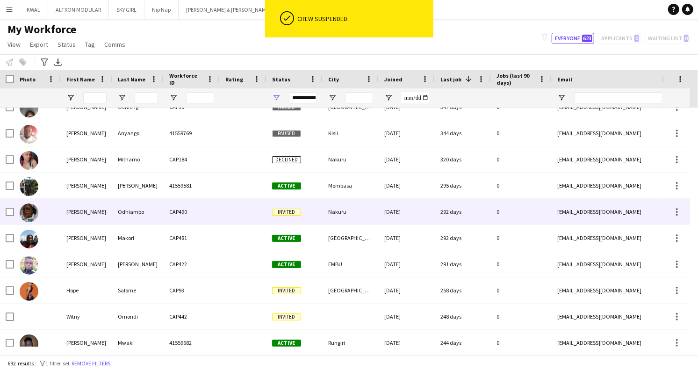
click at [203, 216] on div "CAP490" at bounding box center [192, 212] width 56 height 26
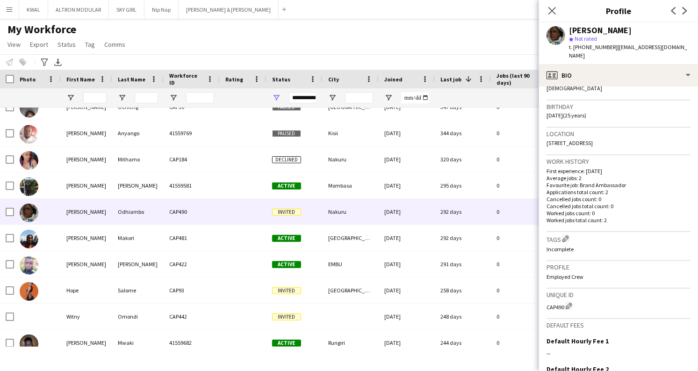
scroll to position [265, 0]
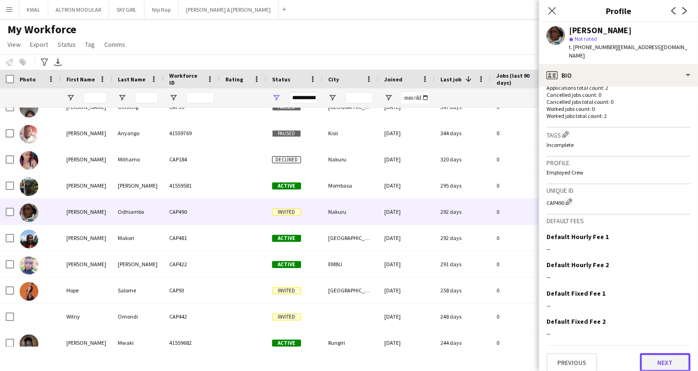
click at [666, 360] on button "Next" at bounding box center [665, 362] width 51 height 19
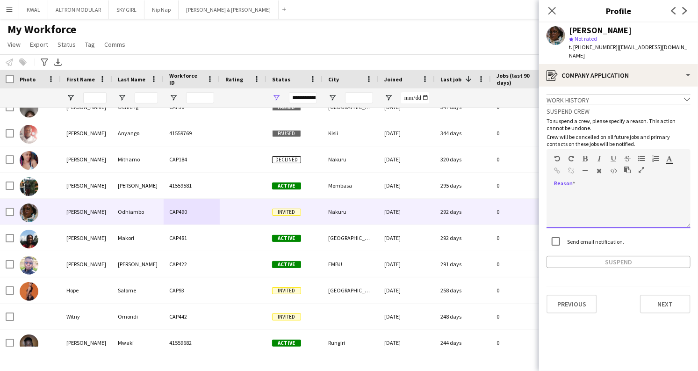
paste div
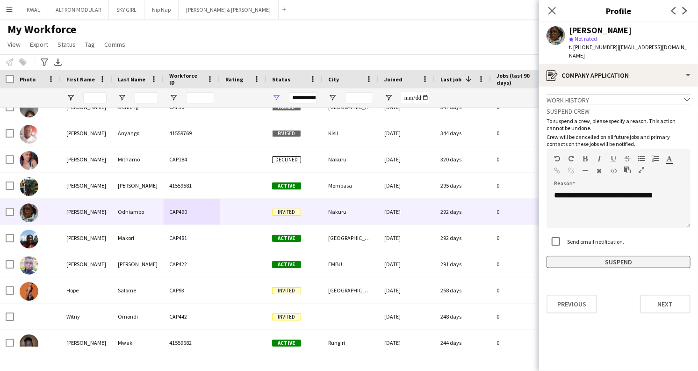
click at [615, 256] on button "Suspend" at bounding box center [619, 262] width 144 height 12
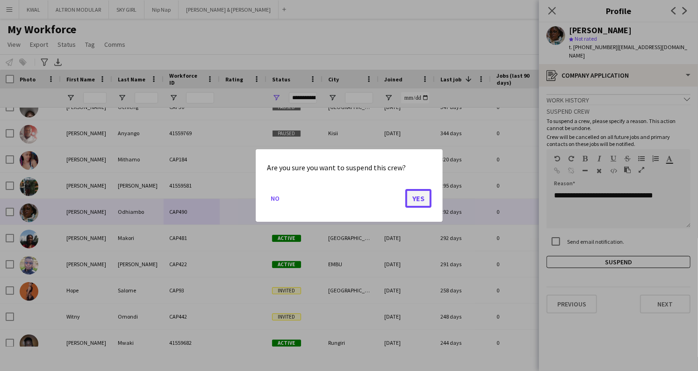
click at [424, 197] on button "Yes" at bounding box center [418, 198] width 26 height 19
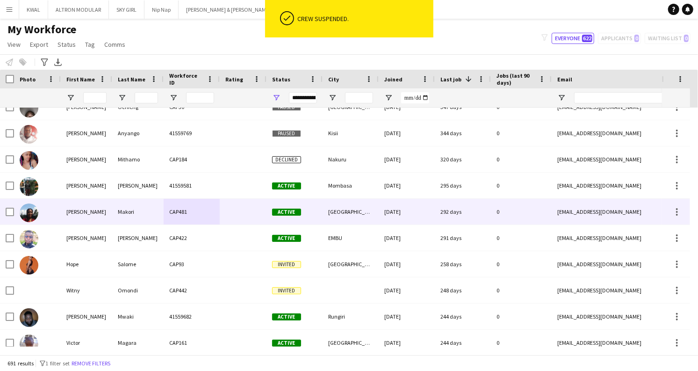
click at [294, 217] on div "Active" at bounding box center [295, 212] width 56 height 26
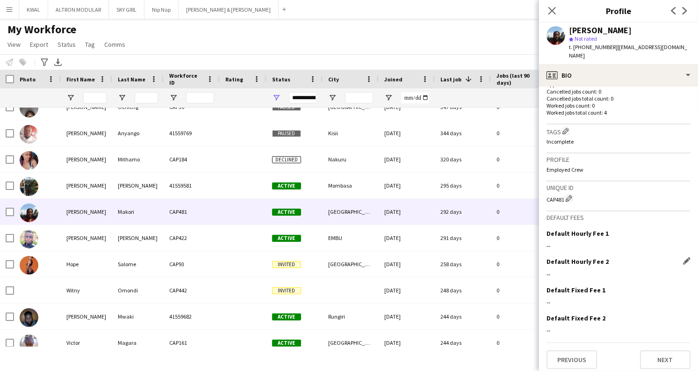
scroll to position [282, 0]
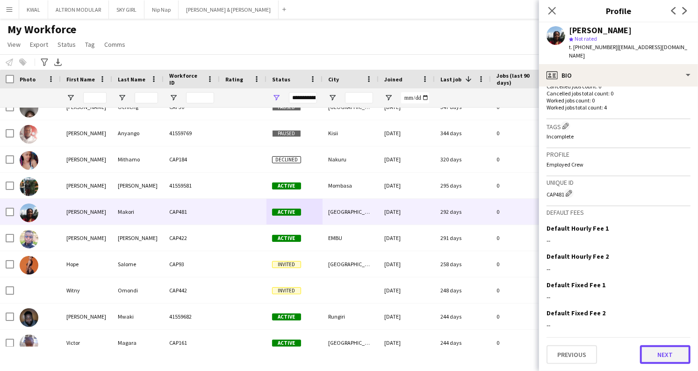
click at [658, 358] on button "Next" at bounding box center [665, 354] width 51 height 19
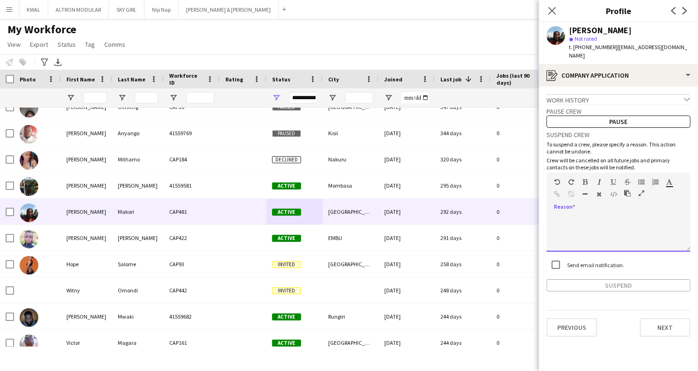
paste div
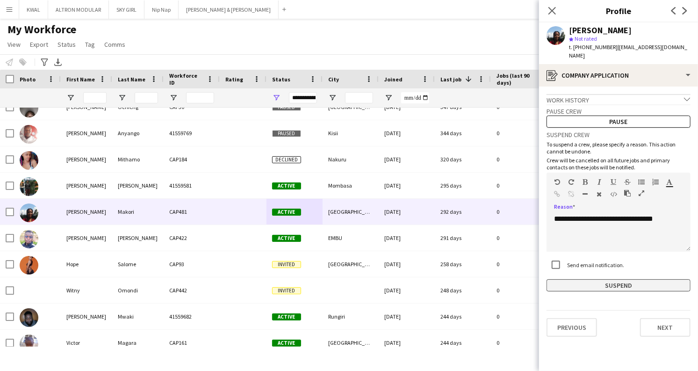
click at [633, 290] on button "Suspend" at bounding box center [619, 285] width 144 height 12
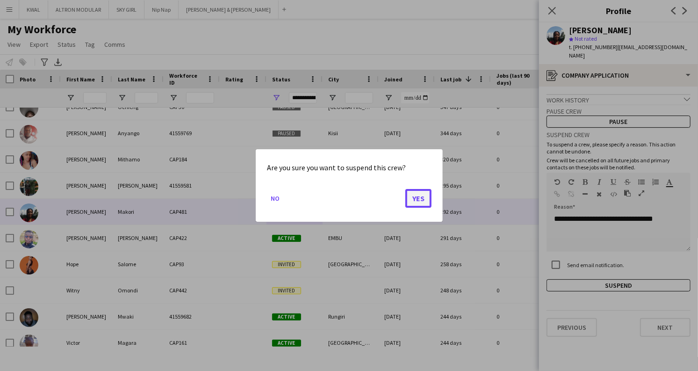
click at [421, 192] on button "Yes" at bounding box center [418, 198] width 26 height 19
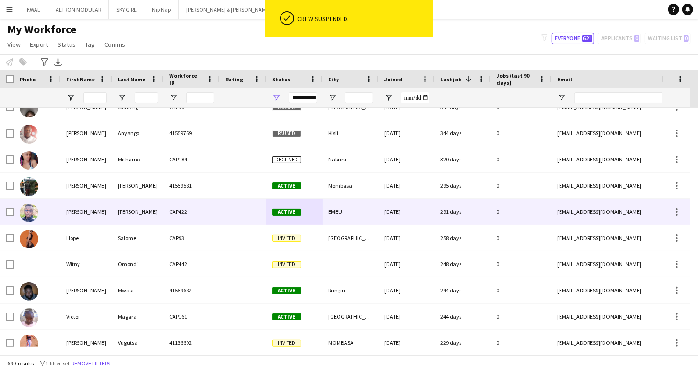
click at [237, 215] on div at bounding box center [243, 212] width 47 height 26
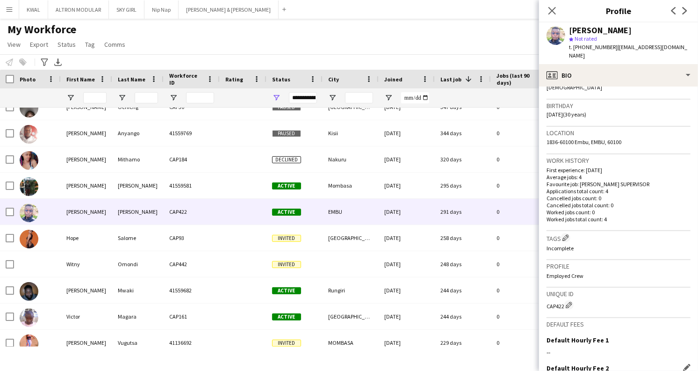
scroll to position [265, 0]
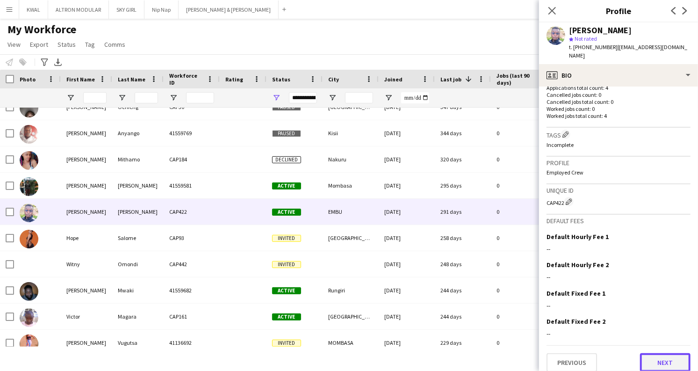
click at [642, 356] on button "Next" at bounding box center [665, 362] width 51 height 19
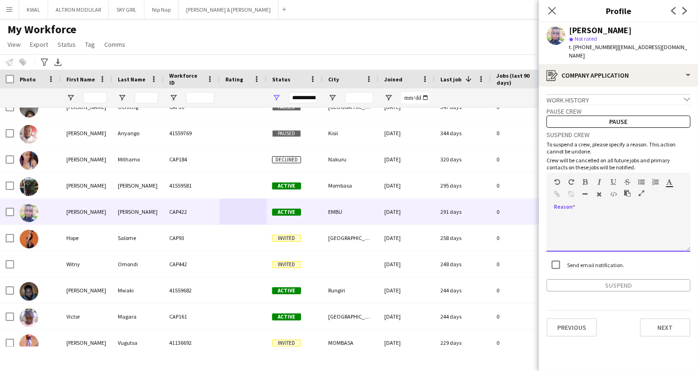
paste div
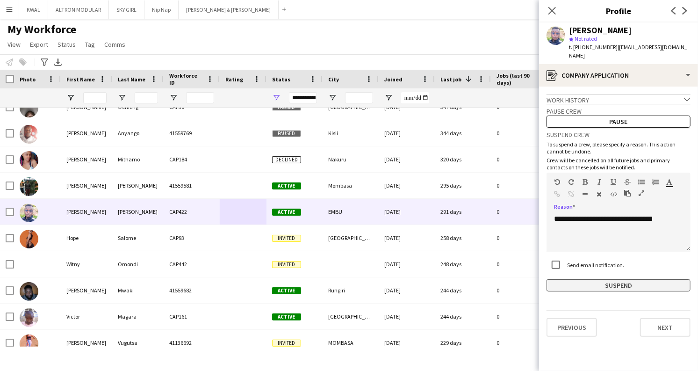
click at [624, 279] on button "Suspend" at bounding box center [619, 285] width 144 height 12
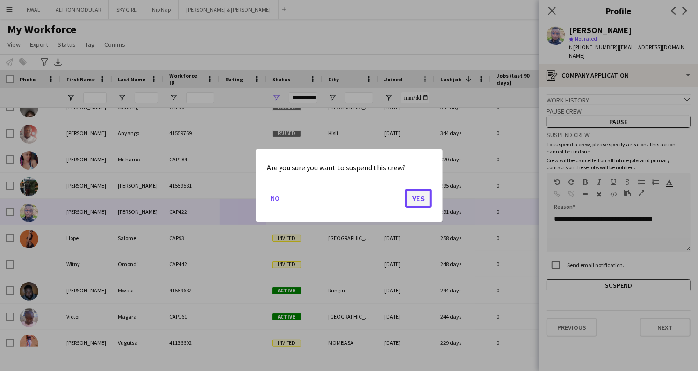
click at [408, 204] on button "Yes" at bounding box center [418, 198] width 26 height 19
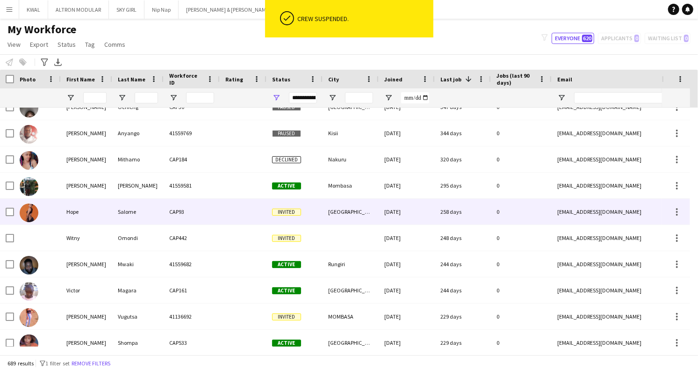
click at [224, 212] on div at bounding box center [243, 212] width 47 height 26
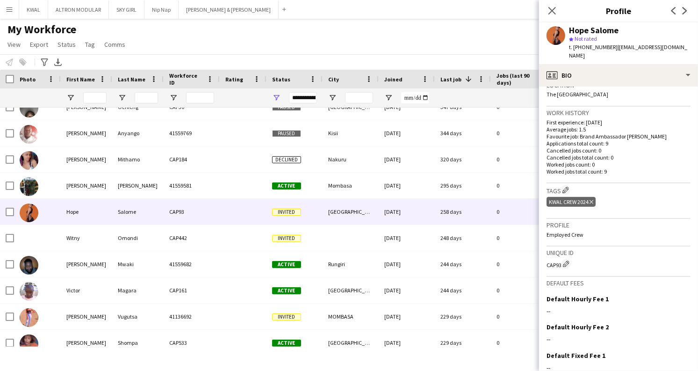
scroll to position [280, 0]
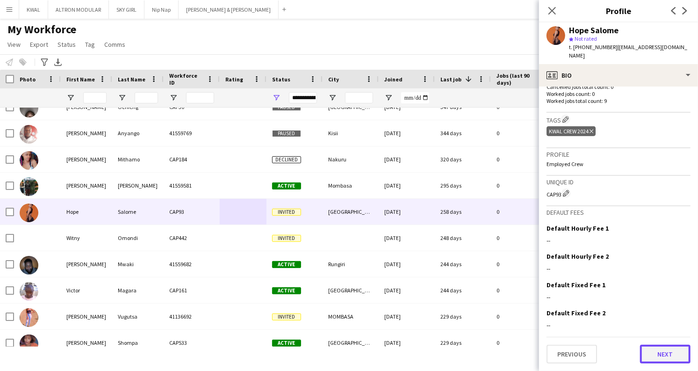
click at [660, 357] on button "Next" at bounding box center [665, 354] width 51 height 19
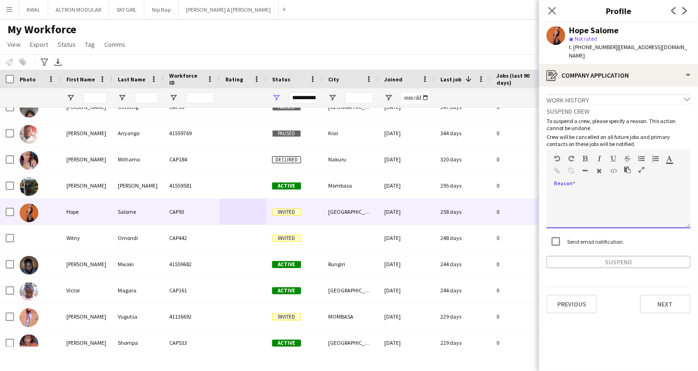
paste div
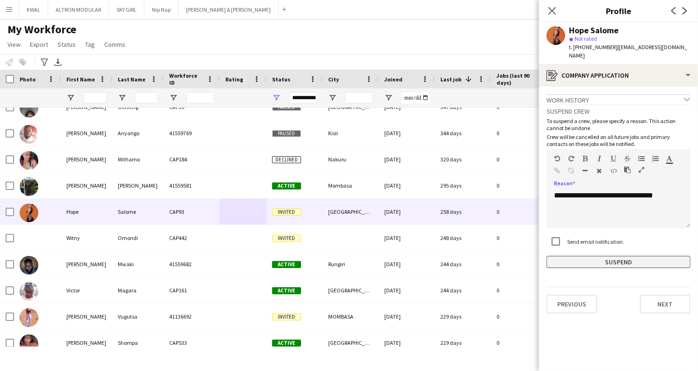
click at [614, 257] on button "Suspend" at bounding box center [619, 262] width 144 height 12
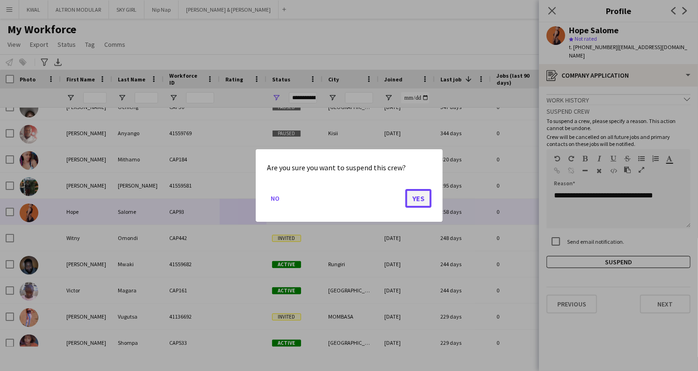
click at [420, 200] on button "Yes" at bounding box center [418, 198] width 26 height 19
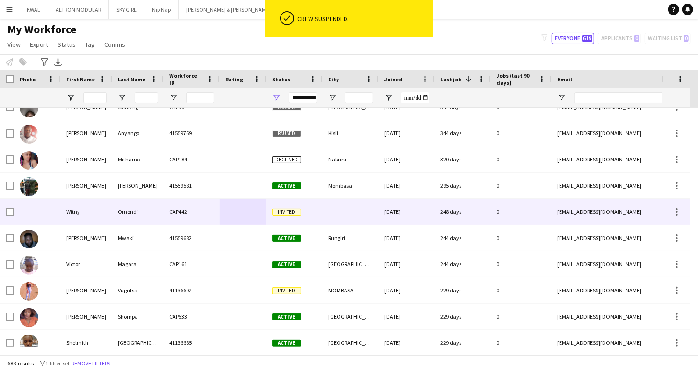
click at [289, 213] on span "Invited" at bounding box center [286, 212] width 29 height 7
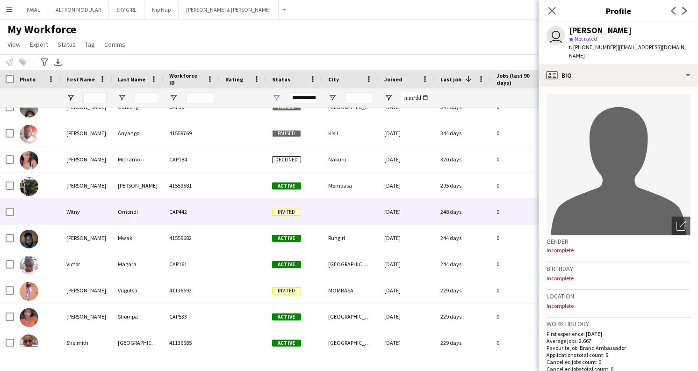
scroll to position [267, 0]
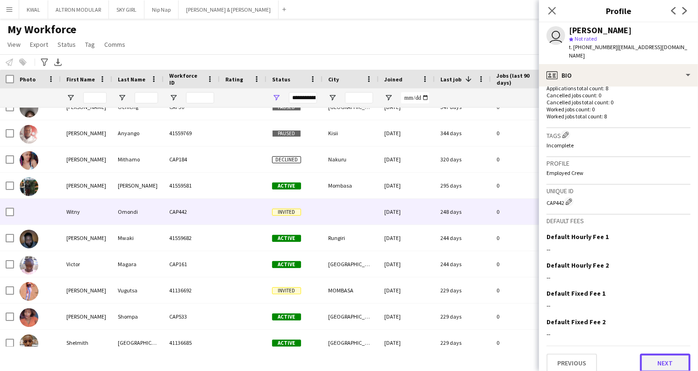
click at [658, 354] on button "Next" at bounding box center [665, 363] width 51 height 19
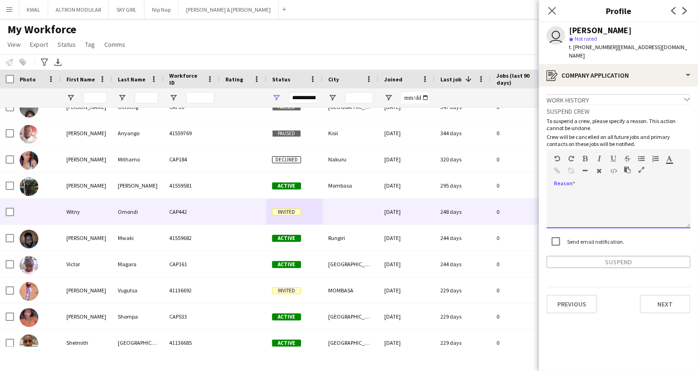
paste div
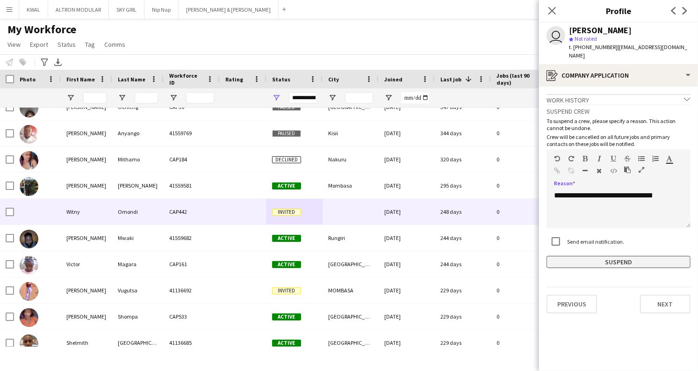
click at [588, 256] on button "Suspend" at bounding box center [619, 262] width 144 height 12
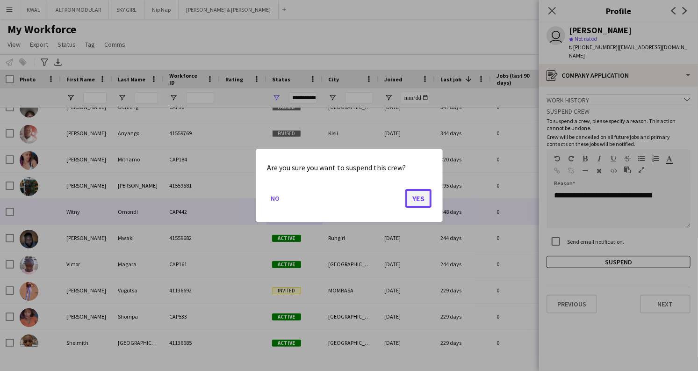
click at [410, 201] on button "Yes" at bounding box center [418, 198] width 26 height 19
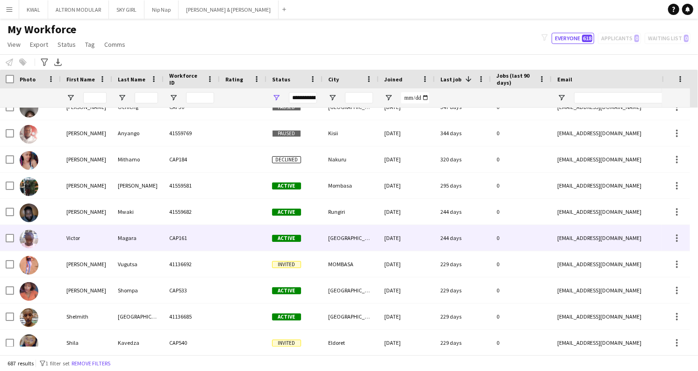
click at [289, 233] on div "Active" at bounding box center [295, 238] width 56 height 26
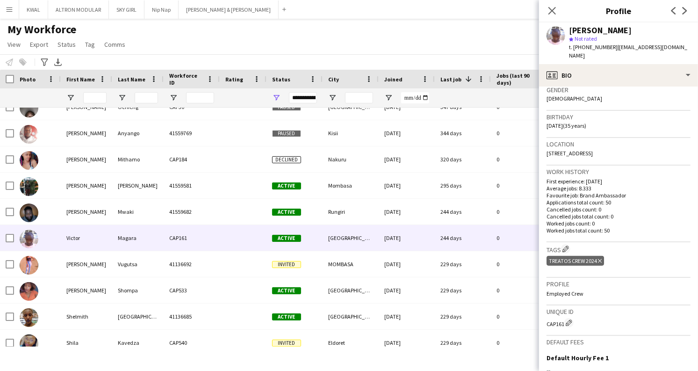
scroll to position [271, 0]
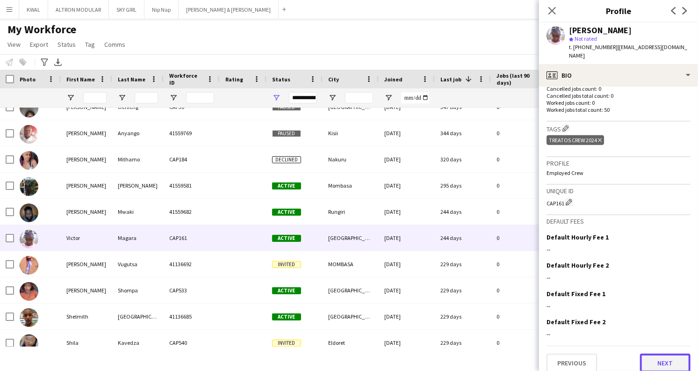
click at [671, 356] on button "Next" at bounding box center [665, 363] width 51 height 19
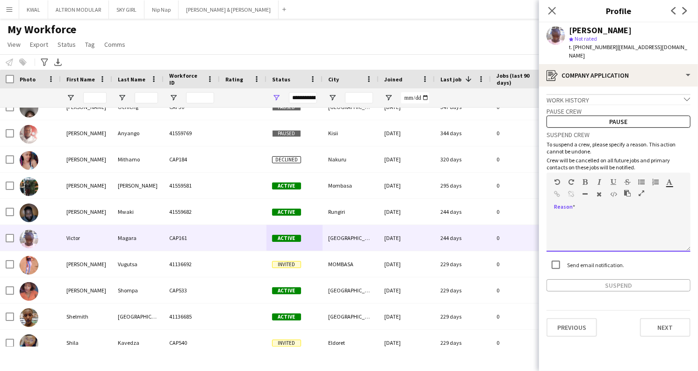
paste div
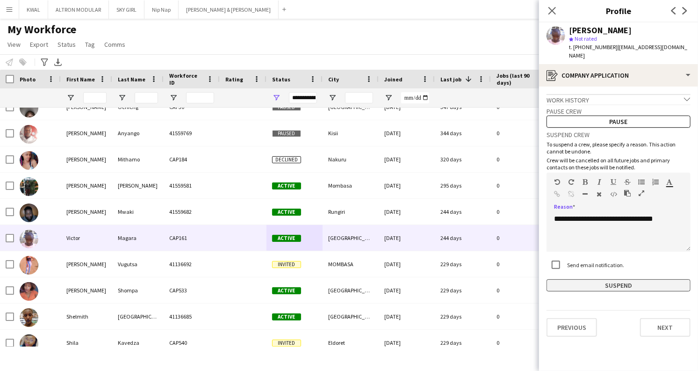
click at [620, 279] on button "Suspend" at bounding box center [619, 285] width 144 height 12
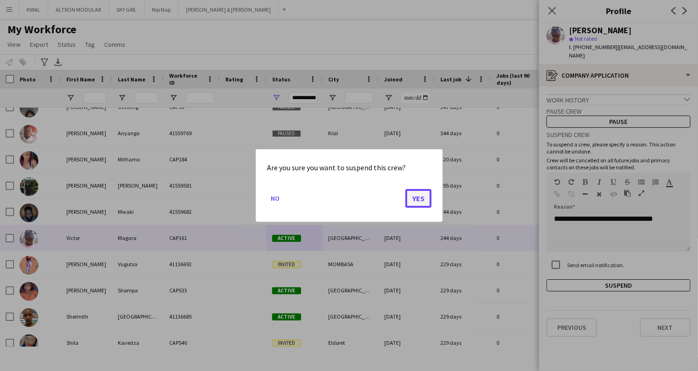
click at [412, 199] on button "Yes" at bounding box center [418, 198] width 26 height 19
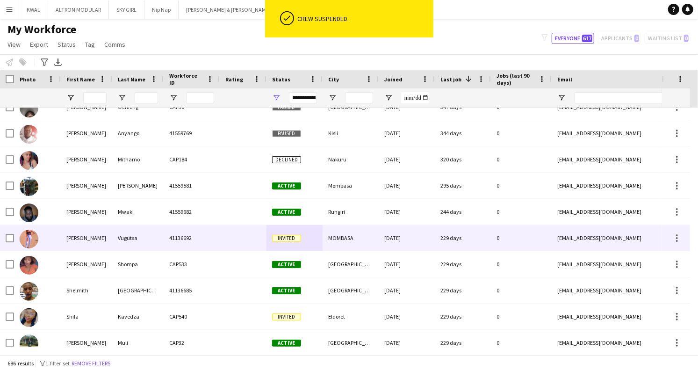
click at [253, 240] on div at bounding box center [243, 238] width 47 height 26
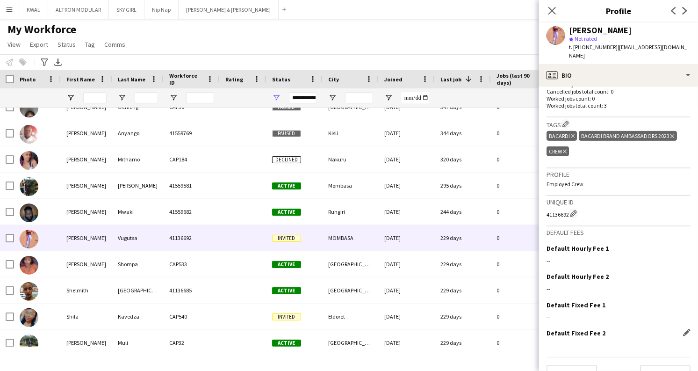
scroll to position [287, 0]
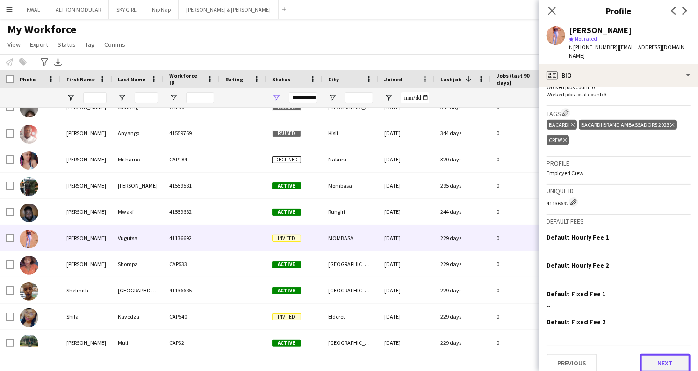
click at [651, 360] on button "Next" at bounding box center [665, 363] width 51 height 19
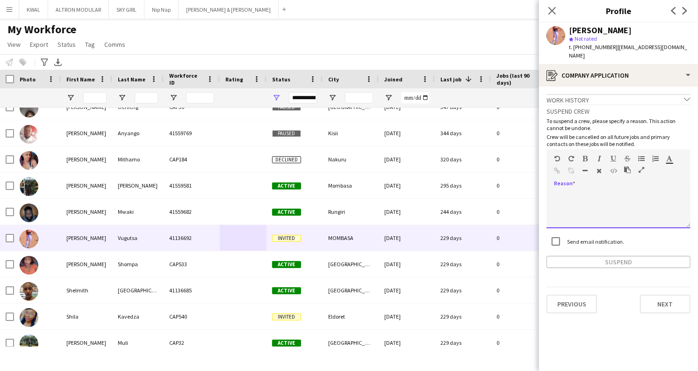
paste div
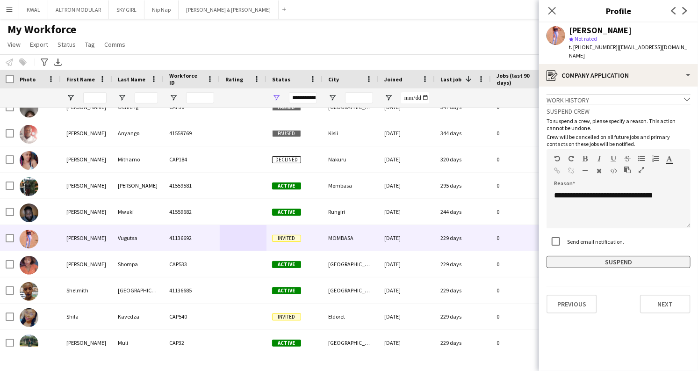
click at [646, 256] on button "Suspend" at bounding box center [619, 262] width 144 height 12
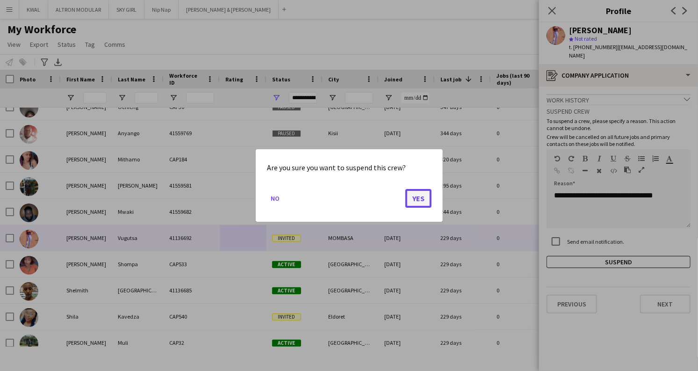
click at [429, 189] on button "Yes" at bounding box center [418, 198] width 26 height 19
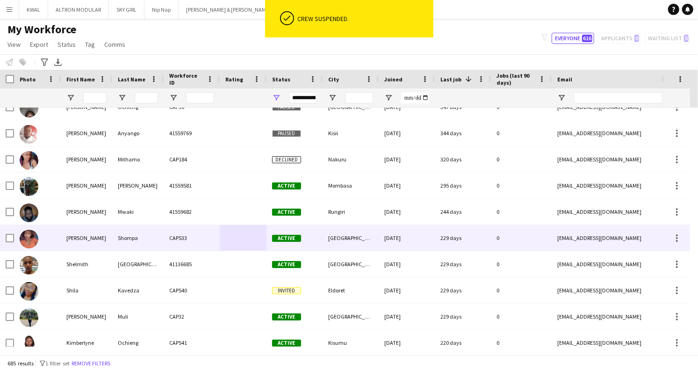
click at [239, 232] on div at bounding box center [243, 238] width 47 height 26
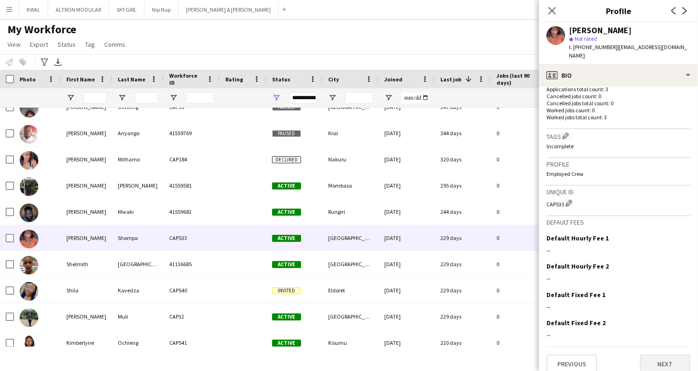
scroll to position [265, 0]
click at [666, 353] on button "Next" at bounding box center [665, 362] width 51 height 19
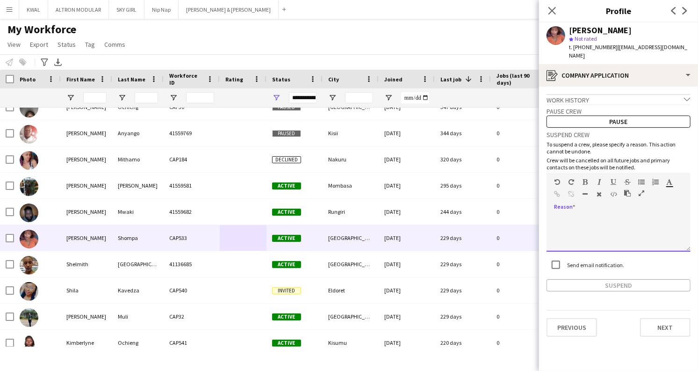
paste div
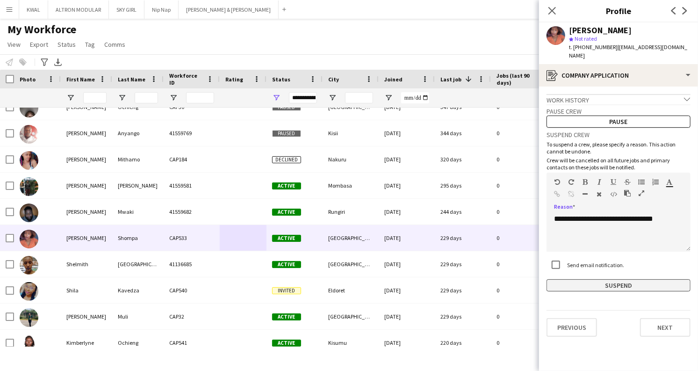
click at [646, 280] on button "Suspend" at bounding box center [619, 285] width 144 height 12
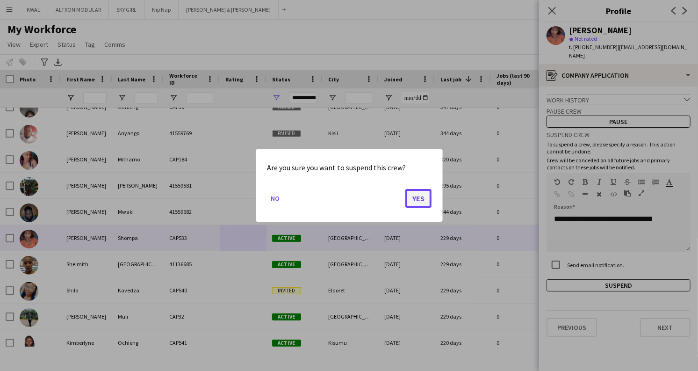
click at [417, 199] on button "Yes" at bounding box center [418, 198] width 26 height 19
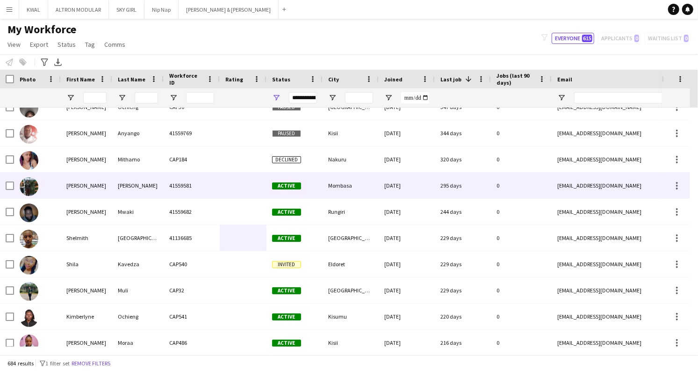
click at [213, 191] on div "41559581" at bounding box center [192, 186] width 56 height 26
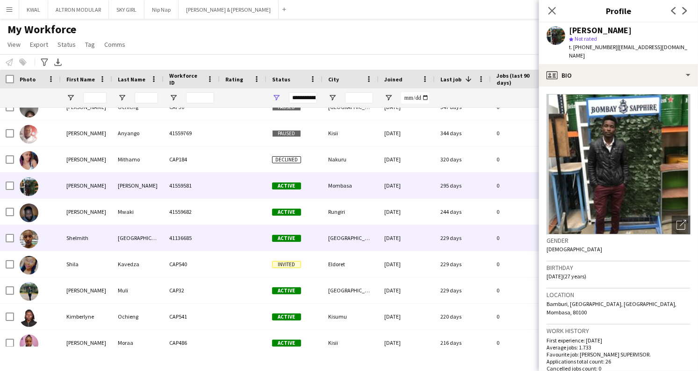
click at [196, 246] on div "41136685" at bounding box center [192, 238] width 56 height 26
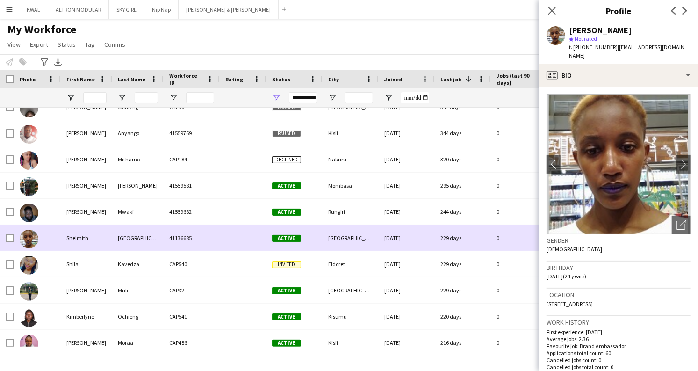
click at [220, 240] on div at bounding box center [243, 238] width 47 height 26
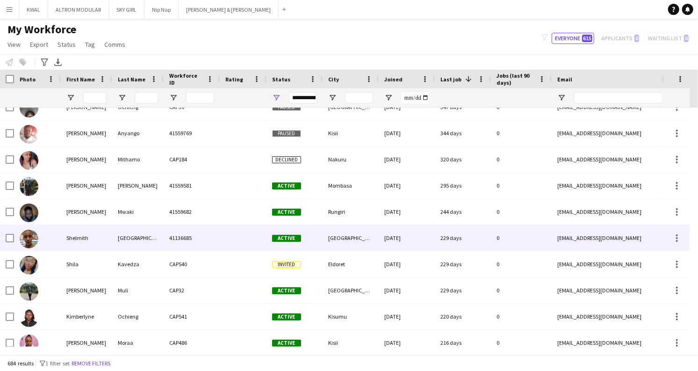
click at [220, 240] on div at bounding box center [243, 238] width 47 height 26
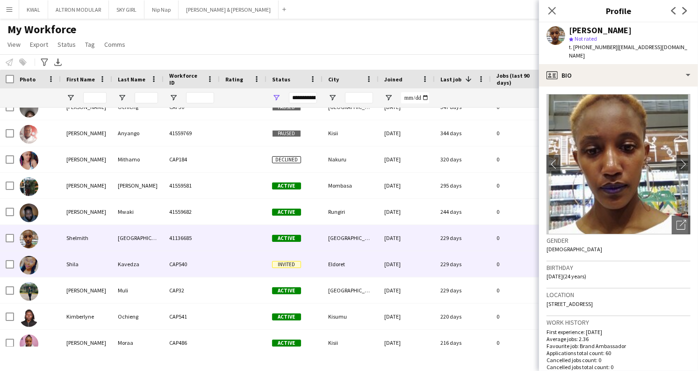
click at [206, 269] on div "CAP540" at bounding box center [192, 264] width 56 height 26
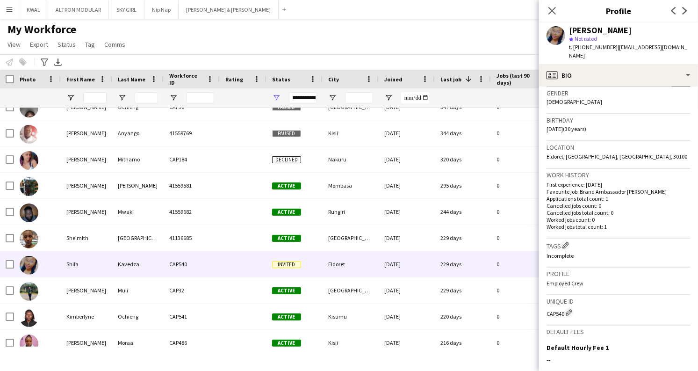
scroll to position [258, 0]
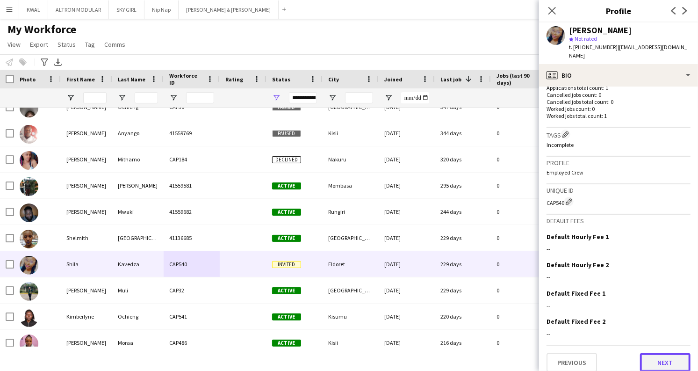
click at [664, 360] on button "Next" at bounding box center [665, 362] width 51 height 19
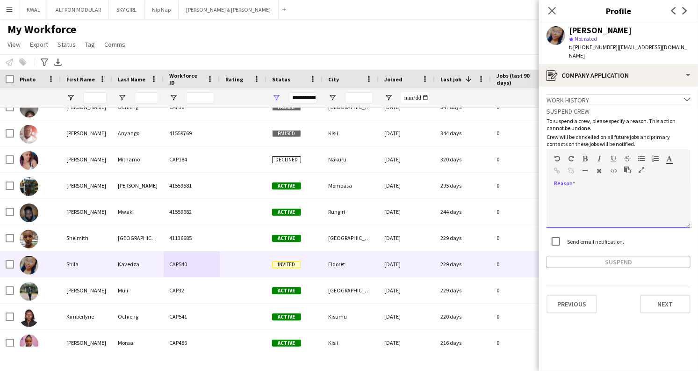
paste div
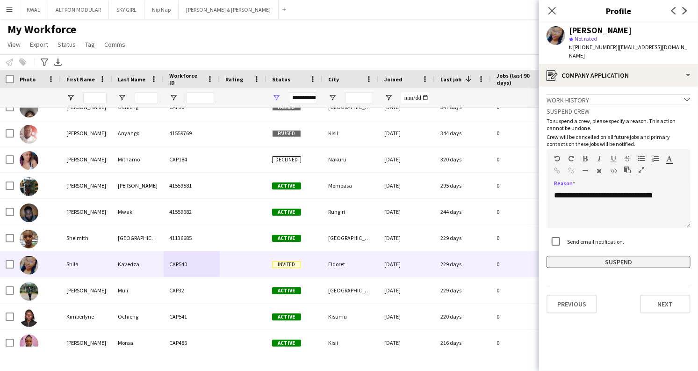
click at [639, 256] on button "Suspend" at bounding box center [619, 262] width 144 height 12
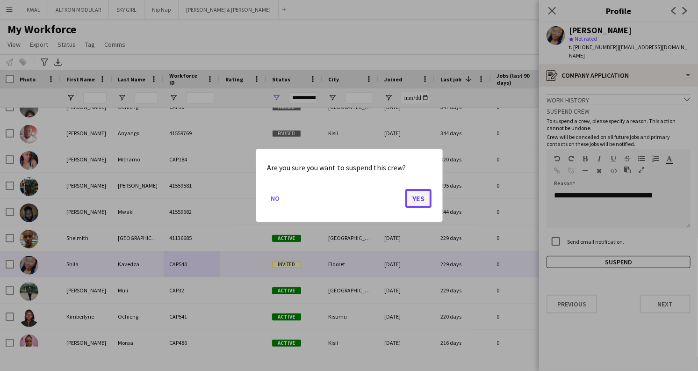
click at [428, 195] on button "Yes" at bounding box center [418, 198] width 26 height 19
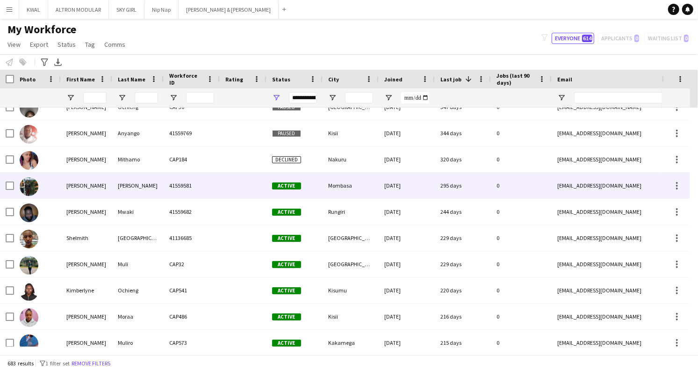
click at [252, 190] on div at bounding box center [243, 186] width 47 height 26
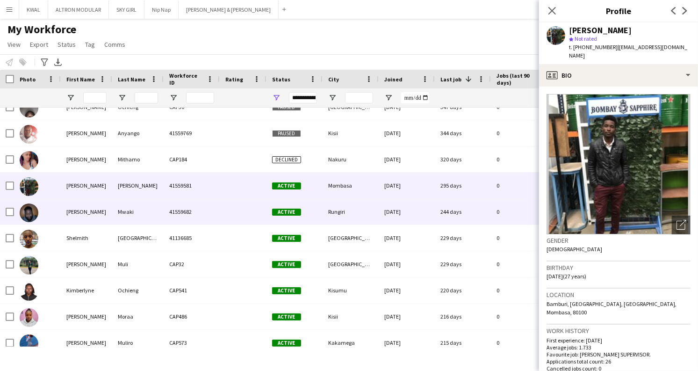
click at [176, 215] on div "41559682" at bounding box center [192, 212] width 56 height 26
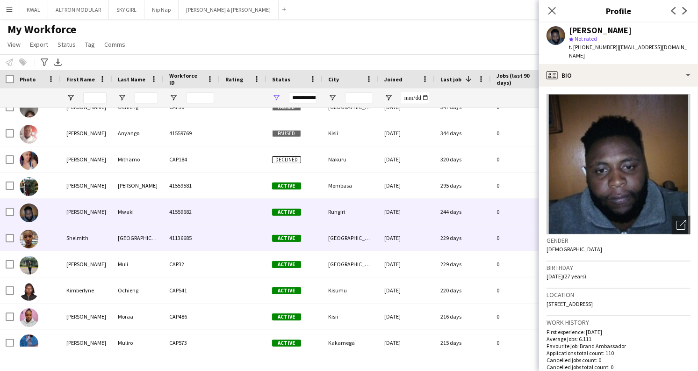
click at [187, 243] on div "41136685" at bounding box center [192, 238] width 56 height 26
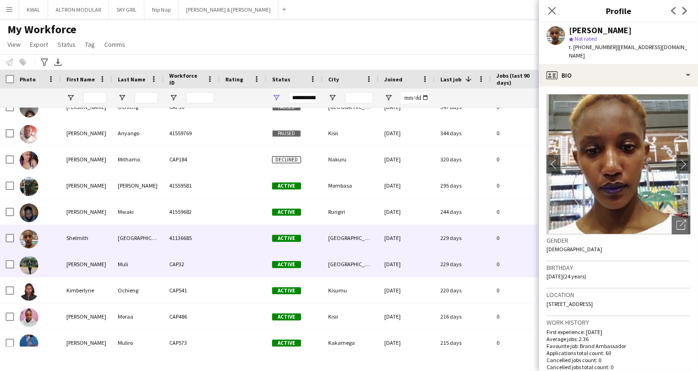
click at [181, 271] on div "CAP32" at bounding box center [192, 264] width 56 height 26
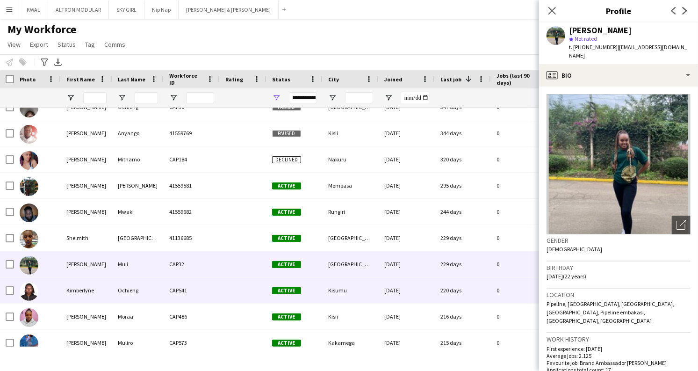
click at [178, 291] on div "CAP541" at bounding box center [192, 290] width 56 height 26
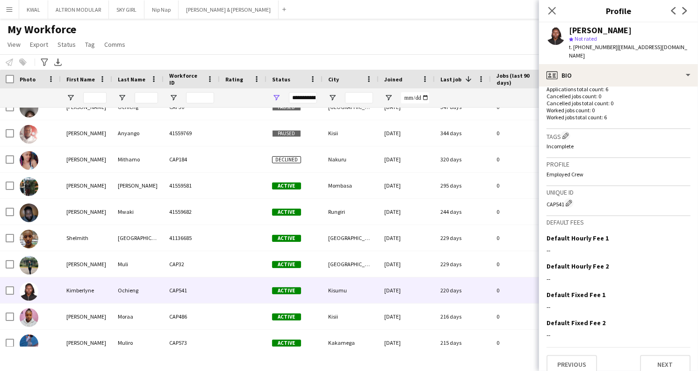
scroll to position [273, 0]
click at [651, 354] on button "Next" at bounding box center [665, 363] width 51 height 19
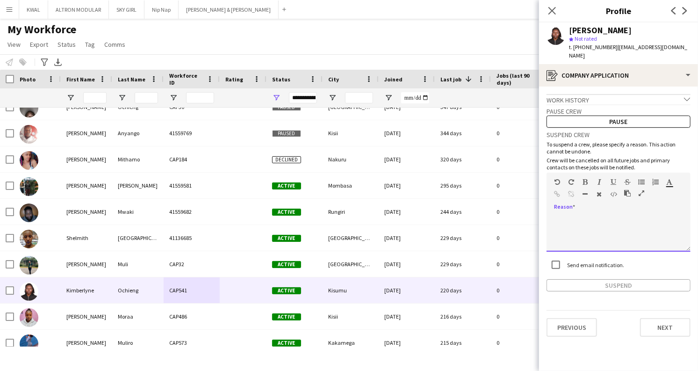
paste div
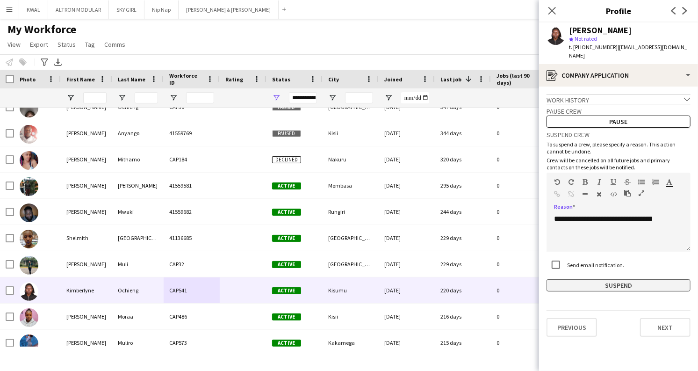
click at [625, 285] on button "Suspend" at bounding box center [619, 285] width 144 height 12
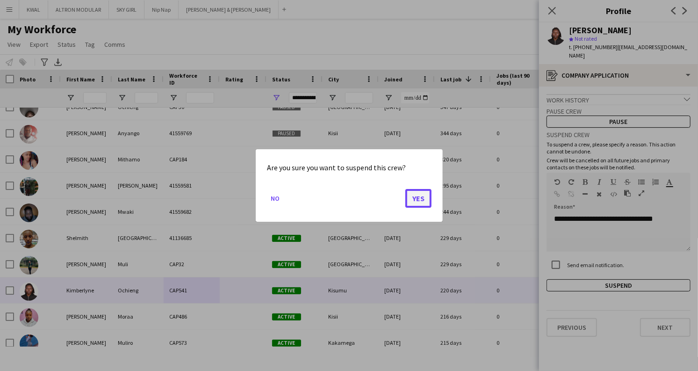
click at [412, 192] on button "Yes" at bounding box center [418, 198] width 26 height 19
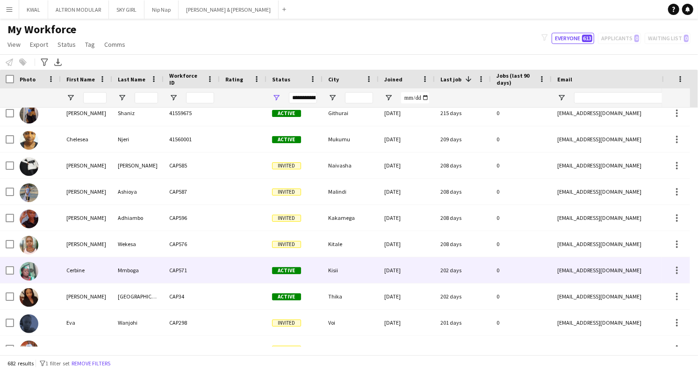
scroll to position [5404, 0]
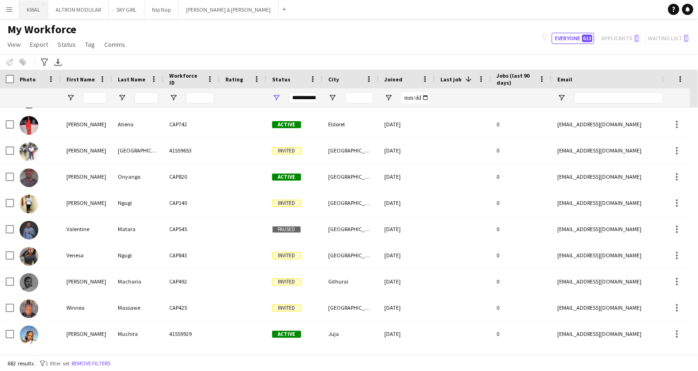
click at [36, 10] on button "KWAL Close" at bounding box center [33, 9] width 29 height 18
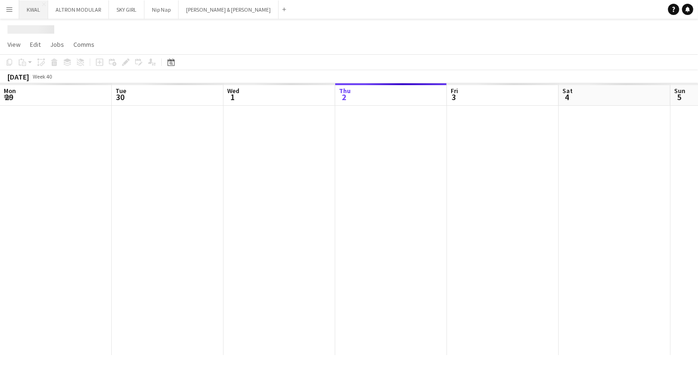
scroll to position [0, 224]
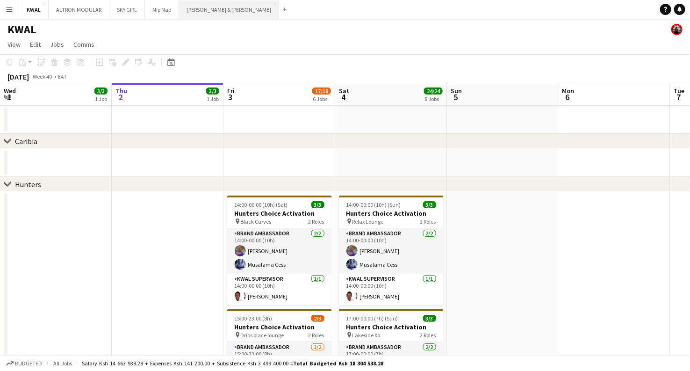
click at [189, 13] on button "[PERSON_NAME] & [PERSON_NAME] Close" at bounding box center [229, 9] width 100 height 18
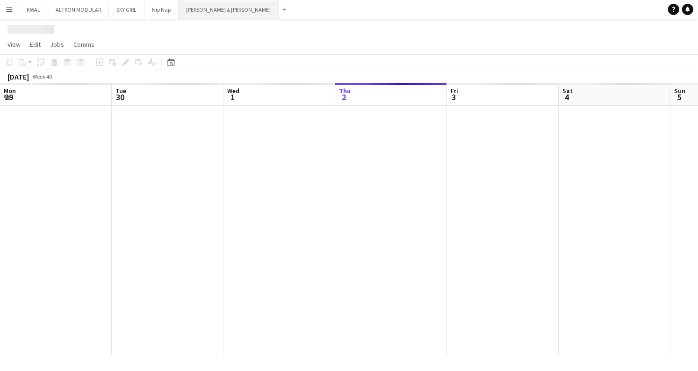
scroll to position [0, 224]
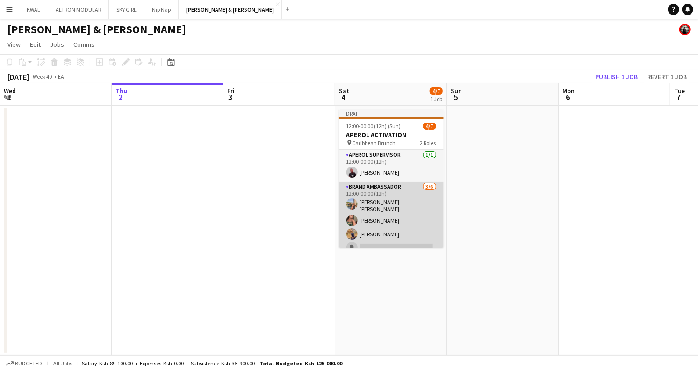
click at [382, 225] on app-card-role "Brand Ambassador 3/6 12:00-00:00 (12h) Kimberly Hongo Kimberly Hongo Mercy Muig…" at bounding box center [391, 232] width 105 height 102
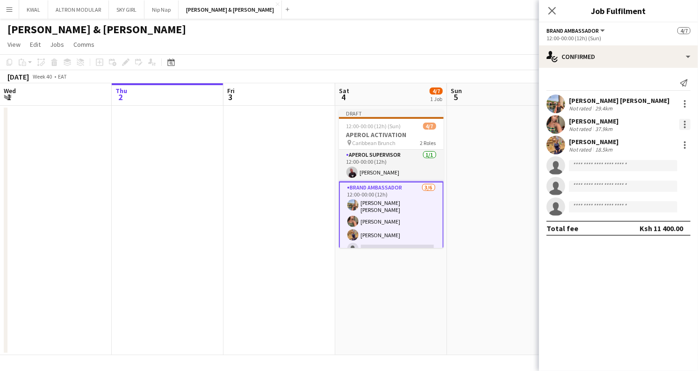
click at [682, 125] on div at bounding box center [685, 124] width 11 height 11
click at [637, 237] on button "Remove" at bounding box center [654, 231] width 73 height 22
click at [682, 125] on div at bounding box center [685, 124] width 11 height 11
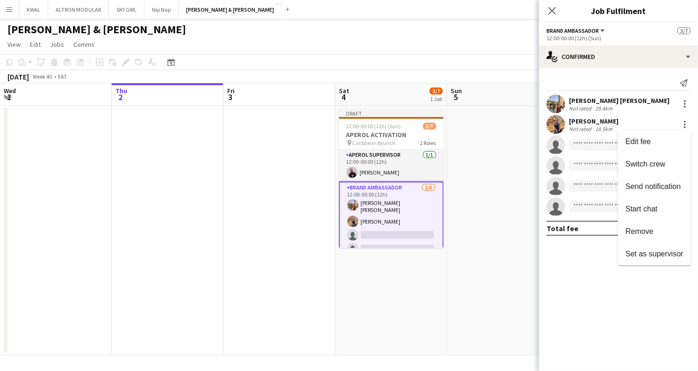
click at [637, 233] on span "Remove" at bounding box center [640, 231] width 28 height 8
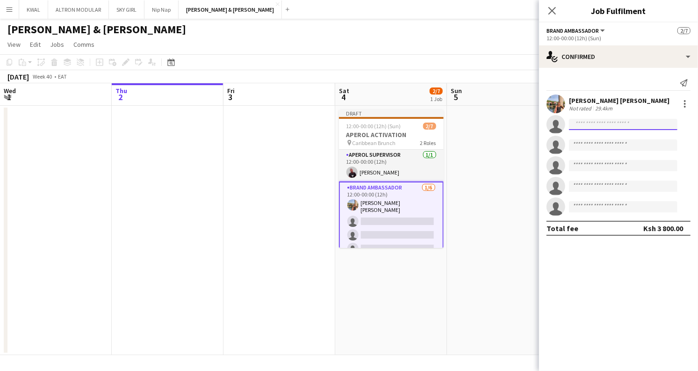
click at [600, 122] on input at bounding box center [623, 124] width 109 height 11
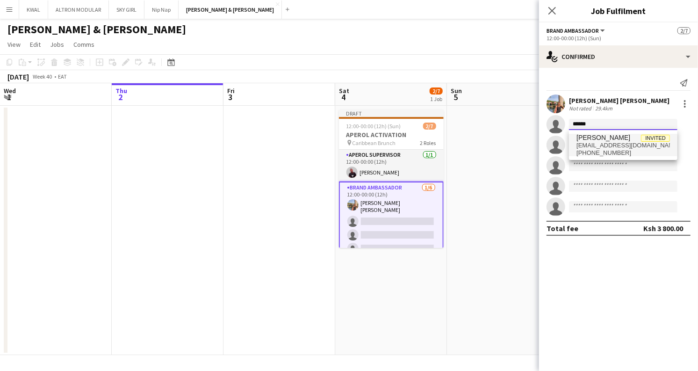
type input "******"
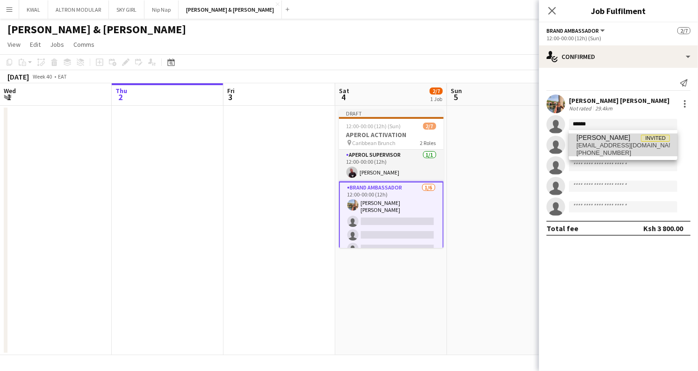
click at [600, 143] on span "[EMAIL_ADDRESS][DOMAIN_NAME]" at bounding box center [624, 145] width 94 height 7
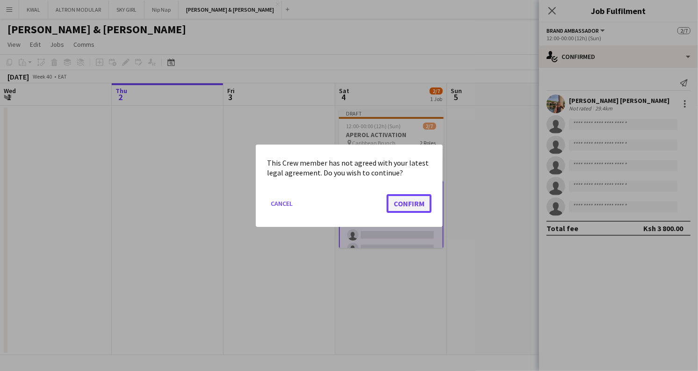
click at [407, 206] on button "Confirm" at bounding box center [409, 203] width 45 height 19
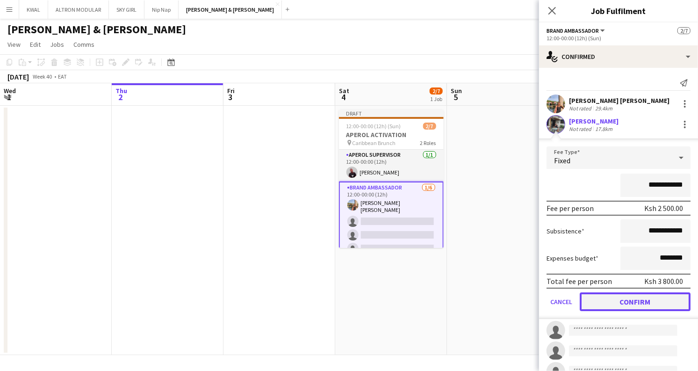
click at [610, 301] on button "Confirm" at bounding box center [635, 301] width 111 height 19
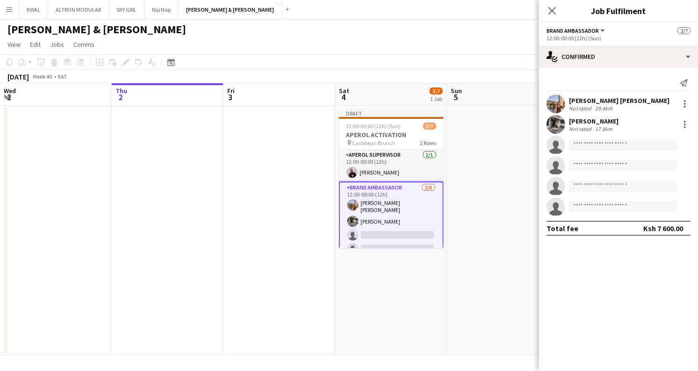
click at [560, 125] on app-user-avatar at bounding box center [556, 124] width 19 height 19
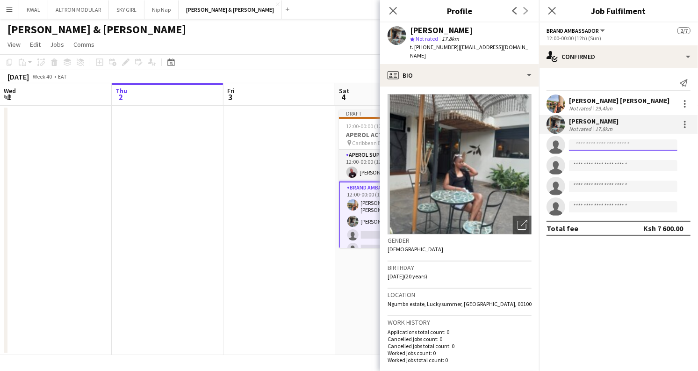
click at [585, 144] on input at bounding box center [623, 144] width 109 height 11
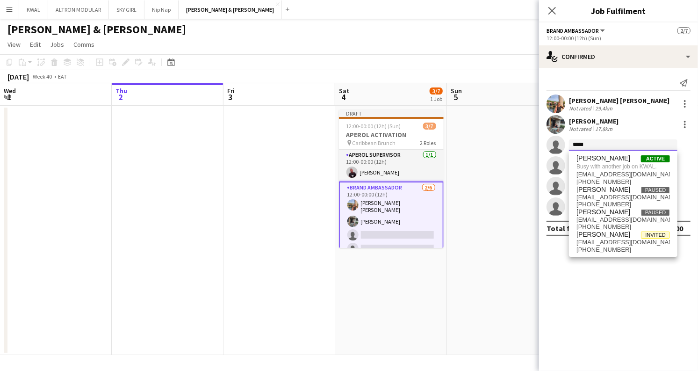
type input "*****"
click at [412, 232] on app-card-role "Brand Ambassador 2/6 12:00-00:00 (12h) Kimberly Hongo Kimberly Hongo Sandra Jam…" at bounding box center [391, 233] width 105 height 104
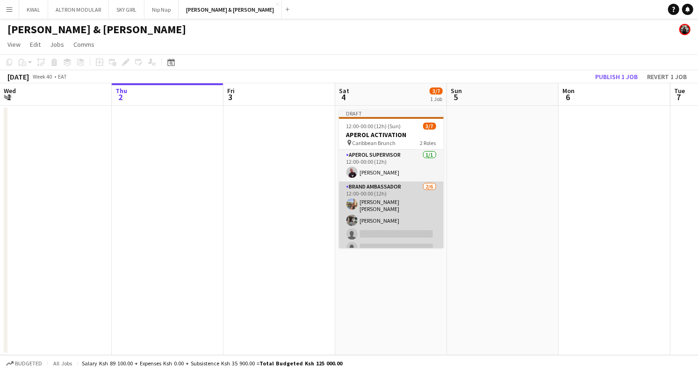
click at [382, 237] on app-card-role "Brand Ambassador 2/6 12:00-00:00 (12h) Kimberly Hongo Kimberly Hongo Sandra Jam…" at bounding box center [391, 232] width 105 height 102
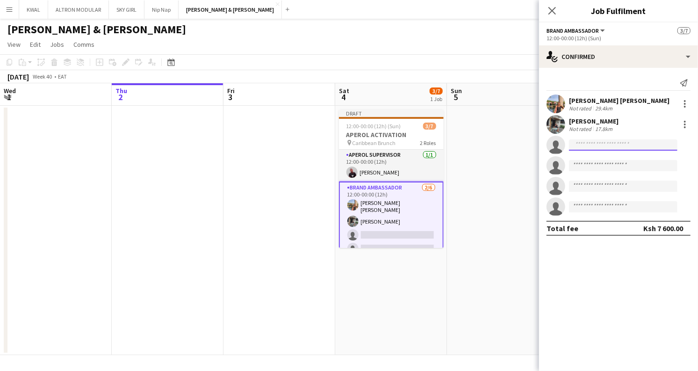
click at [591, 141] on input at bounding box center [623, 144] width 109 height 11
paste input "**********"
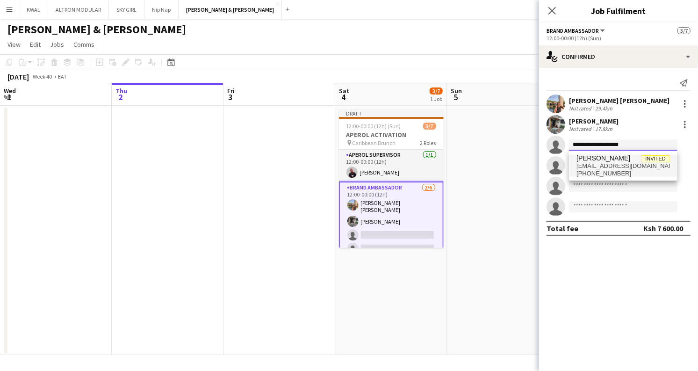
type input "**********"
click at [606, 158] on span "[PERSON_NAME]" at bounding box center [604, 158] width 54 height 8
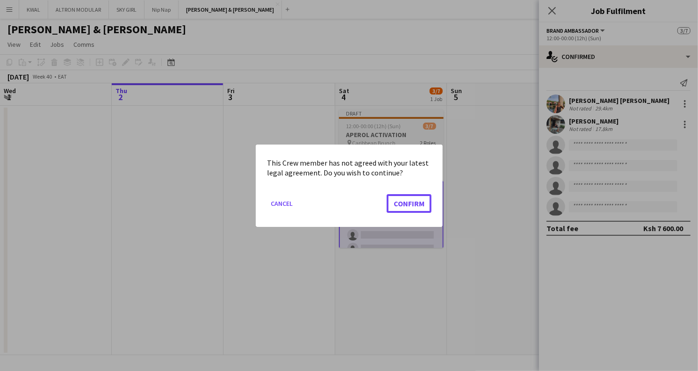
click at [399, 203] on button "Confirm" at bounding box center [409, 203] width 45 height 19
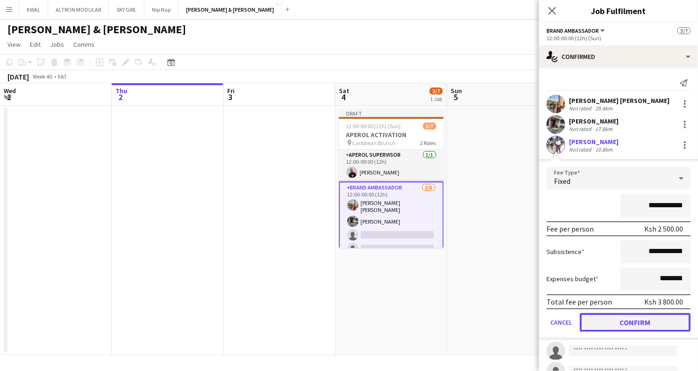
click at [623, 321] on button "Confirm" at bounding box center [635, 322] width 111 height 19
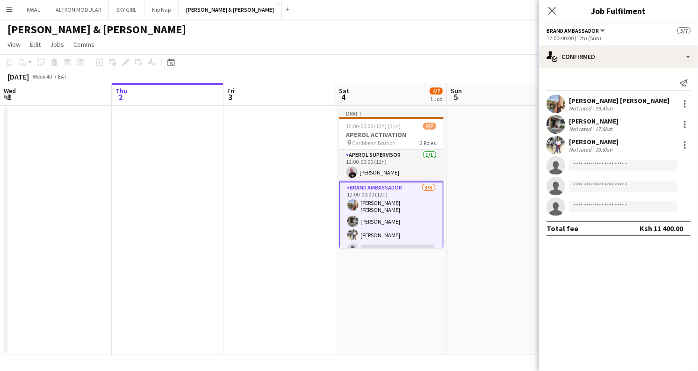
click at [501, 164] on app-date-cell at bounding box center [503, 230] width 112 height 249
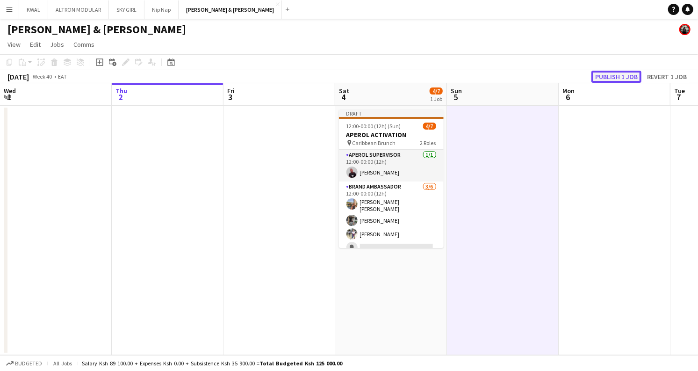
click at [621, 78] on button "Publish 1 job" at bounding box center [617, 77] width 50 height 12
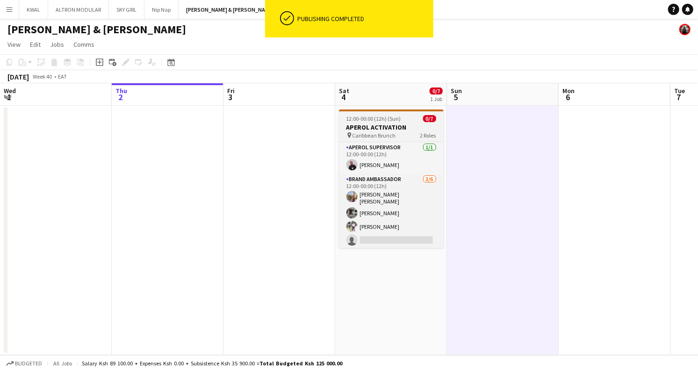
scroll to position [29, 0]
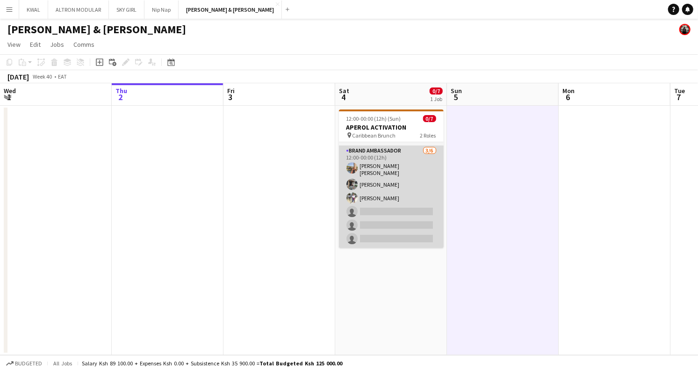
click at [400, 215] on app-card-role "Brand Ambassador 3/6 12:00-00:00 (12h) Kimberly Hongo Kimberly Hongo Sandra Jam…" at bounding box center [391, 196] width 105 height 102
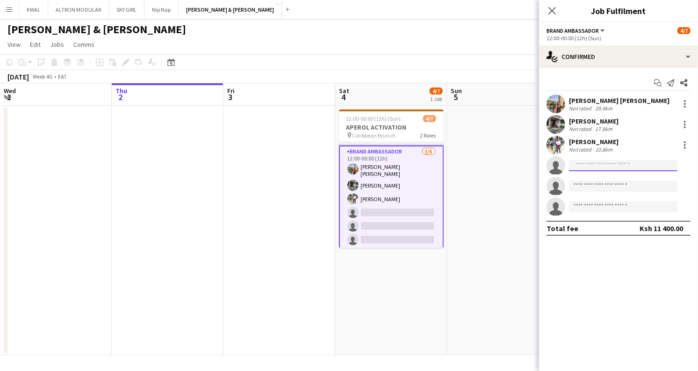
click at [599, 162] on input at bounding box center [623, 165] width 109 height 11
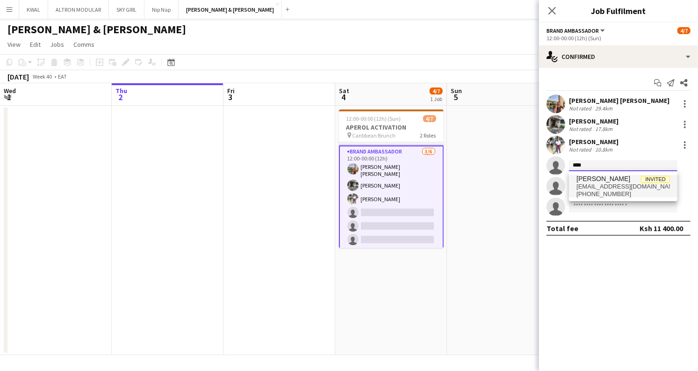
type input "****"
click at [610, 188] on span "[EMAIL_ADDRESS][DOMAIN_NAME]" at bounding box center [624, 186] width 94 height 7
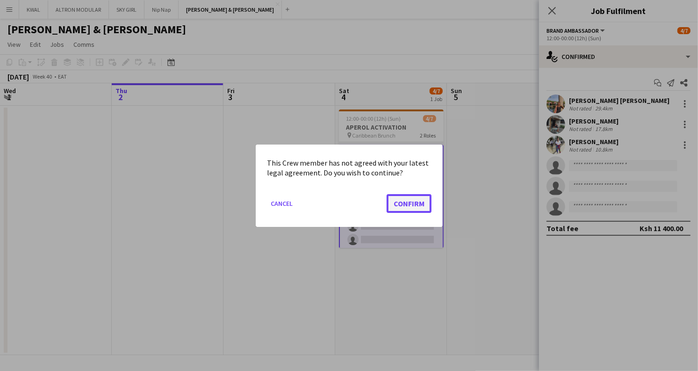
click at [390, 201] on button "Confirm" at bounding box center [409, 203] width 45 height 19
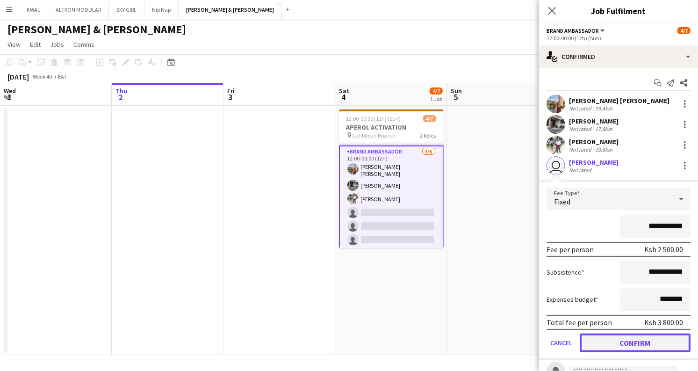
click at [635, 344] on button "Confirm" at bounding box center [635, 342] width 111 height 19
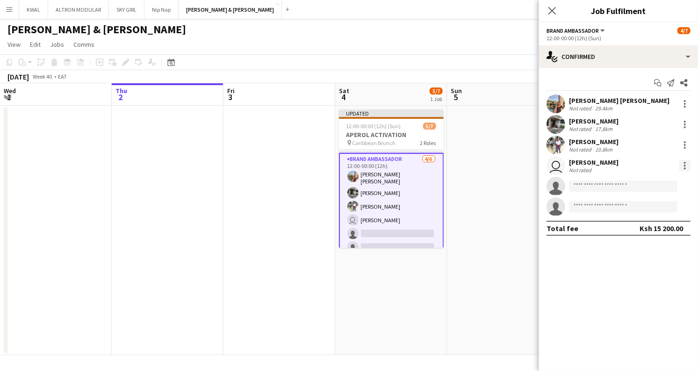
click at [685, 168] on div at bounding box center [685, 168] width 2 height 2
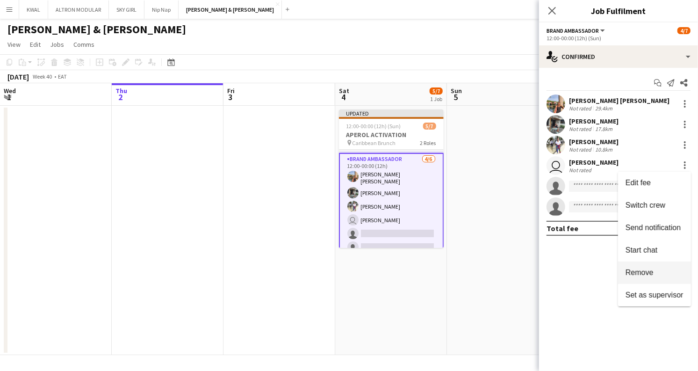
drag, startPoint x: 641, startPoint y: 275, endPoint x: 625, endPoint y: 270, distance: 16.4
click at [640, 275] on span "Remove" at bounding box center [640, 272] width 28 height 8
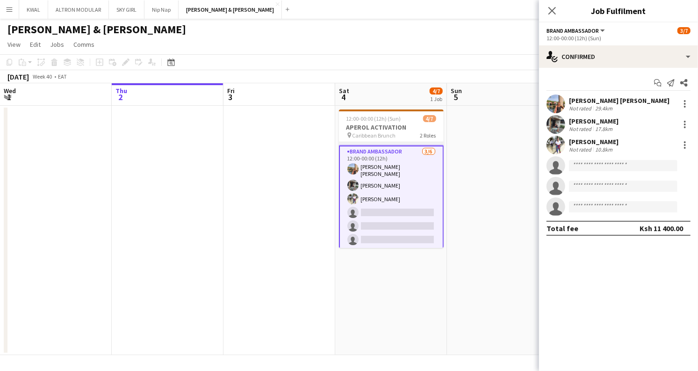
click at [487, 222] on app-date-cell at bounding box center [503, 230] width 112 height 249
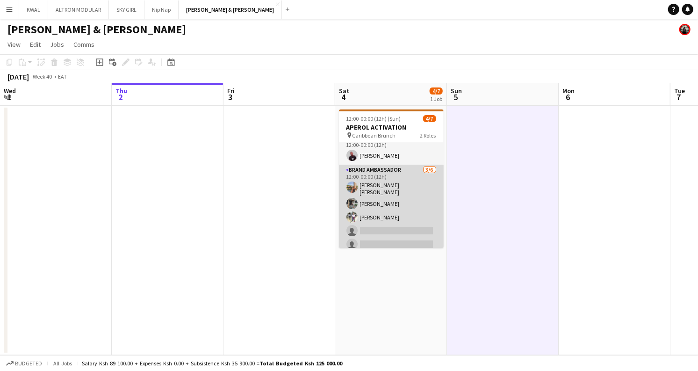
scroll to position [0, 0]
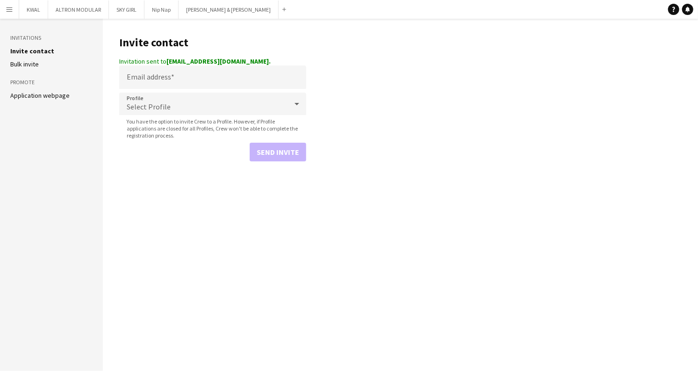
click at [9, 12] on app-icon "Menu" at bounding box center [9, 9] width 7 height 7
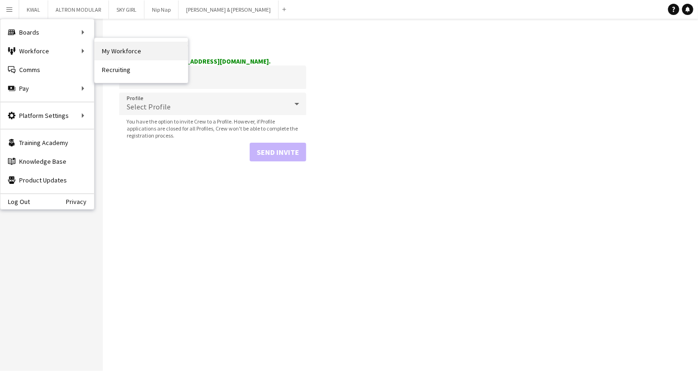
click at [117, 54] on link "My Workforce" at bounding box center [141, 51] width 94 height 19
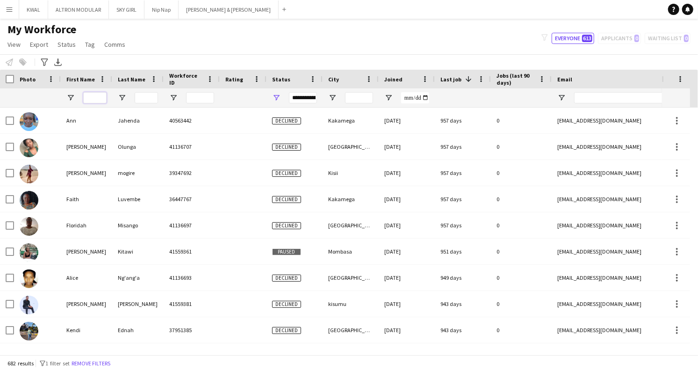
drag, startPoint x: 97, startPoint y: 94, endPoint x: 102, endPoint y: 90, distance: 6.6
click at [97, 94] on input "First Name Filter Input" at bounding box center [94, 97] width 23 height 11
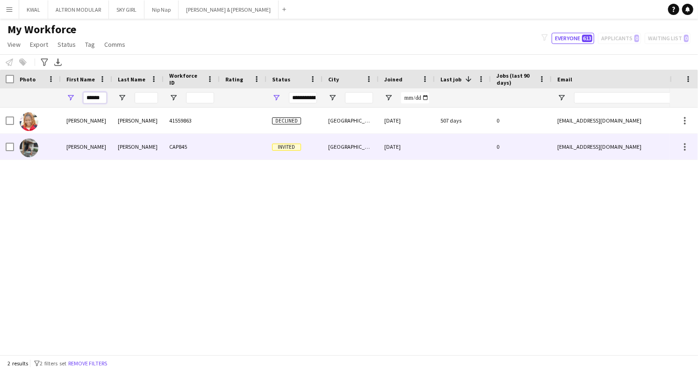
type input "******"
click at [121, 147] on div "[PERSON_NAME]" at bounding box center [137, 147] width 51 height 26
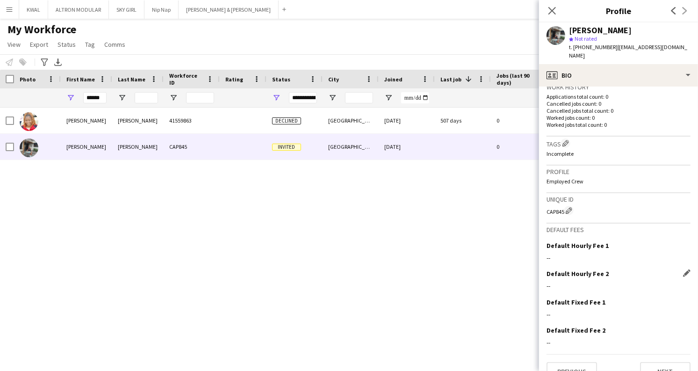
scroll to position [244, 0]
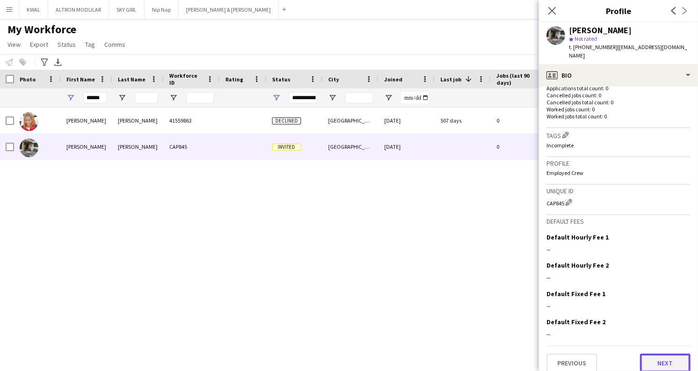
click at [672, 354] on button "Next" at bounding box center [665, 363] width 51 height 19
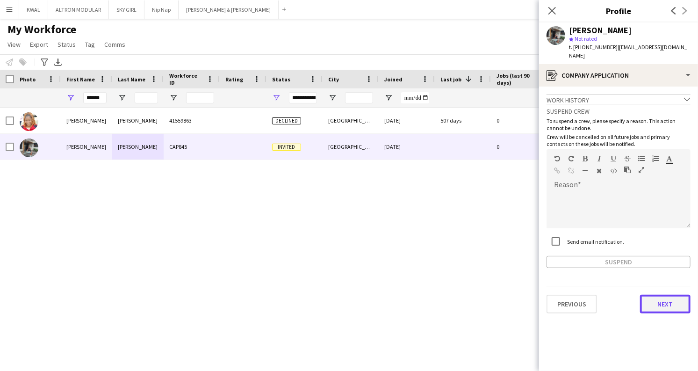
click at [671, 301] on button "Next" at bounding box center [665, 304] width 51 height 19
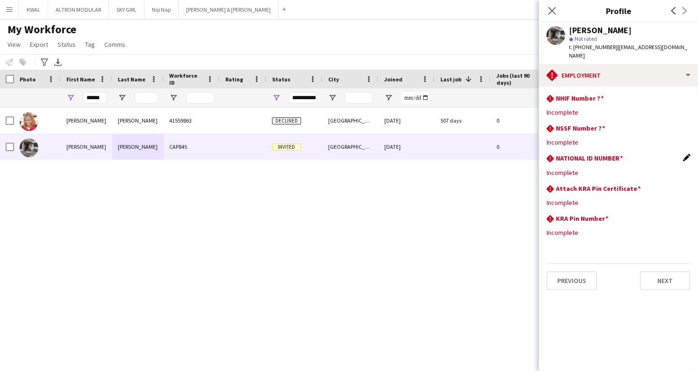
click at [688, 154] on app-icon "Edit this field" at bounding box center [686, 157] width 7 height 7
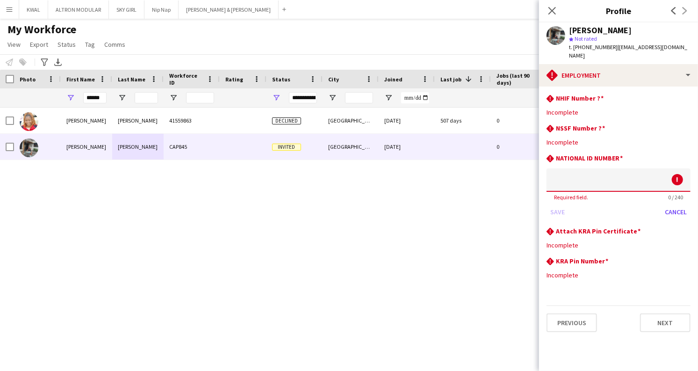
click at [621, 174] on input at bounding box center [619, 179] width 144 height 23
click at [574, 174] on input "*******" at bounding box center [619, 179] width 144 height 23
click at [584, 173] on input "*******" at bounding box center [619, 179] width 144 height 23
type input "*********"
click at [555, 205] on button "Save" at bounding box center [558, 211] width 22 height 15
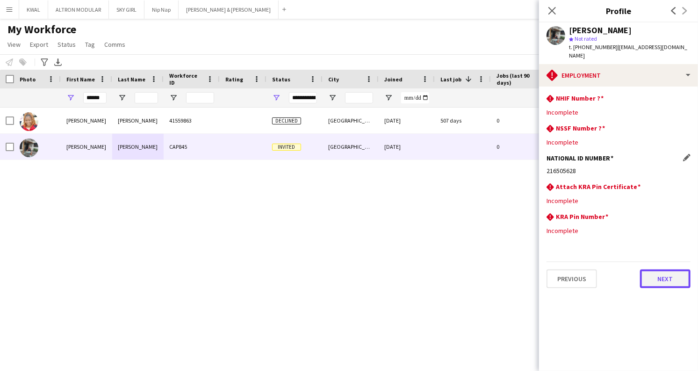
click at [677, 273] on button "Next" at bounding box center [665, 278] width 51 height 19
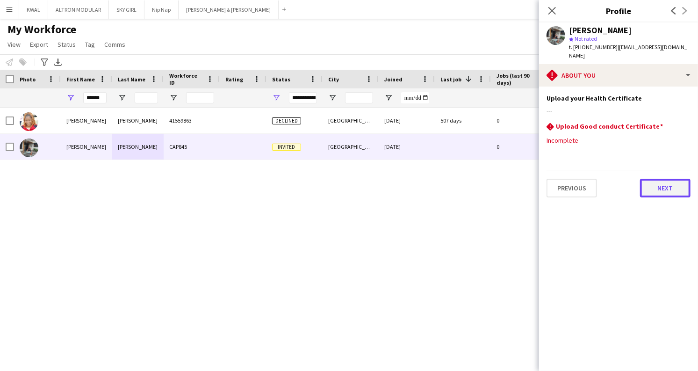
click at [673, 185] on button "Next" at bounding box center [665, 188] width 51 height 19
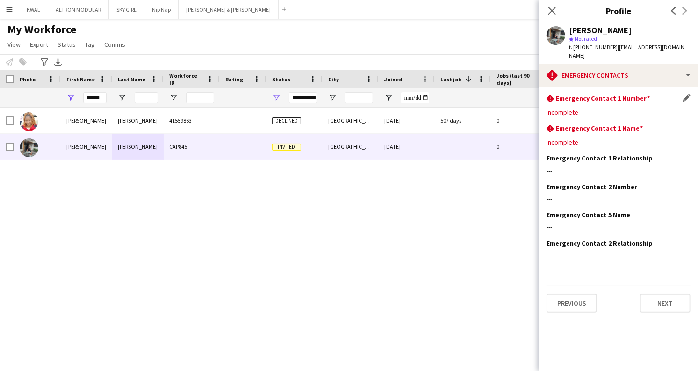
click at [683, 94] on div "rhombus-alert Emergency Contact 1 Number Edit this field" at bounding box center [619, 99] width 144 height 10
click at [686, 94] on app-icon "Edit this field" at bounding box center [686, 97] width 7 height 7
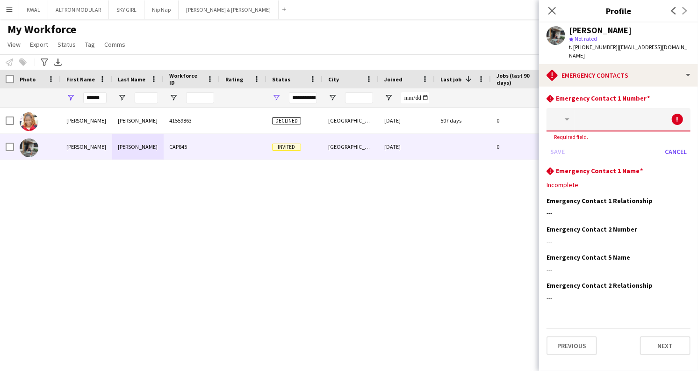
click at [565, 118] on button "button" at bounding box center [561, 119] width 29 height 23
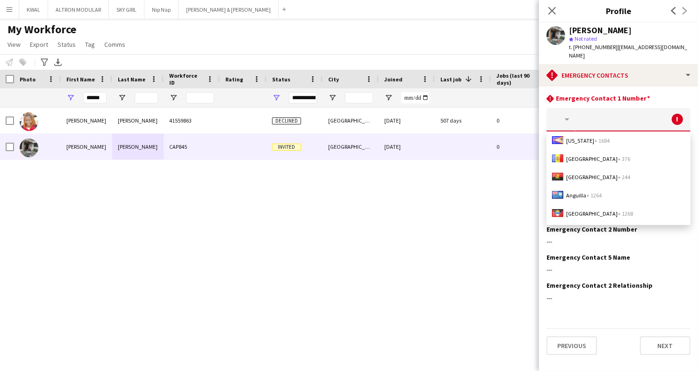
scroll to position [104, 0]
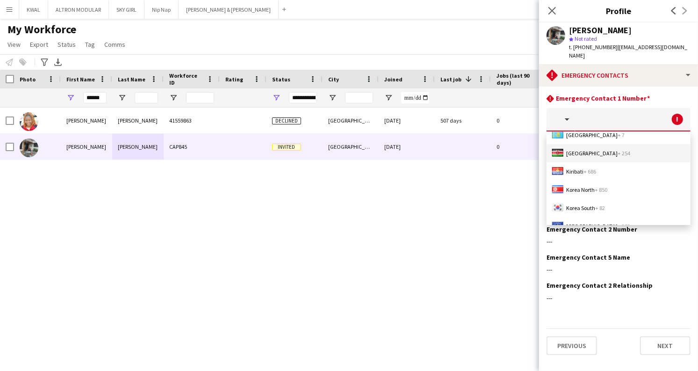
click at [577, 150] on span "[GEOGRAPHIC_DATA] + 254" at bounding box center [598, 153] width 64 height 7
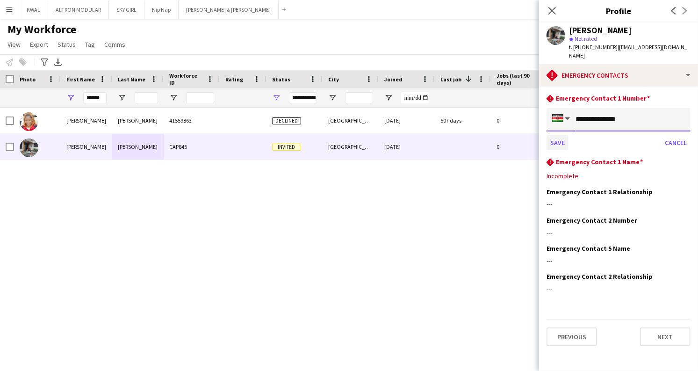
type input "**********"
click at [554, 135] on button "Save" at bounding box center [558, 142] width 22 height 15
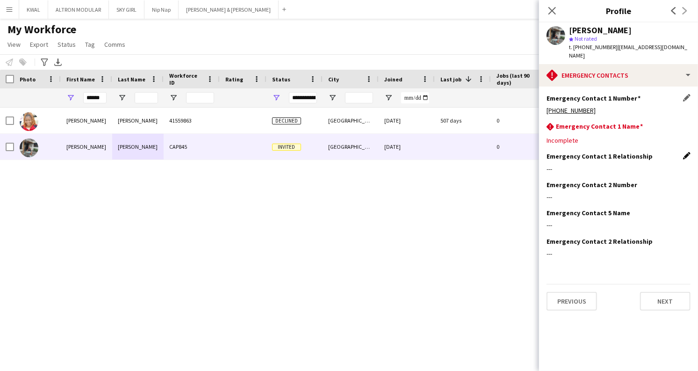
click at [686, 152] on app-icon "Edit this field" at bounding box center [686, 155] width 7 height 7
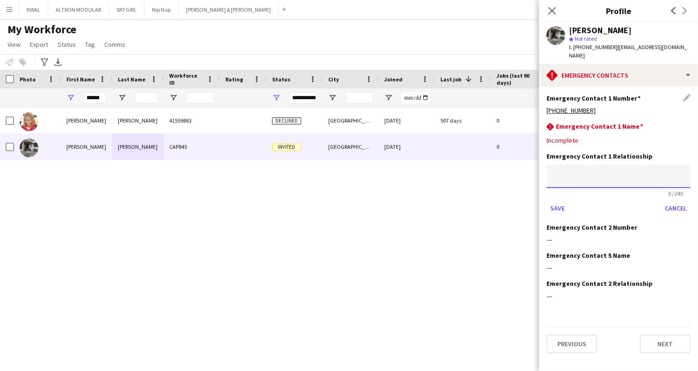
click at [599, 174] on input at bounding box center [619, 176] width 144 height 23
type input "******"
click at [557, 201] on button "Save" at bounding box center [558, 208] width 22 height 15
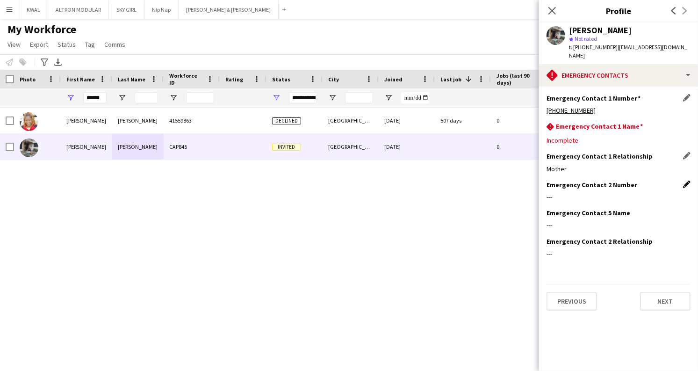
click at [685, 181] on app-icon "Edit this field" at bounding box center [686, 184] width 7 height 7
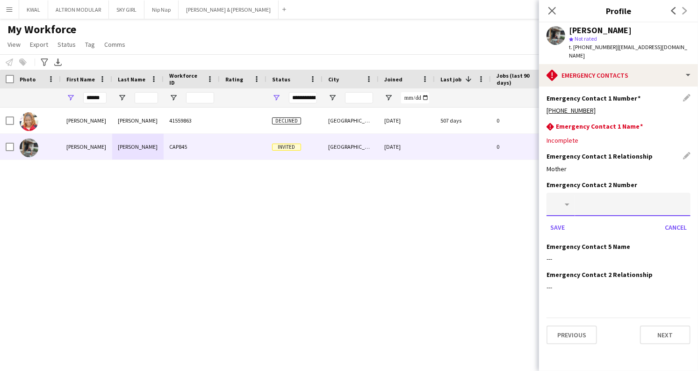
click at [566, 199] on button "button" at bounding box center [561, 204] width 29 height 23
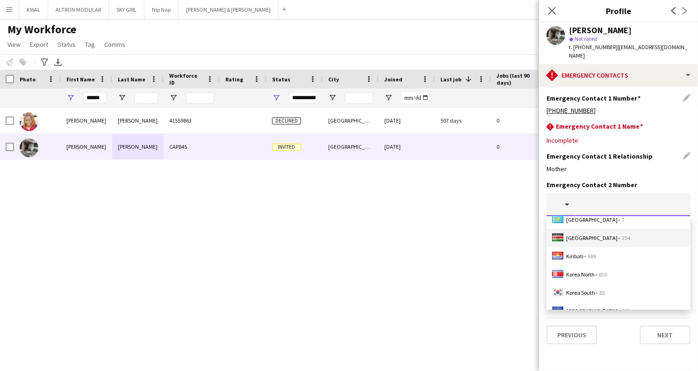
click at [574, 234] on span "[GEOGRAPHIC_DATA] + 254" at bounding box center [598, 237] width 64 height 7
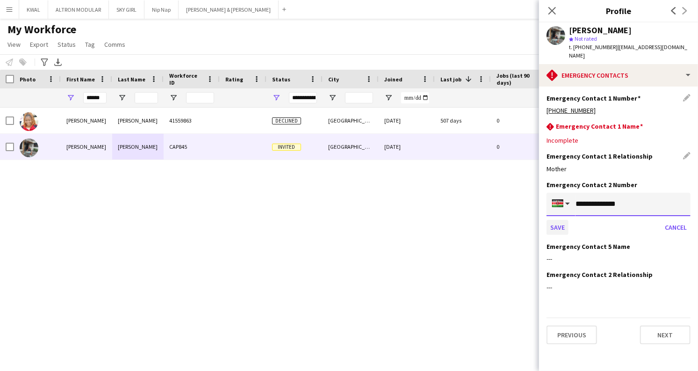
type input "**********"
click at [563, 220] on button "Save" at bounding box center [558, 227] width 22 height 15
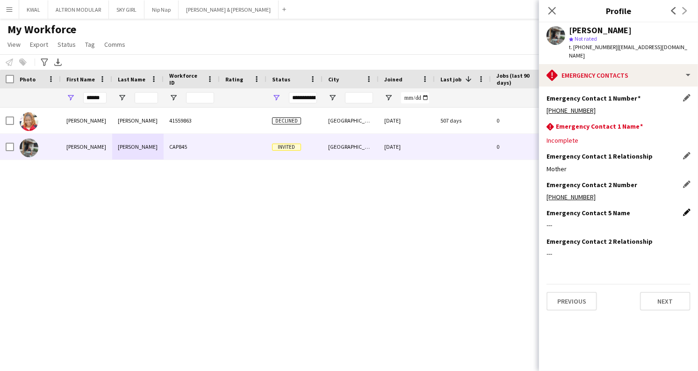
click at [685, 209] on app-icon "Edit this field" at bounding box center [686, 212] width 7 height 7
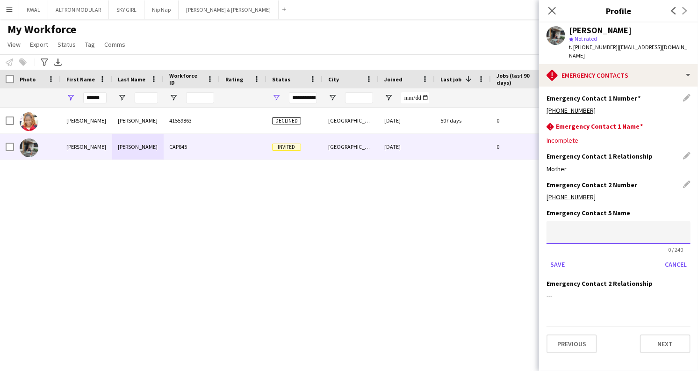
click at [592, 222] on input at bounding box center [619, 232] width 144 height 23
type input "**********"
click at [555, 257] on button "Save" at bounding box center [558, 264] width 22 height 15
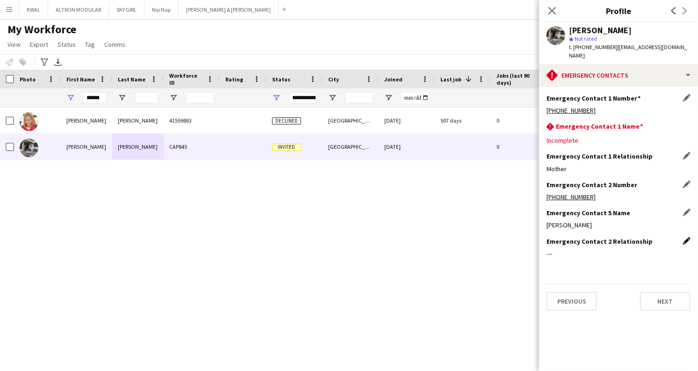
click at [685, 237] on app-icon "Edit this field" at bounding box center [686, 240] width 7 height 7
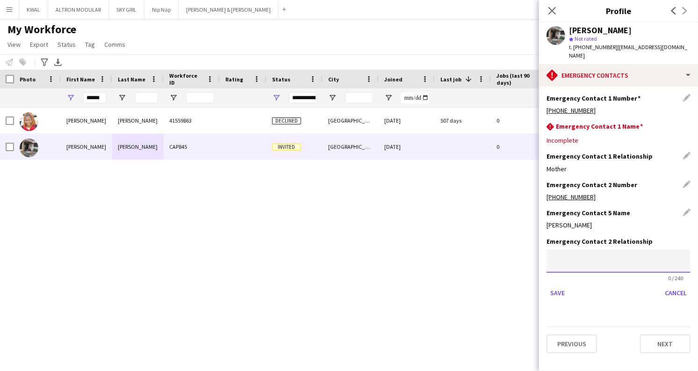
click at [595, 259] on input at bounding box center [619, 260] width 144 height 23
type input "******"
click at [555, 285] on button "Save" at bounding box center [558, 292] width 22 height 15
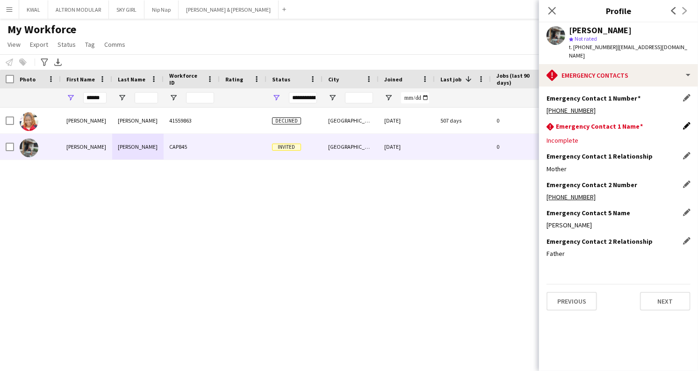
click at [688, 122] on app-icon "Edit this field" at bounding box center [686, 125] width 7 height 7
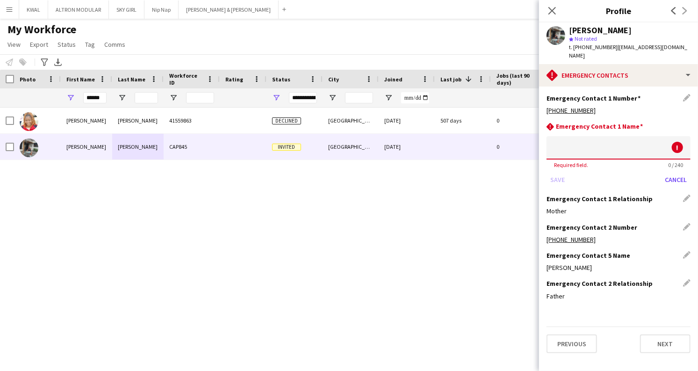
click at [589, 142] on input at bounding box center [619, 147] width 144 height 23
type input "*"
type input "**********"
click at [552, 172] on button "Save" at bounding box center [558, 179] width 22 height 15
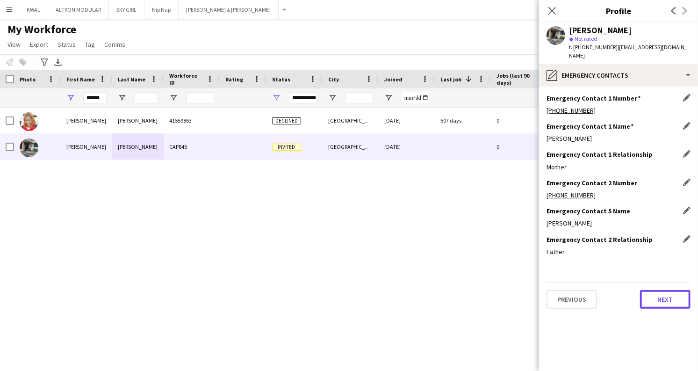
click at [663, 292] on button "Next" at bounding box center [665, 299] width 51 height 19
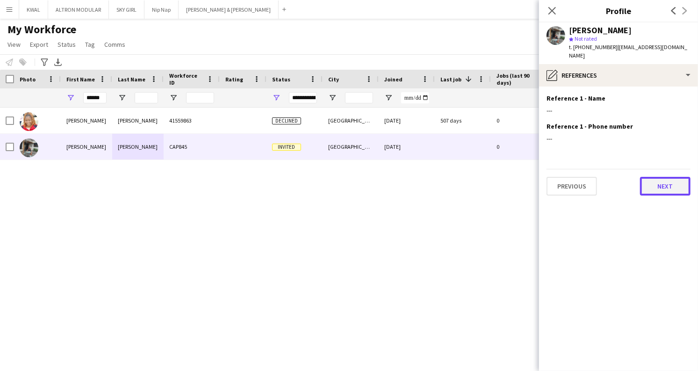
click at [667, 178] on button "Next" at bounding box center [665, 186] width 51 height 19
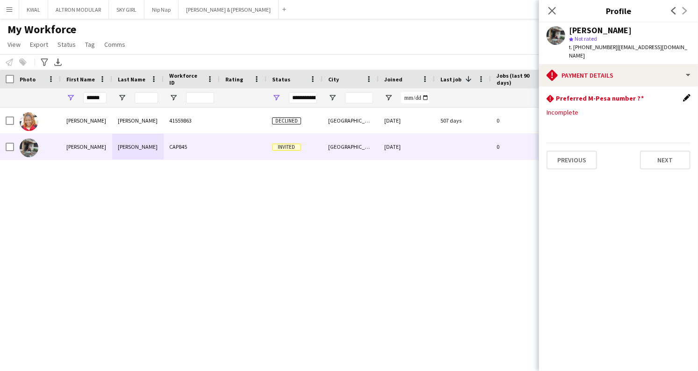
click at [689, 94] on app-icon "Edit this field" at bounding box center [686, 97] width 7 height 7
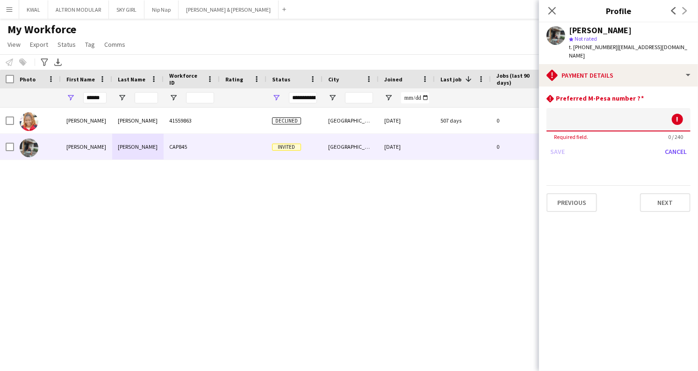
click at [625, 108] on input at bounding box center [619, 119] width 144 height 23
type input "**********"
drag, startPoint x: 560, startPoint y: 143, endPoint x: 646, endPoint y: 184, distance: 95.2
click at [560, 144] on button "Save" at bounding box center [558, 151] width 22 height 15
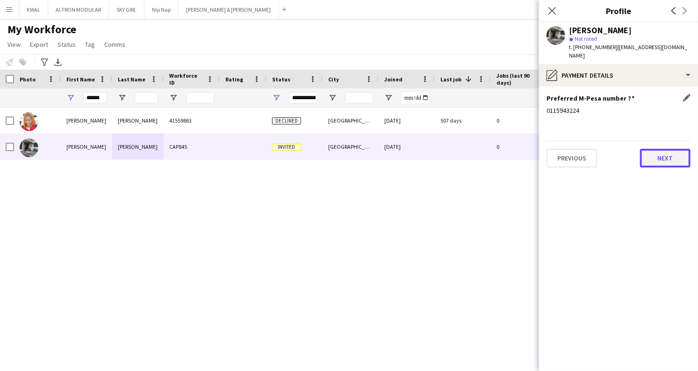
click at [661, 153] on button "Next" at bounding box center [665, 158] width 51 height 19
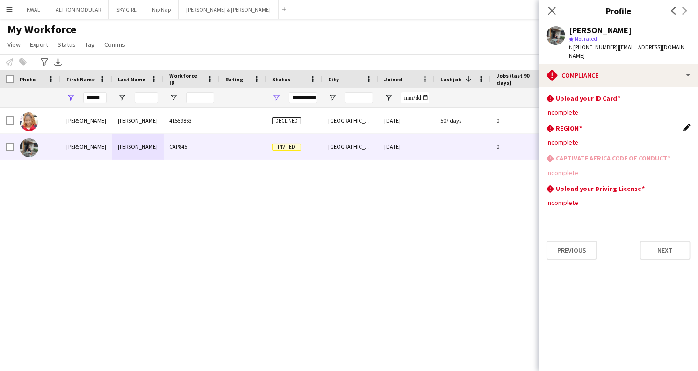
click at [687, 124] on app-icon "Edit this field" at bounding box center [686, 127] width 7 height 7
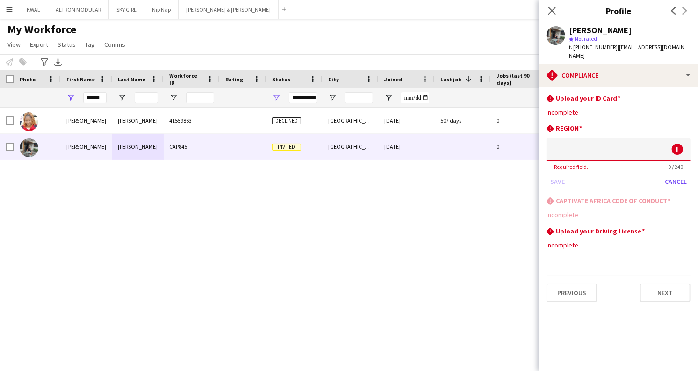
click at [572, 144] on input at bounding box center [619, 149] width 144 height 23
type input "*"
type input "******"
click at [559, 174] on button "Save" at bounding box center [558, 181] width 22 height 15
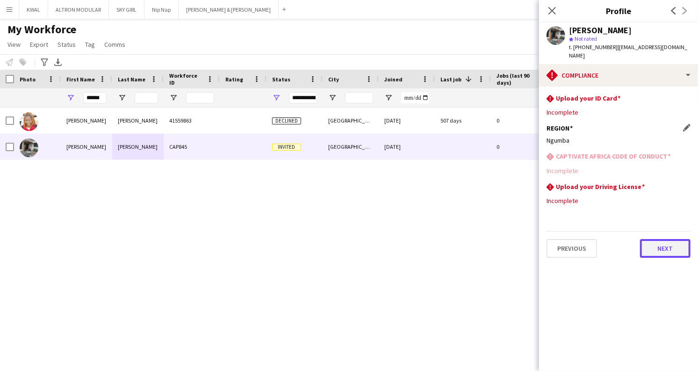
click at [662, 239] on button "Next" at bounding box center [665, 248] width 51 height 19
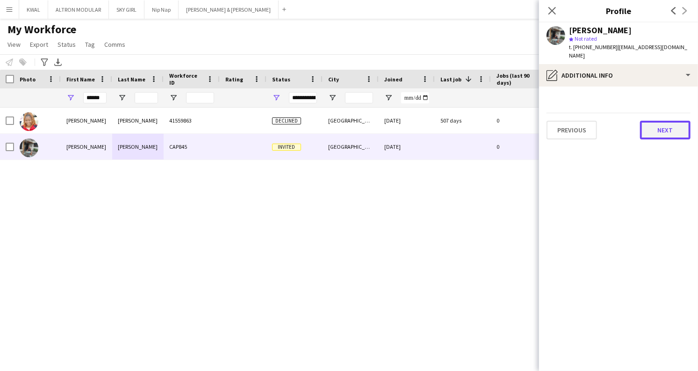
click at [681, 128] on button "Next" at bounding box center [665, 130] width 51 height 19
click at [667, 128] on button "Next" at bounding box center [665, 130] width 51 height 19
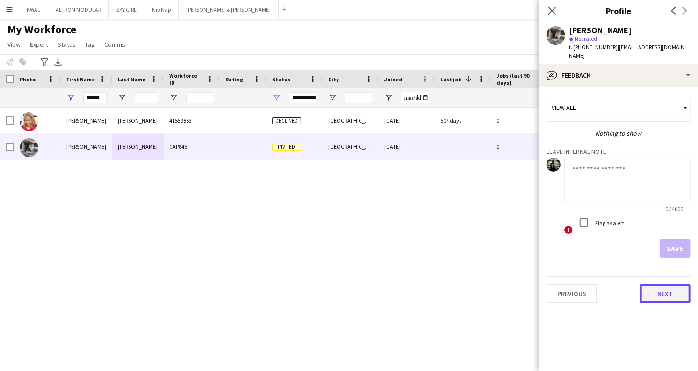
click at [669, 288] on button "Next" at bounding box center [665, 293] width 51 height 19
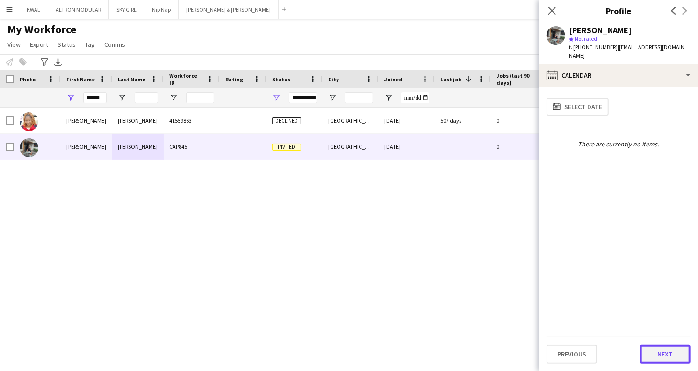
click at [665, 353] on button "Next" at bounding box center [665, 354] width 51 height 19
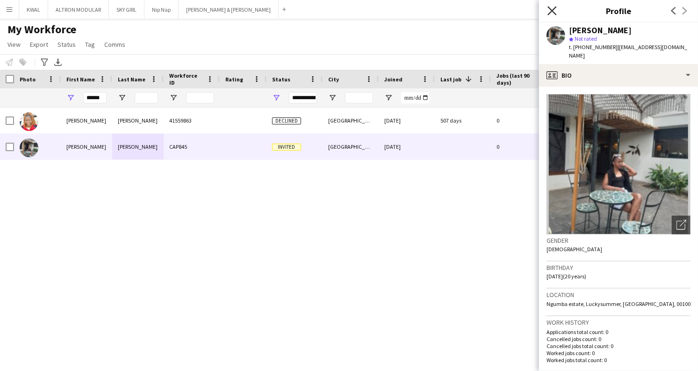
click at [555, 11] on icon "Close pop-in" at bounding box center [552, 10] width 9 height 9
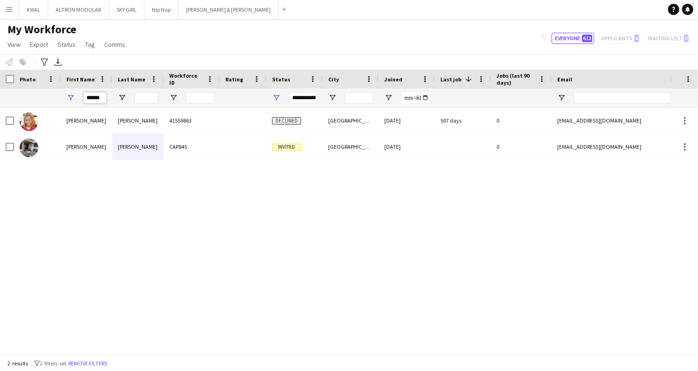
drag, startPoint x: 104, startPoint y: 97, endPoint x: 27, endPoint y: 91, distance: 77.0
click at [27, 91] on div "******" at bounding box center [507, 97] width 1014 height 19
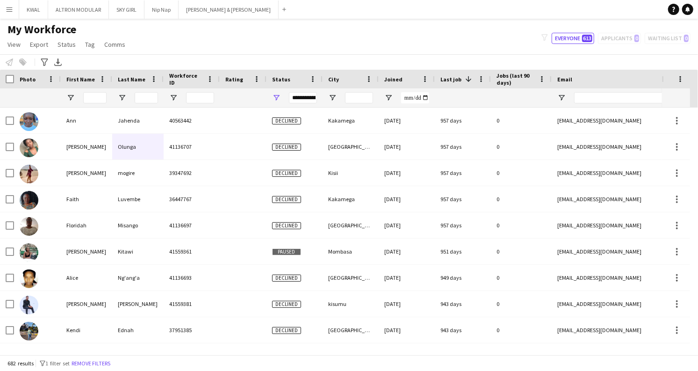
click at [10, 7] on app-icon "Menu" at bounding box center [9, 9] width 7 height 7
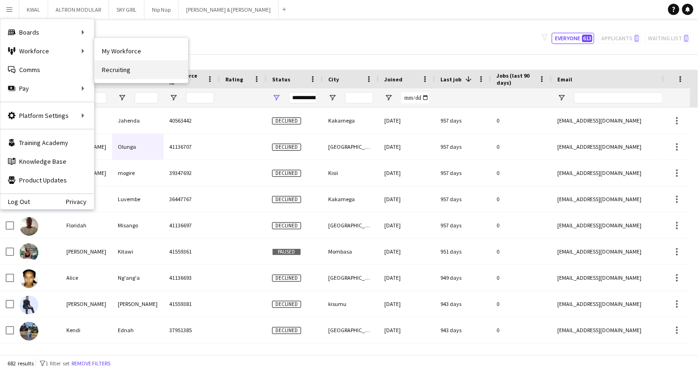
click at [137, 70] on link "Recruiting" at bounding box center [141, 69] width 94 height 19
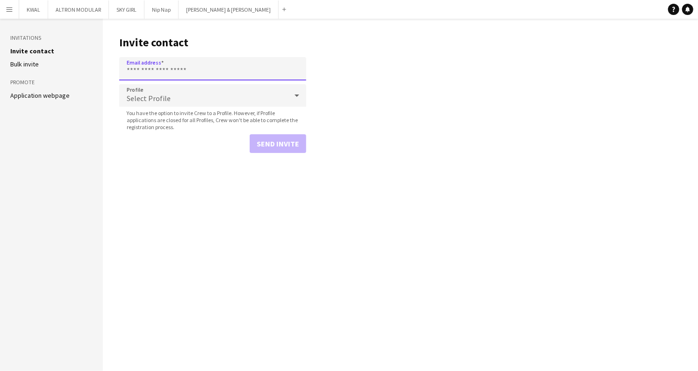
click at [188, 74] on input "Email address" at bounding box center [212, 68] width 187 height 23
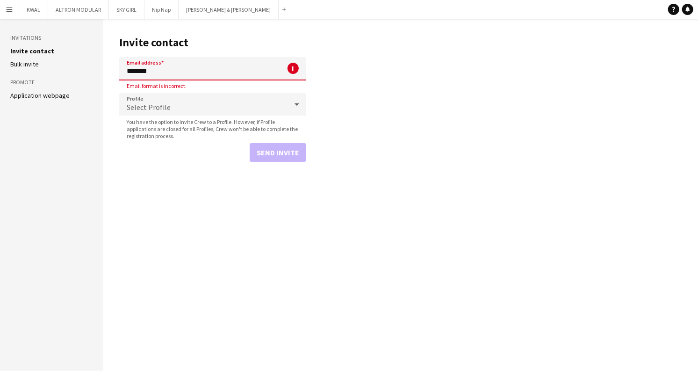
click at [142, 72] on input "*******" at bounding box center [212, 68] width 187 height 23
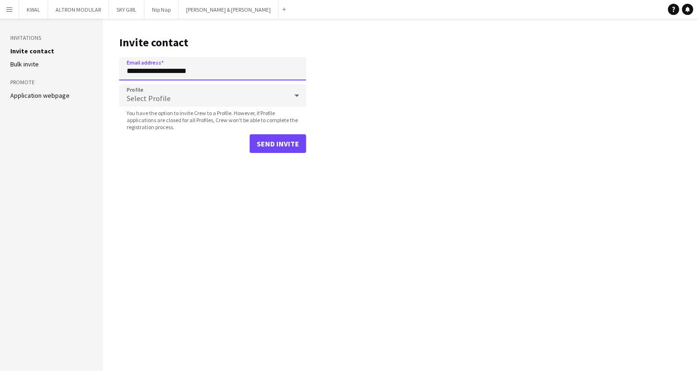
type input "**********"
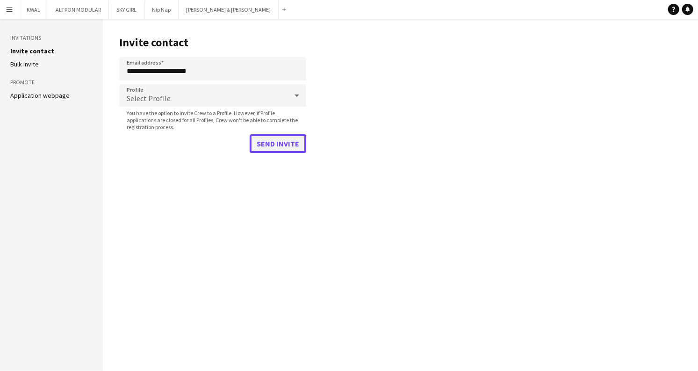
click at [281, 134] on button "Send invite" at bounding box center [278, 143] width 57 height 19
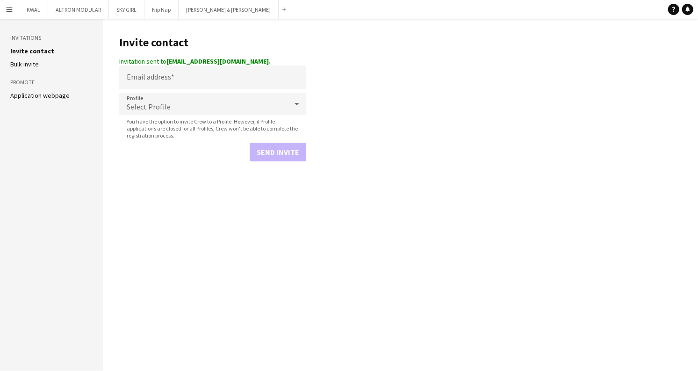
click at [7, 9] on app-icon "Menu" at bounding box center [9, 9] width 7 height 7
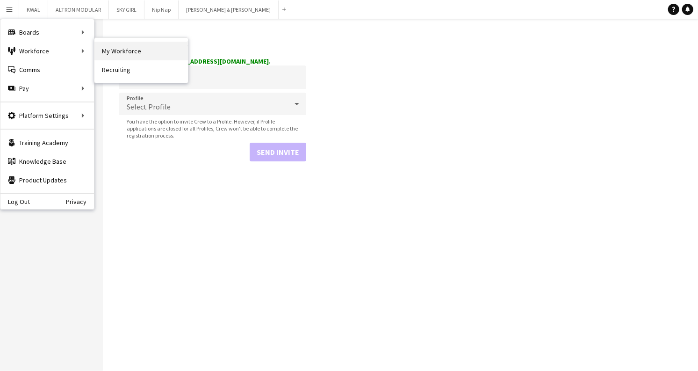
click at [116, 57] on link "My Workforce" at bounding box center [141, 51] width 94 height 19
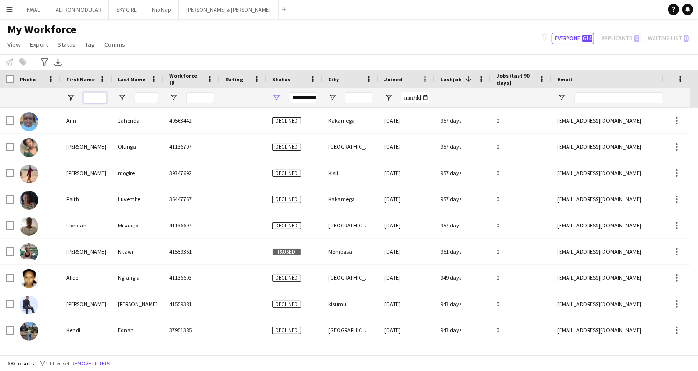
click at [94, 95] on input "First Name Filter Input" at bounding box center [94, 97] width 23 height 11
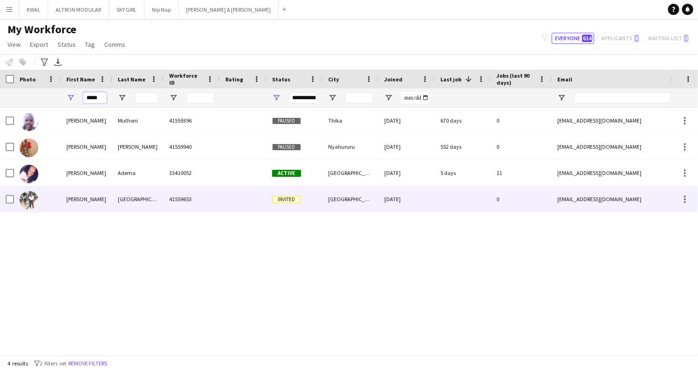
type input "*****"
click at [32, 204] on img at bounding box center [29, 200] width 19 height 19
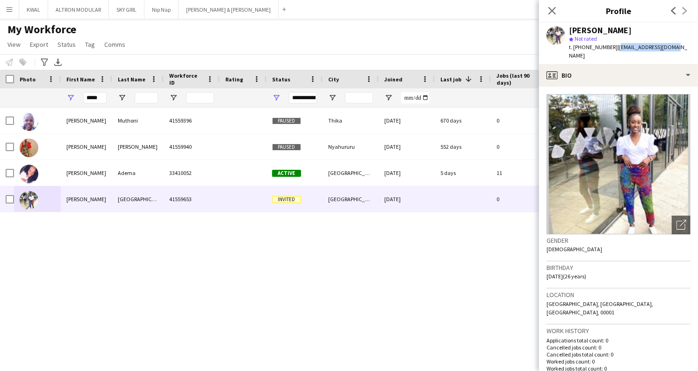
drag, startPoint x: 614, startPoint y: 47, endPoint x: 673, endPoint y: 47, distance: 59.9
click at [676, 45] on div "[PERSON_NAME] star Not rated t. [PHONE_NUMBER] | [EMAIL_ADDRESS][DOMAIN_NAME]" at bounding box center [618, 43] width 159 height 42
copy span "[EMAIL_ADDRESS][DOMAIN_NAME]"
click at [551, 11] on icon "Close pop-in" at bounding box center [552, 10] width 9 height 9
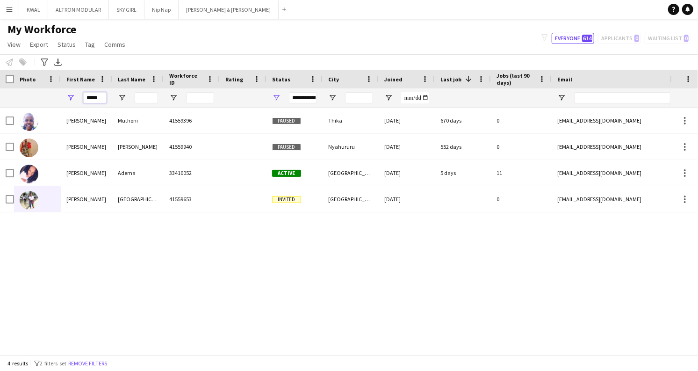
drag, startPoint x: 104, startPoint y: 94, endPoint x: 0, endPoint y: 102, distance: 104.6
click at [0, 103] on div "*****" at bounding box center [507, 97] width 1014 height 19
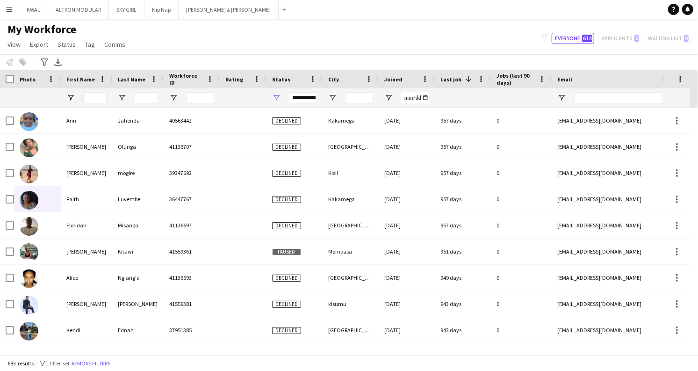
click at [9, 13] on app-icon "Menu" at bounding box center [9, 9] width 7 height 7
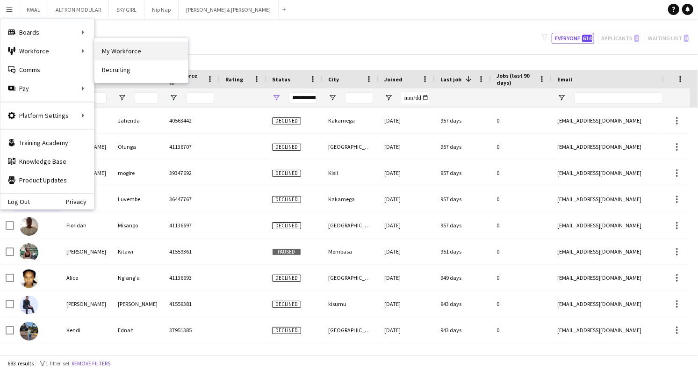
click at [109, 49] on link "My Workforce" at bounding box center [141, 51] width 94 height 19
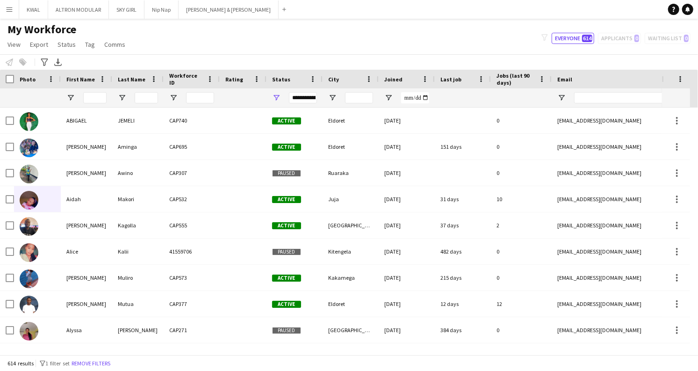
type input "**********"
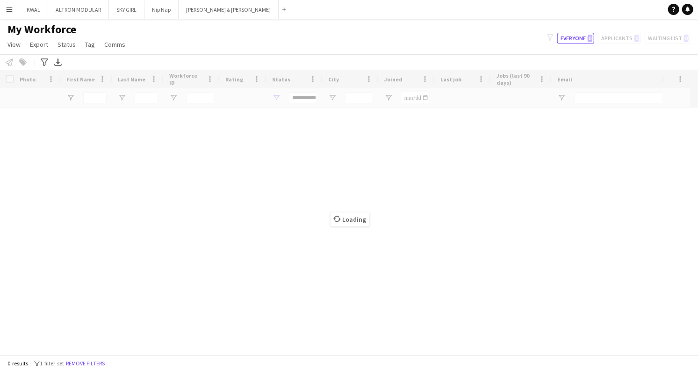
click at [99, 92] on div "Loading" at bounding box center [349, 212] width 698 height 285
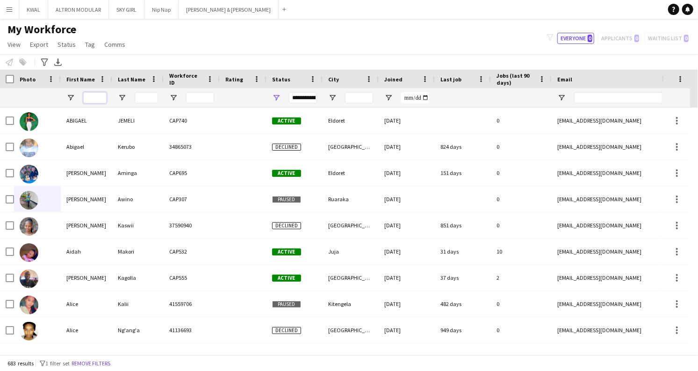
click at [95, 98] on input "First Name Filter Input" at bounding box center [94, 97] width 23 height 11
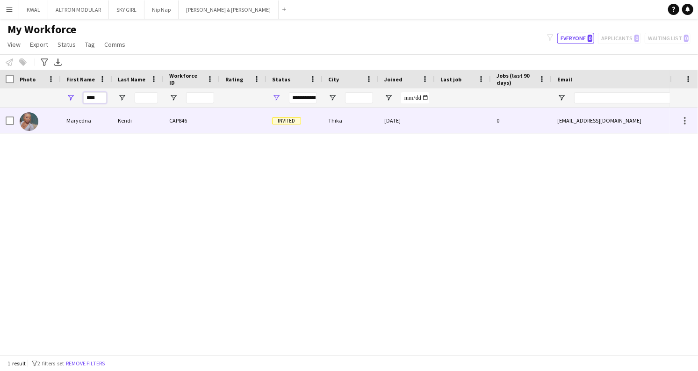
type input "****"
click at [105, 128] on div "Maryedna" at bounding box center [86, 121] width 51 height 26
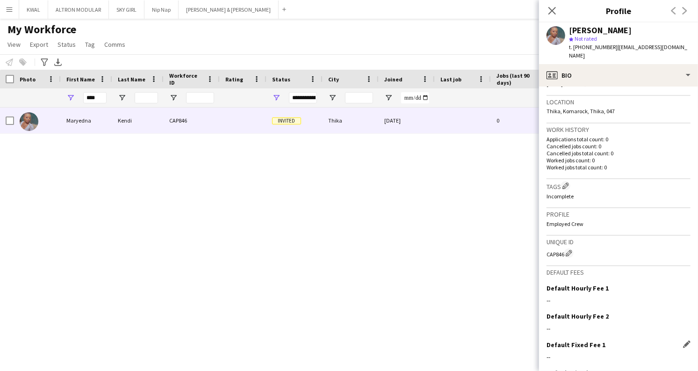
scroll to position [244, 0]
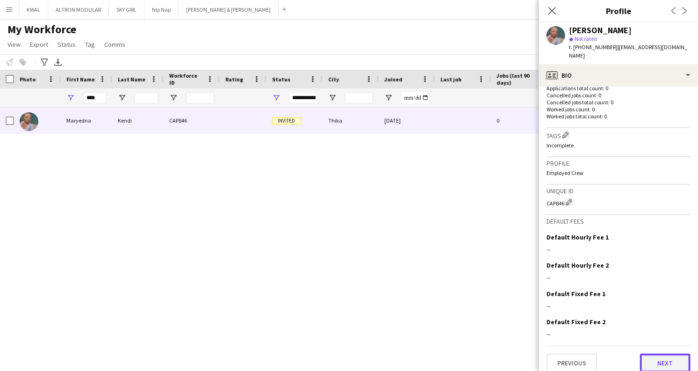
click at [657, 354] on button "Next" at bounding box center [665, 363] width 51 height 19
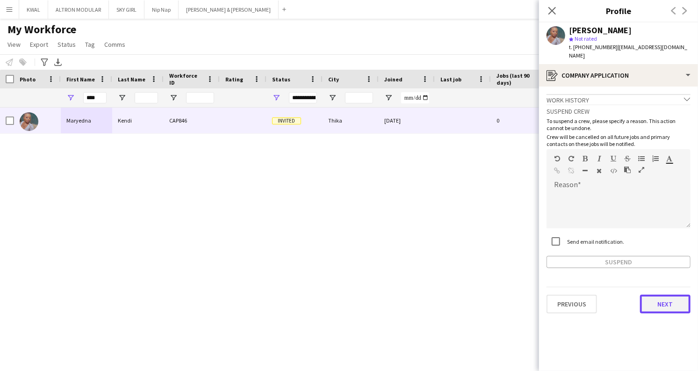
click at [673, 296] on button "Next" at bounding box center [665, 304] width 51 height 19
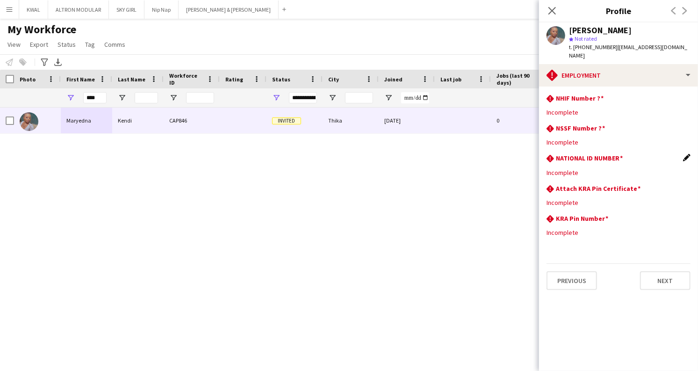
click at [687, 154] on app-icon "Edit this field" at bounding box center [686, 157] width 7 height 7
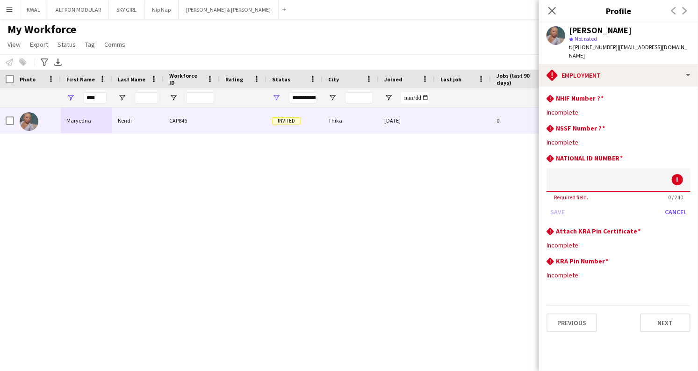
click at [577, 179] on input at bounding box center [619, 179] width 144 height 23
type input "********"
click at [561, 206] on button "Save" at bounding box center [558, 211] width 22 height 15
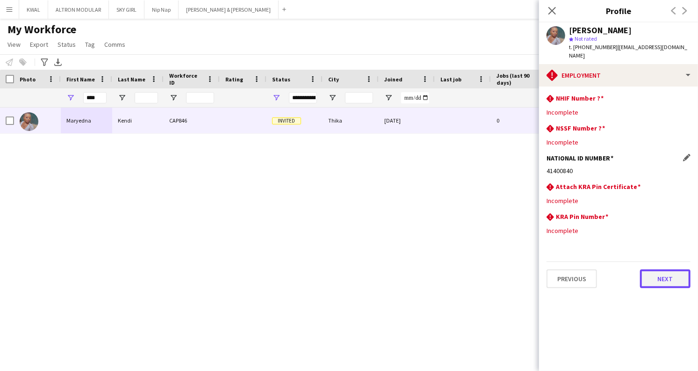
click at [660, 269] on button "Next" at bounding box center [665, 278] width 51 height 19
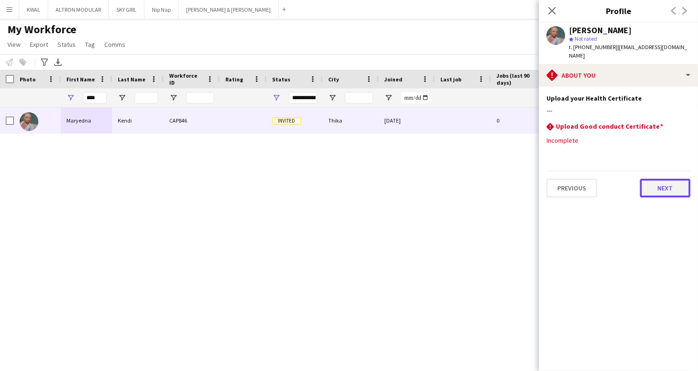
click at [677, 179] on button "Next" at bounding box center [665, 188] width 51 height 19
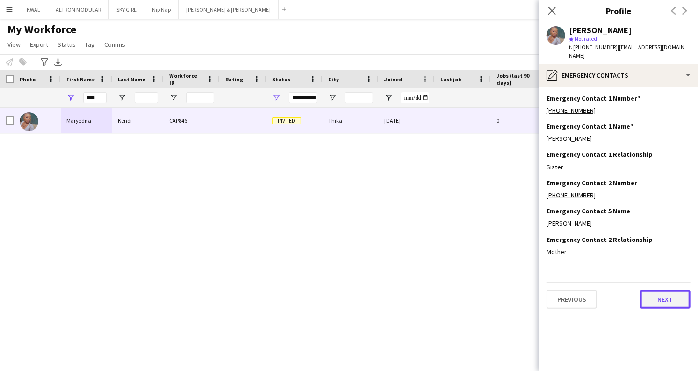
click at [665, 290] on button "Next" at bounding box center [665, 299] width 51 height 19
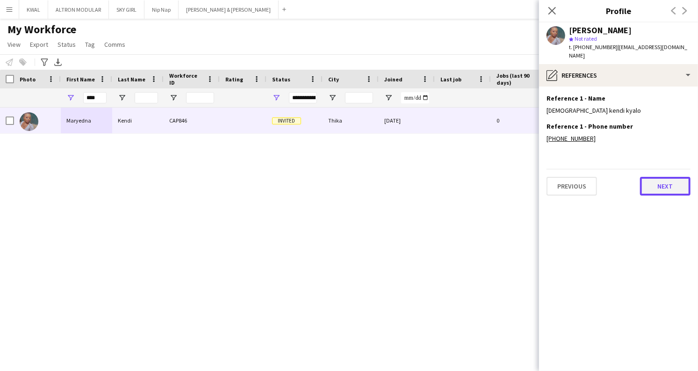
click at [664, 177] on button "Next" at bounding box center [665, 186] width 51 height 19
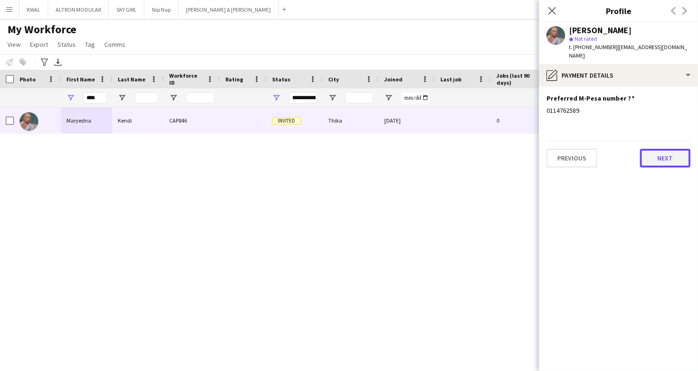
click at [673, 151] on button "Next" at bounding box center [665, 158] width 51 height 19
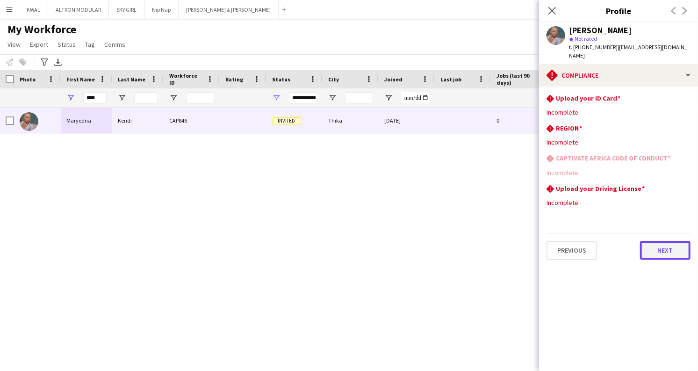
click at [658, 241] on button "Next" at bounding box center [665, 250] width 51 height 19
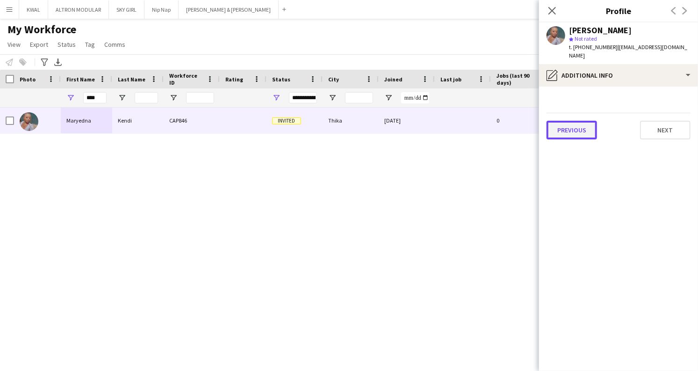
click at [570, 124] on button "Previous" at bounding box center [572, 130] width 51 height 19
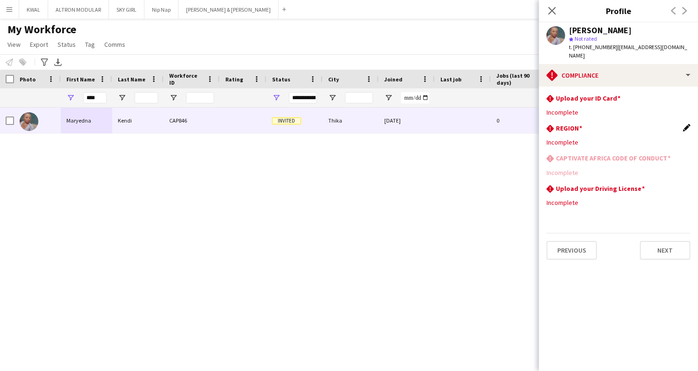
click at [686, 124] on app-icon "Edit this field" at bounding box center [686, 127] width 7 height 7
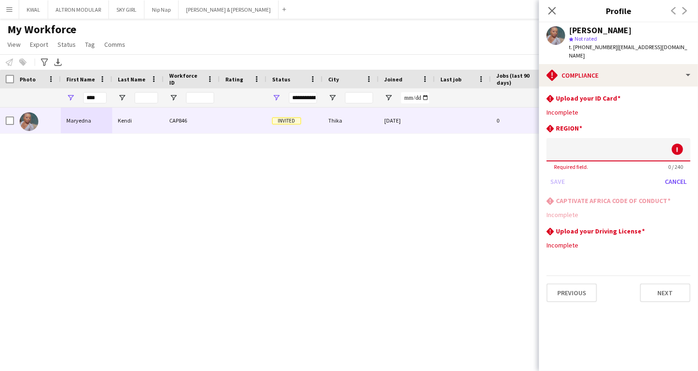
click at [591, 147] on input at bounding box center [619, 149] width 144 height 23
type input "*****"
click at [561, 175] on button "Save" at bounding box center [558, 181] width 22 height 15
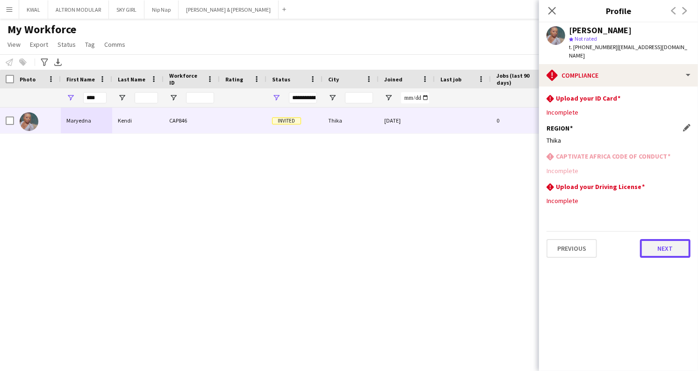
click at [673, 244] on button "Next" at bounding box center [665, 248] width 51 height 19
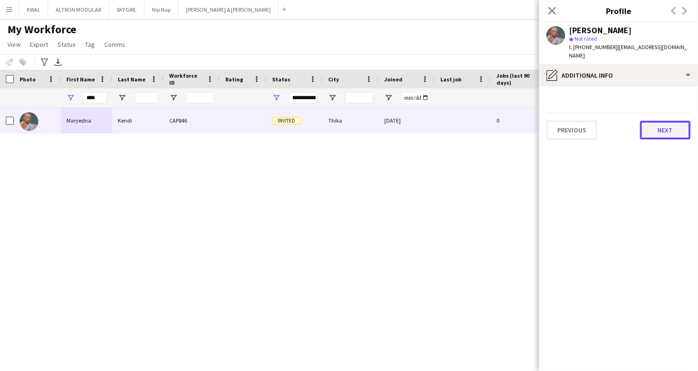
click at [665, 121] on button "Next" at bounding box center [665, 130] width 51 height 19
click at [671, 121] on button "Next" at bounding box center [665, 130] width 51 height 19
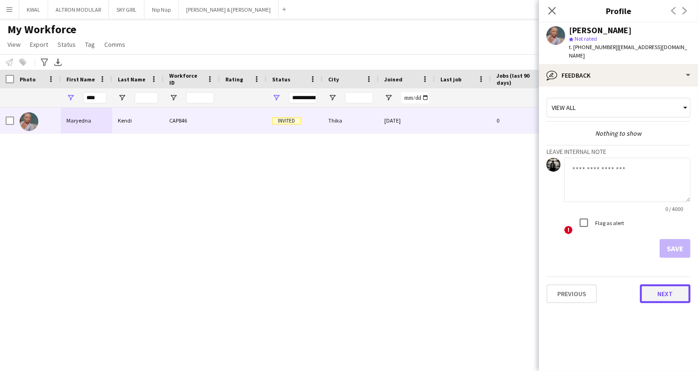
click at [669, 285] on button "Next" at bounding box center [665, 293] width 51 height 19
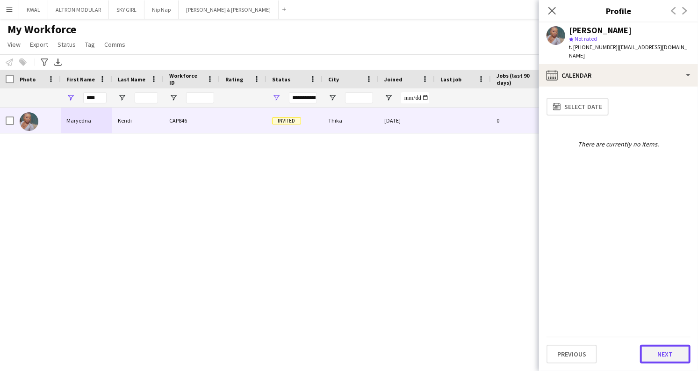
click at [662, 358] on button "Next" at bounding box center [665, 354] width 51 height 19
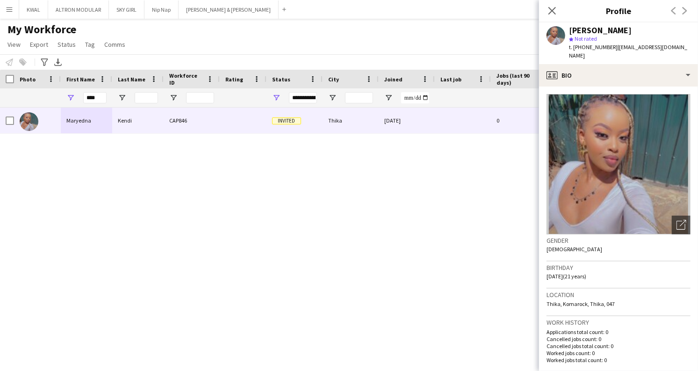
click at [401, 243] on div "[PERSON_NAME] CAP846 Invited Thika [DATE] 0 [EMAIL_ADDRESS][DOMAIN_NAME] [PHONE…" at bounding box center [335, 227] width 670 height 239
click at [552, 10] on icon at bounding box center [552, 10] width 9 height 9
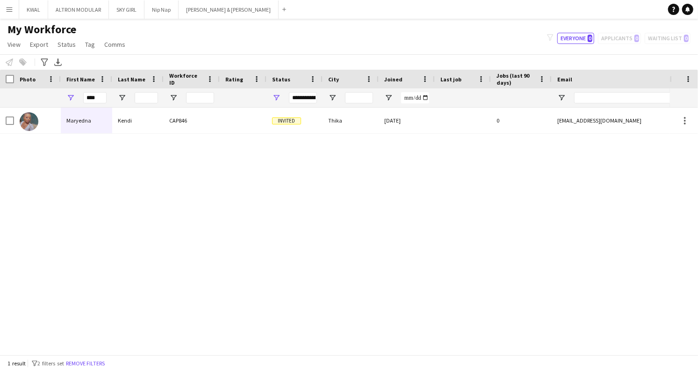
drag, startPoint x: 523, startPoint y: 253, endPoint x: 402, endPoint y: 76, distance: 214.3
click at [520, 247] on div "[PERSON_NAME] CAP846 Invited Thika [DATE] 0 [EMAIL_ADDRESS][DOMAIN_NAME] [PHONE…" at bounding box center [335, 227] width 670 height 239
click at [202, 11] on button "[PERSON_NAME] & [PERSON_NAME] Close" at bounding box center [229, 9] width 100 height 18
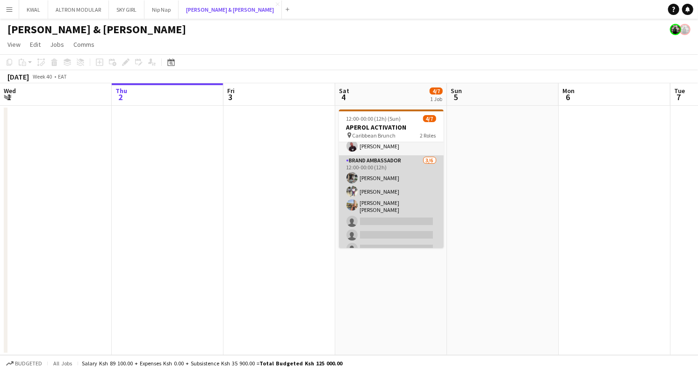
scroll to position [29, 0]
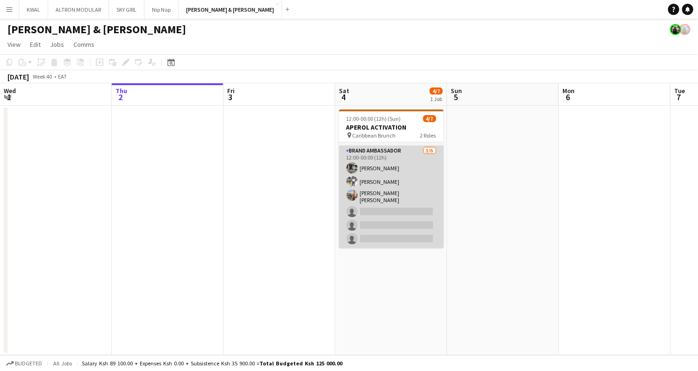
click at [390, 212] on app-card-role "Brand Ambassador [DATE] 12:00-00:00 (12h) [PERSON_NAME] [PERSON_NAME] [PERSON_N…" at bounding box center [391, 196] width 105 height 102
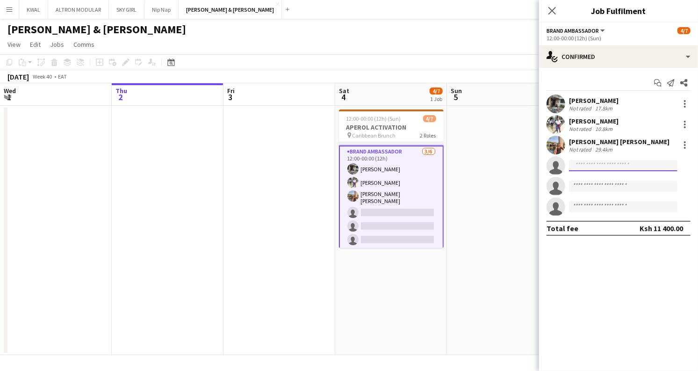
click at [598, 166] on input at bounding box center [623, 165] width 109 height 11
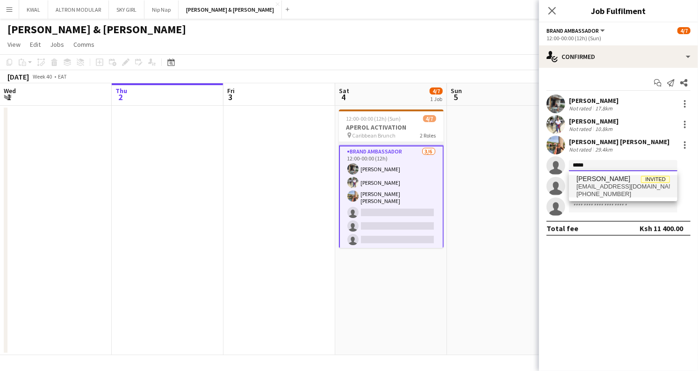
type input "*****"
click at [608, 195] on span "[PHONE_NUMBER]" at bounding box center [624, 193] width 94 height 7
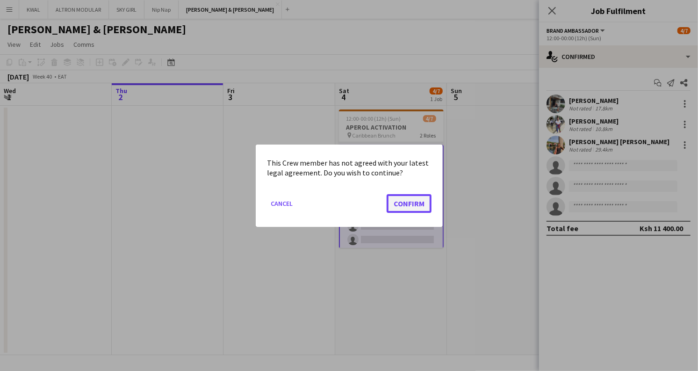
click at [403, 202] on button "Confirm" at bounding box center [409, 203] width 45 height 19
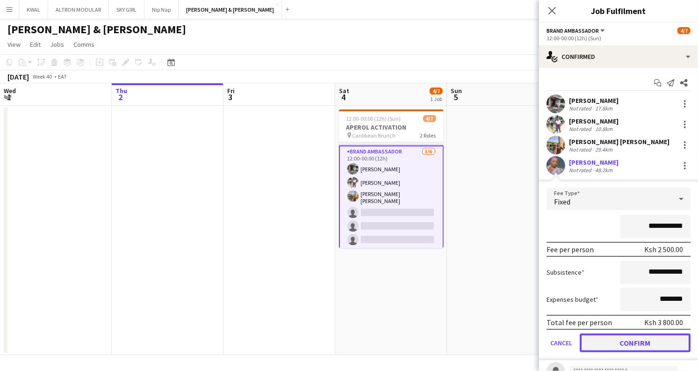
drag, startPoint x: 638, startPoint y: 345, endPoint x: 565, endPoint y: 329, distance: 75.2
click at [637, 346] on button "Confirm" at bounding box center [635, 342] width 111 height 19
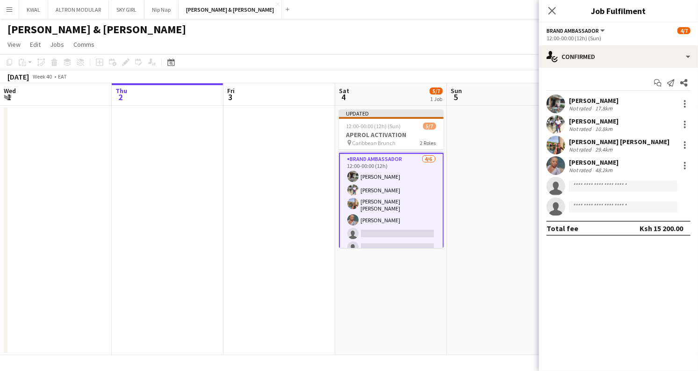
click at [467, 264] on app-date-cell at bounding box center [503, 230] width 112 height 249
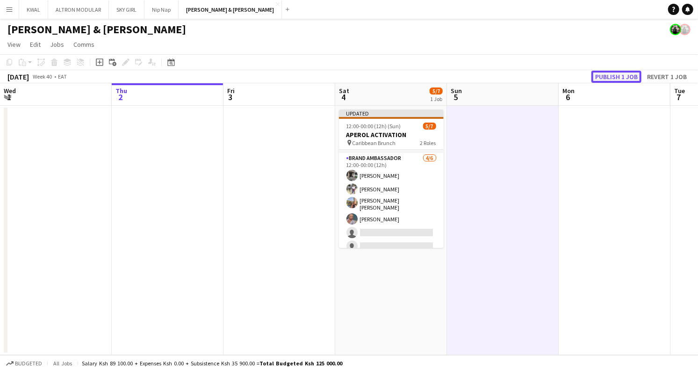
click at [609, 71] on button "Publish 1 job" at bounding box center [617, 77] width 50 height 12
